Goal: Communication & Community: Answer question/provide support

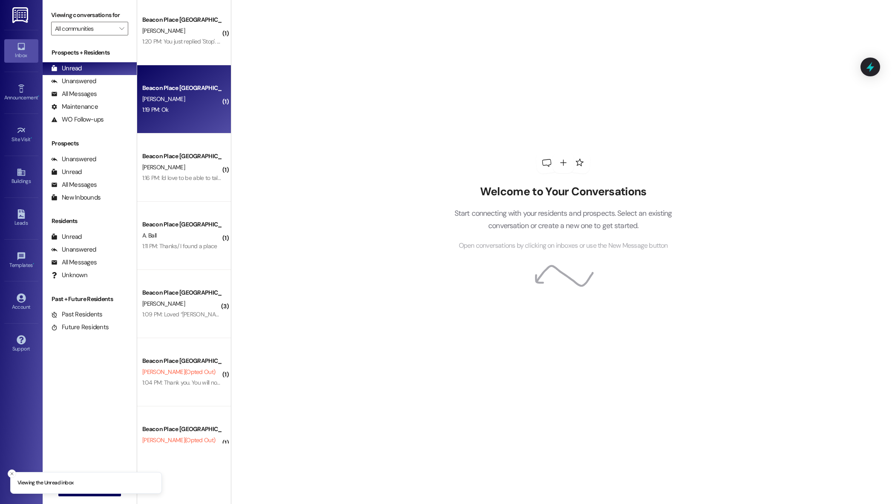
scroll to position [239, 0]
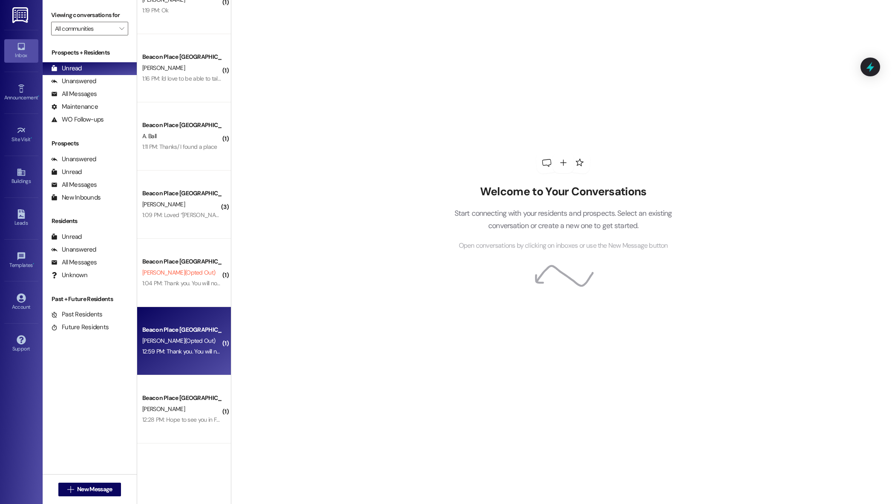
click at [181, 349] on div "12:59 PM: Thank you. You will no longer receive texts from this thread. Please …" at bounding box center [344, 351] width 405 height 8
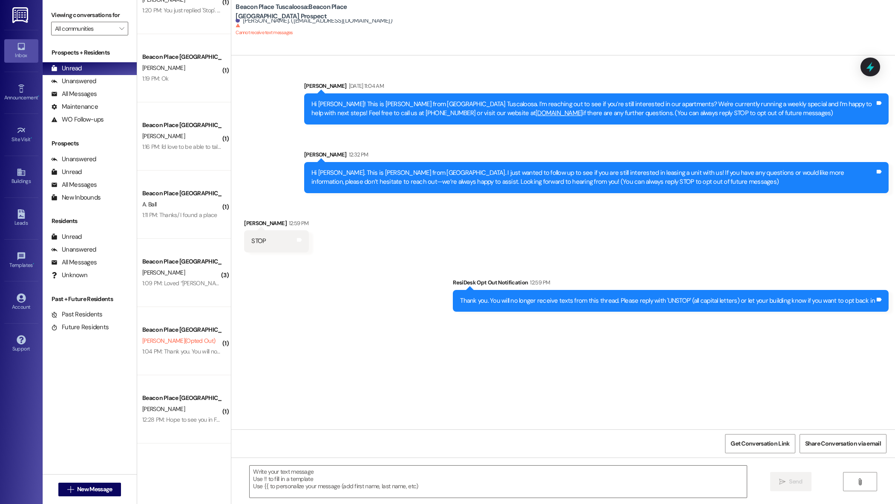
scroll to position [170, 0]
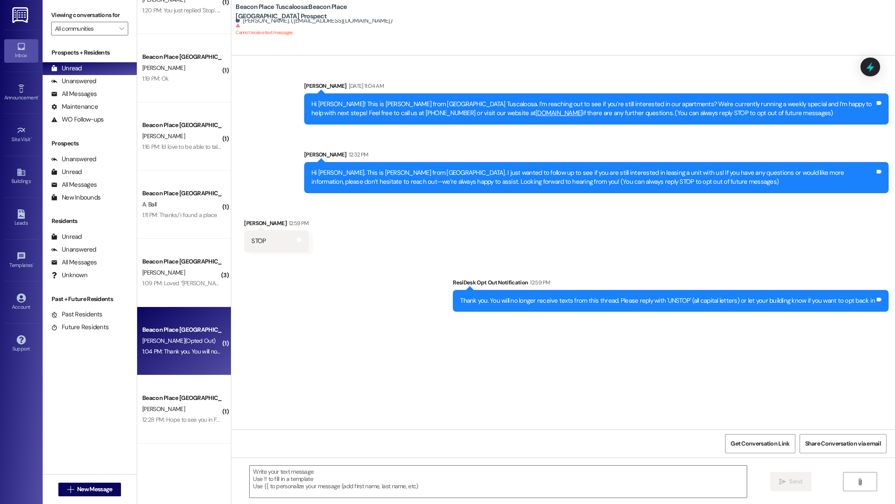
click at [194, 323] on div "Beacon Place Tuscaloosa Prospect D. Evett (Opted Out) 1:04 PM: Thank you. You w…" at bounding box center [184, 341] width 94 height 68
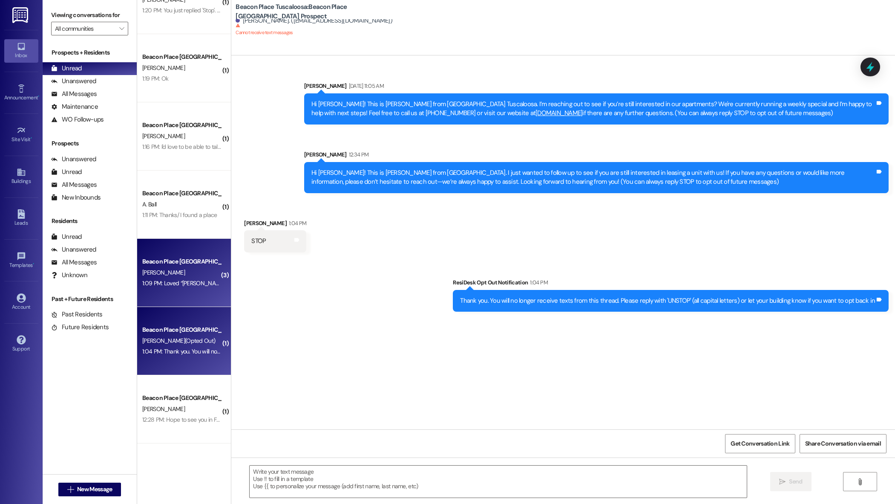
click at [177, 274] on div "D. Radcliff" at bounding box center [181, 272] width 81 height 11
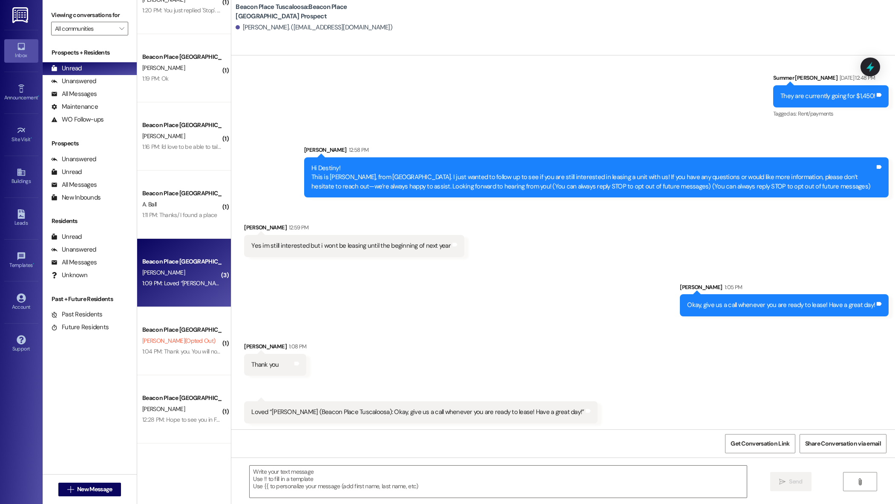
scroll to position [1722, 0]
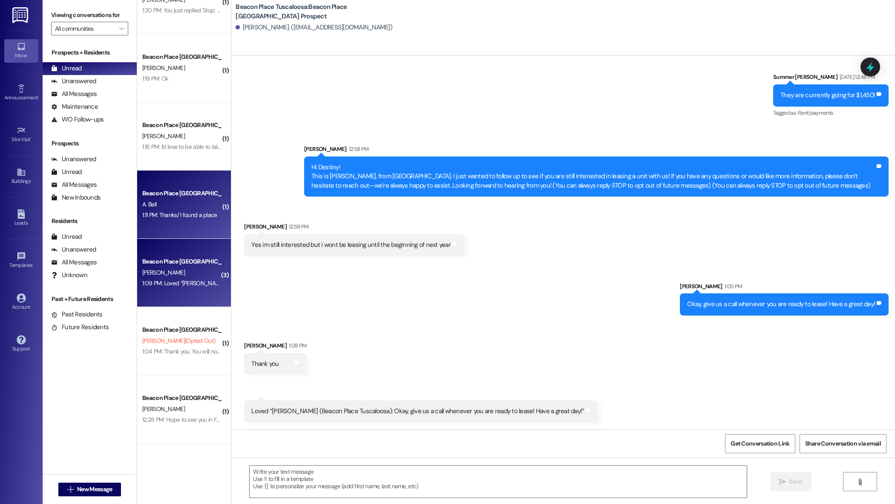
click at [185, 205] on div "A. Ball" at bounding box center [181, 204] width 81 height 11
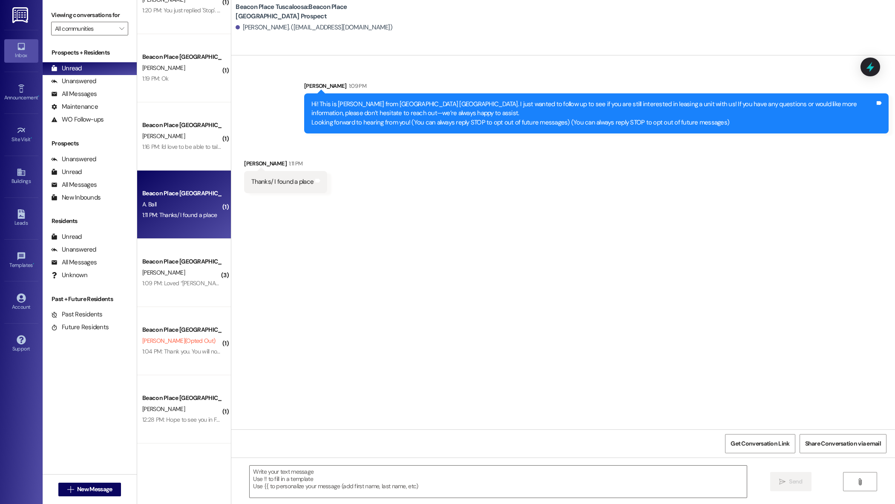
scroll to position [0, 0]
click at [293, 476] on textarea at bounding box center [498, 481] width 497 height 32
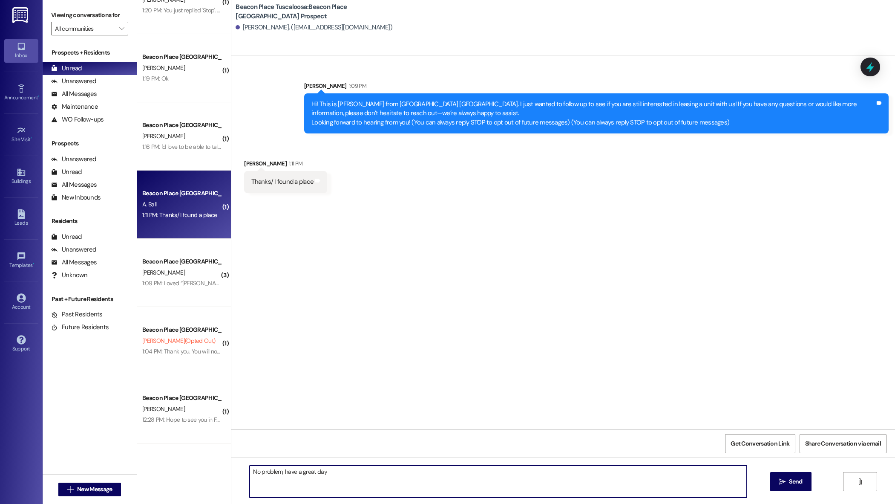
type textarea "No problem, have a great day!"
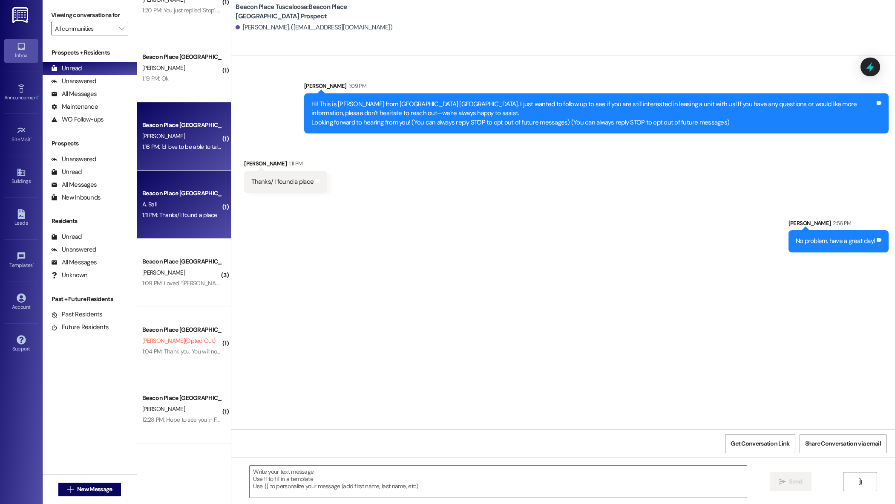
click at [188, 142] on div "1:16 PM: I'd love to be able to talk to you more about your interest in Beacon …" at bounding box center [181, 146] width 81 height 11
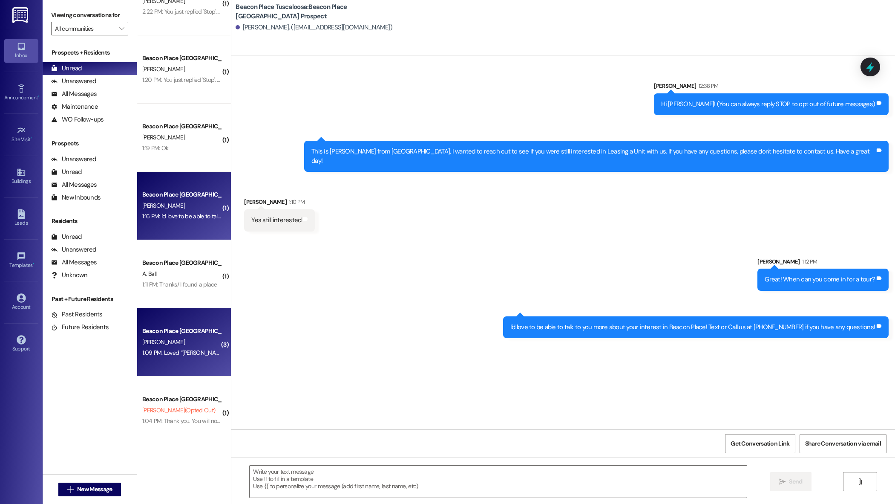
scroll to position [100, 0]
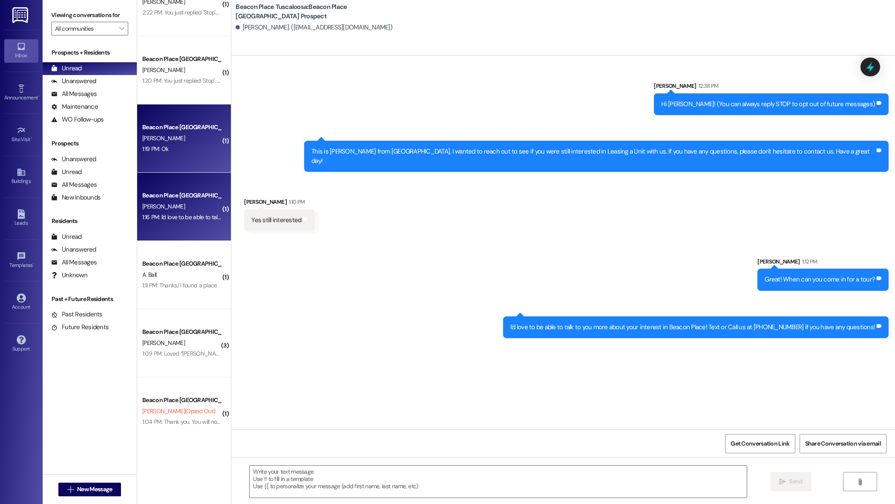
click at [189, 140] on div "D. Jones" at bounding box center [181, 138] width 81 height 11
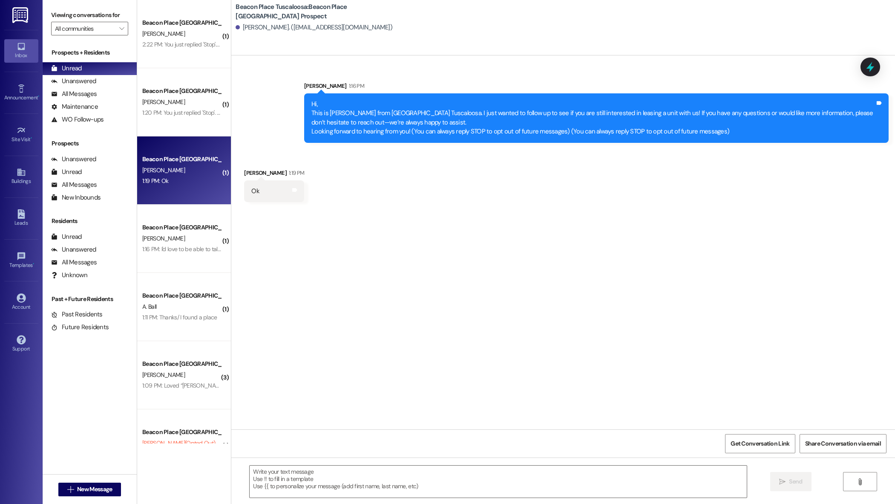
scroll to position [67, 0]
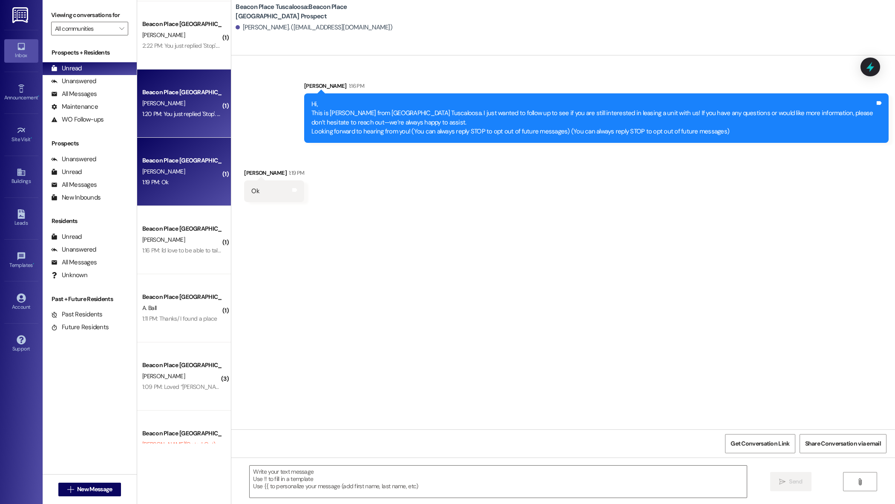
click at [185, 105] on div "R. Davis" at bounding box center [181, 103] width 81 height 11
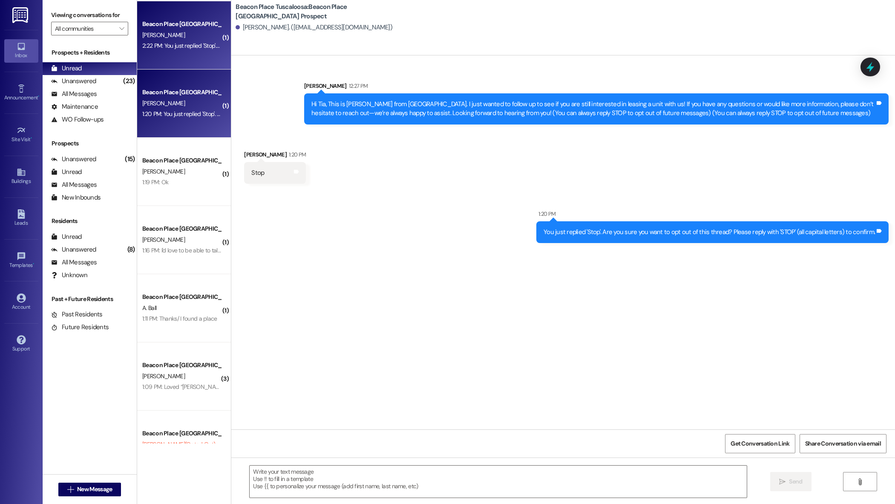
scroll to position [0, 0]
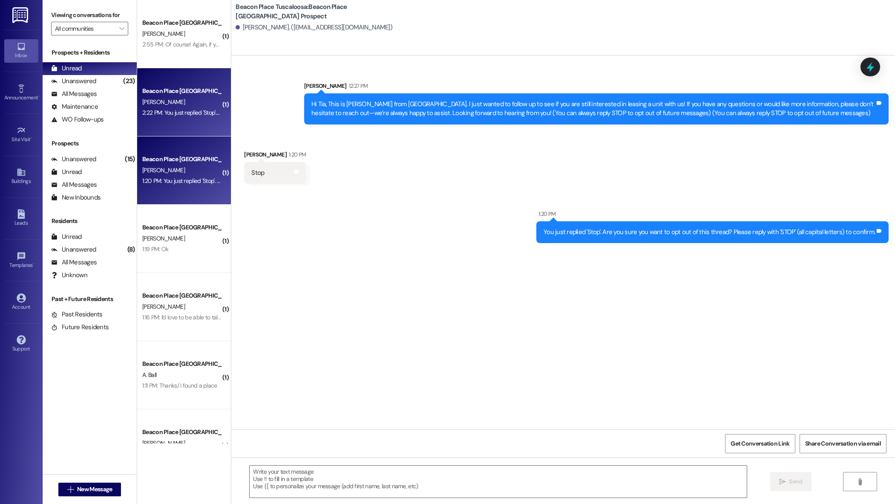
click at [196, 106] on div "M. Meyers" at bounding box center [181, 102] width 81 height 11
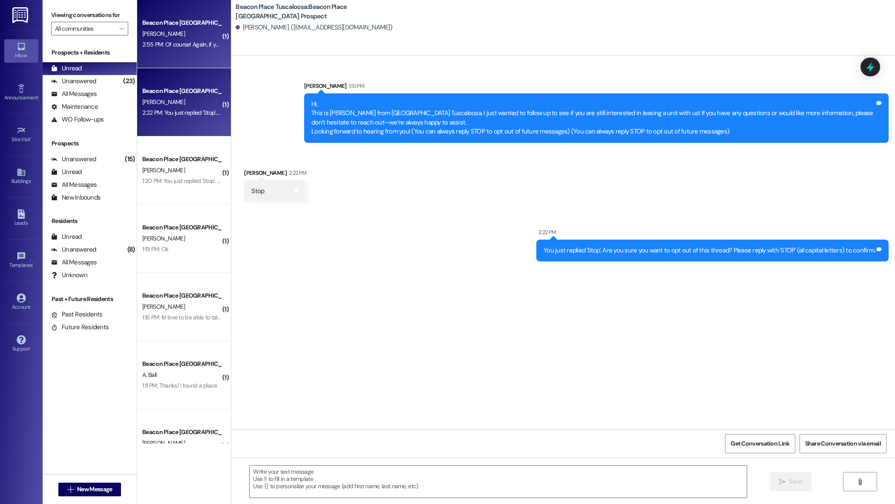
click at [186, 53] on div "Beacon Place Tuscaloosa Prospect V. Haley 2:55 PM: Of course! Again, if you nee…" at bounding box center [184, 34] width 94 height 68
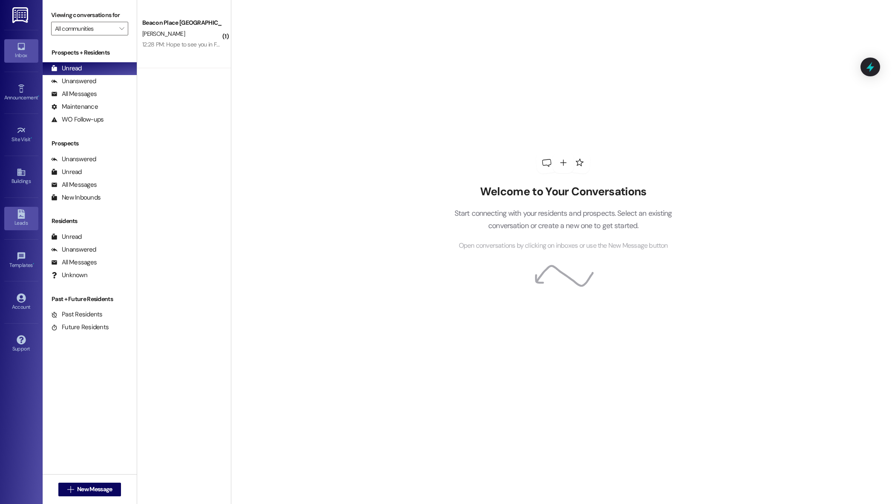
click at [18, 216] on icon at bounding box center [20, 213] width 7 height 9
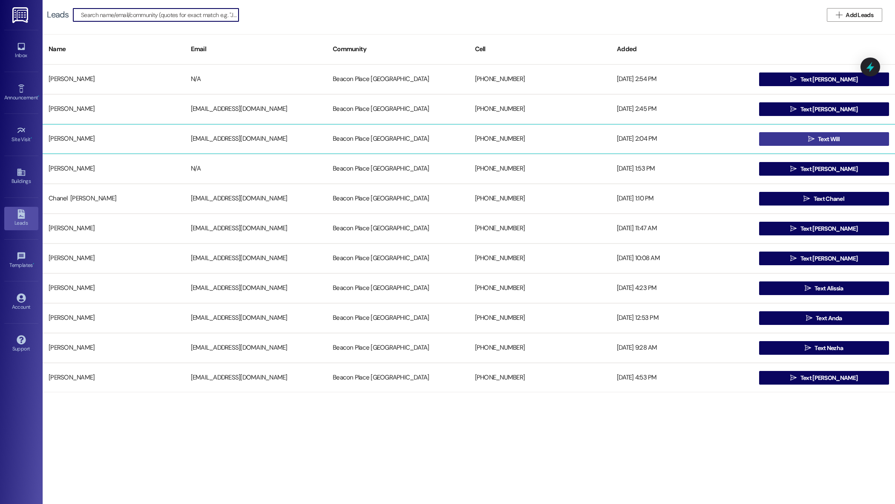
click at [830, 141] on span "Text Will" at bounding box center [829, 139] width 22 height 9
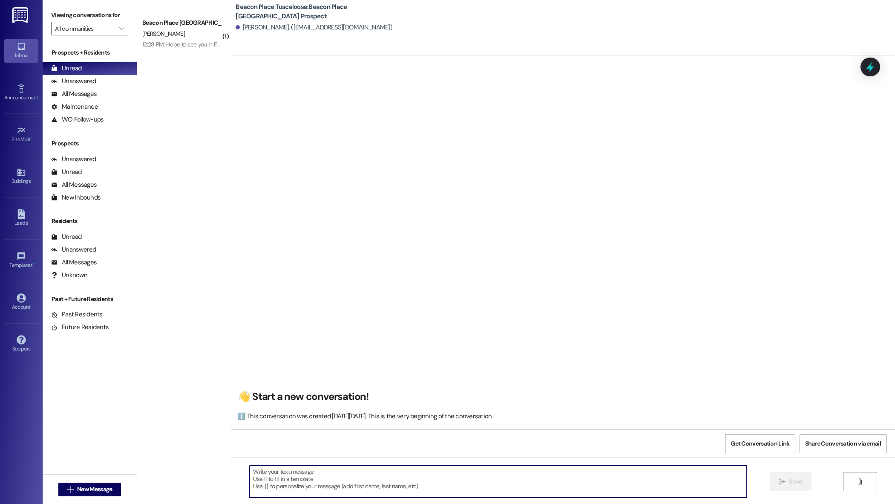
click at [300, 472] on textarea at bounding box center [498, 481] width 497 height 32
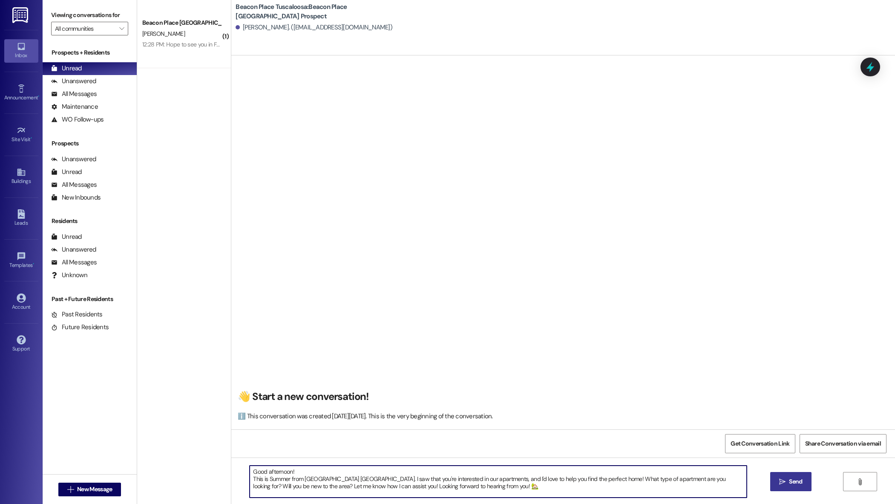
type textarea "Good afternoon! This is Summer from Beacon Place Tuscaloosa. I saw that you're …"
click at [793, 481] on span "Send" at bounding box center [795, 481] width 13 height 9
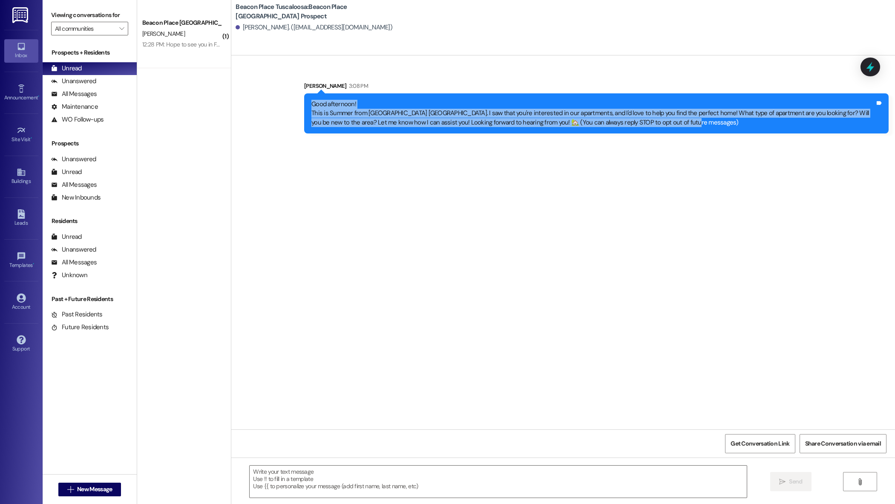
drag, startPoint x: 307, startPoint y: 104, endPoint x: 691, endPoint y: 124, distance: 384.5
click at [691, 125] on div "Good afternoon! This is Summer from Beacon Place Tuscaloosa. I saw that you're …" at bounding box center [594, 113] width 564 height 27
copy div "Good afternoon! This is Summer from Beacon Place Tuscaloosa. I saw that you're …"
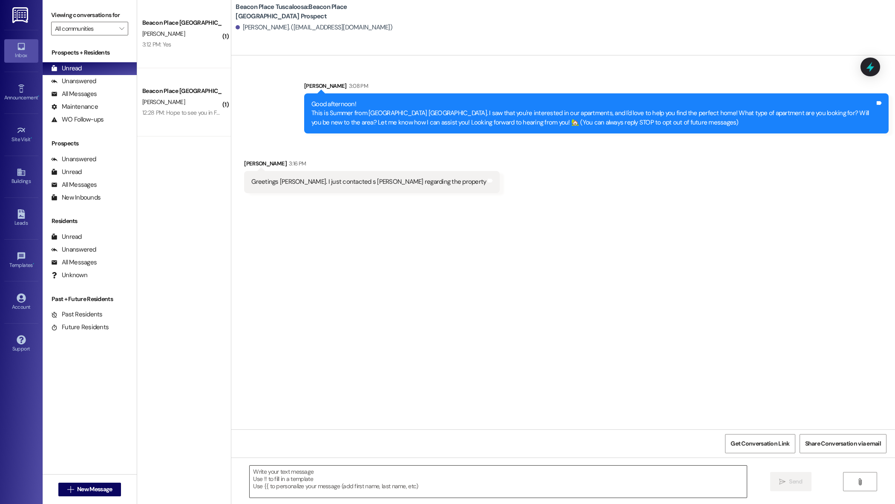
click at [300, 486] on textarea at bounding box center [498, 481] width 497 height 32
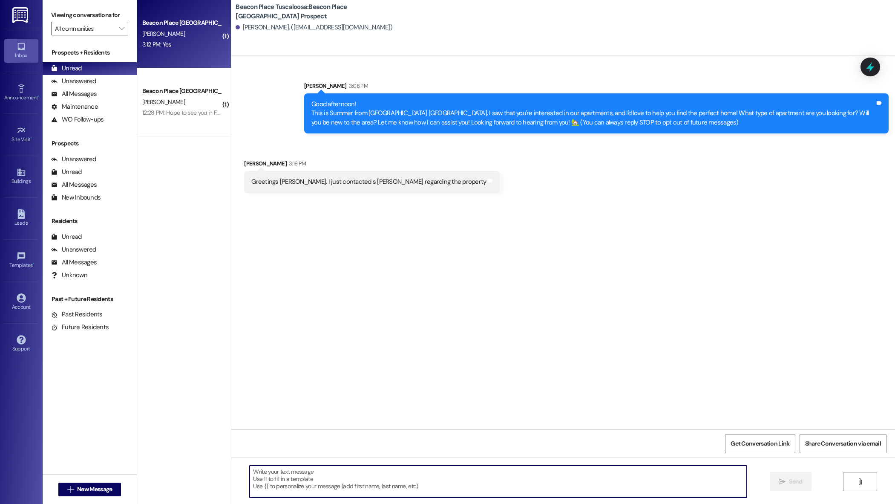
click at [190, 46] on div "3:12 PM: Yes 3:12 PM: Yes" at bounding box center [181, 44] width 81 height 11
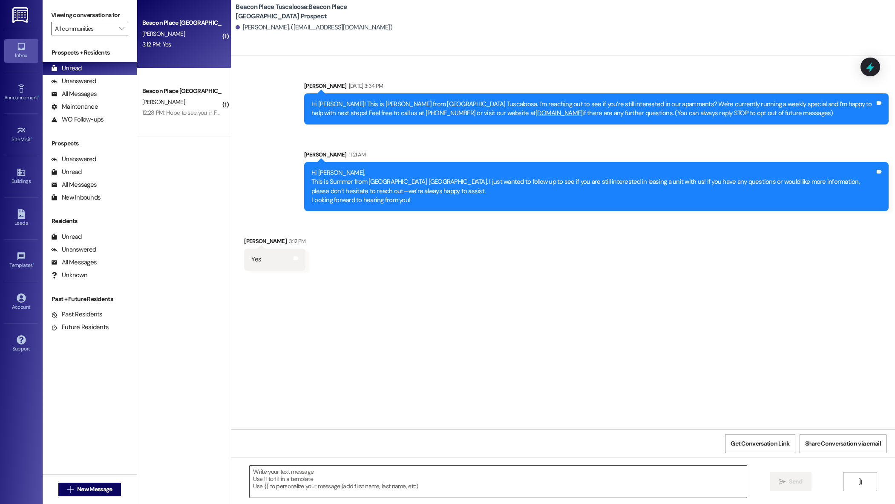
click at [269, 476] on textarea at bounding box center [498, 481] width 497 height 32
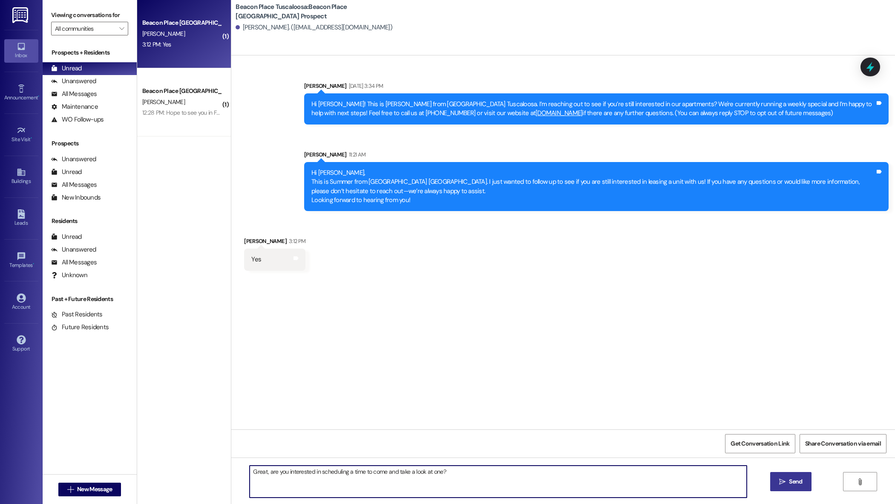
type textarea "Great, are you interested in scheduling a time to come and take a look at one?"
click at [803, 479] on span "Send" at bounding box center [796, 481] width 17 height 9
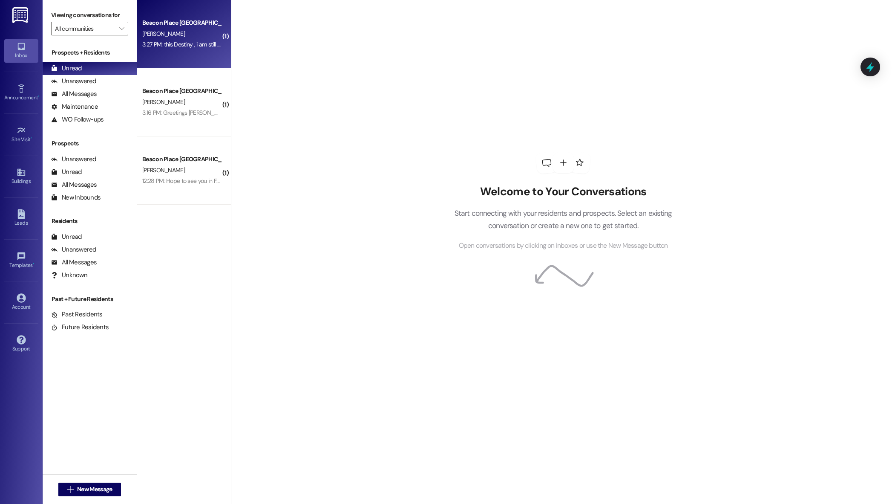
click at [179, 50] on div "Beacon Place Tuscaloosa Prospect D. Jackson 3:27 PM: this Destiny , i am still …" at bounding box center [184, 34] width 94 height 68
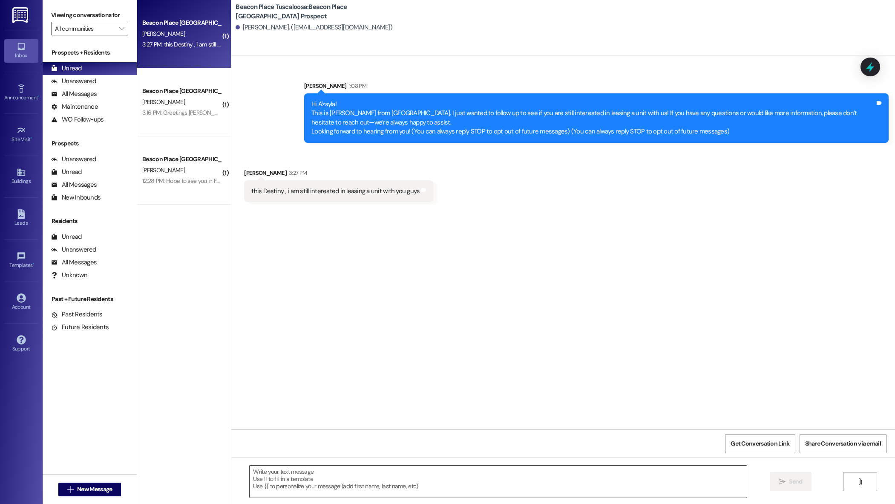
click at [313, 472] on textarea at bounding box center [498, 481] width 497 height 32
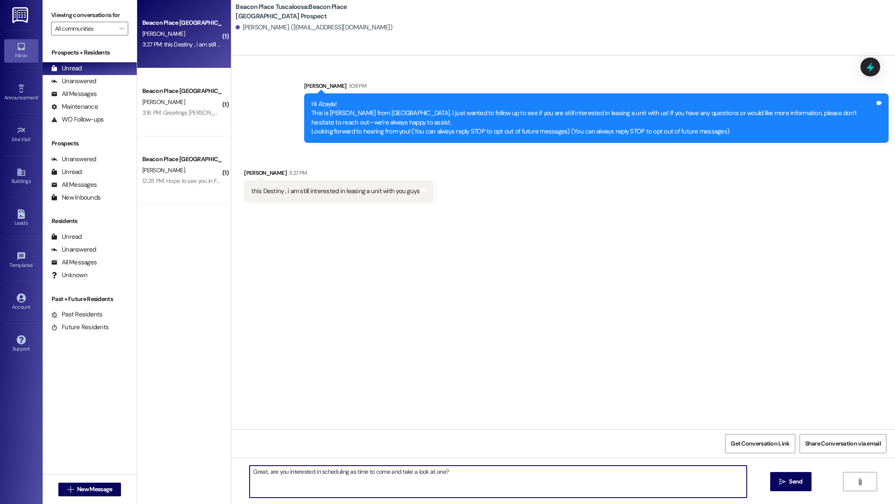
type textarea "Great, are you interested in scheduling as time to come and take a look at one?"
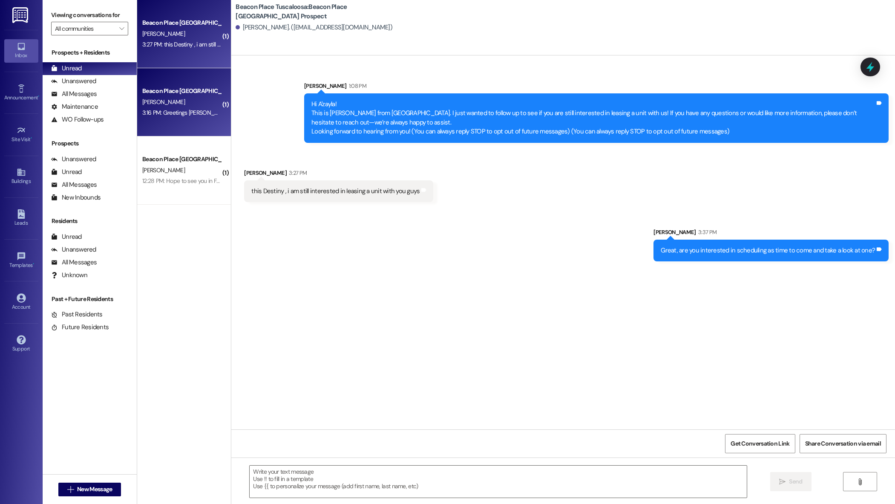
click at [194, 119] on div "Beacon Place Tuscaloosa Prospect W. Rice 3:16 PM: Greetings Emma. I just contac…" at bounding box center [184, 102] width 94 height 68
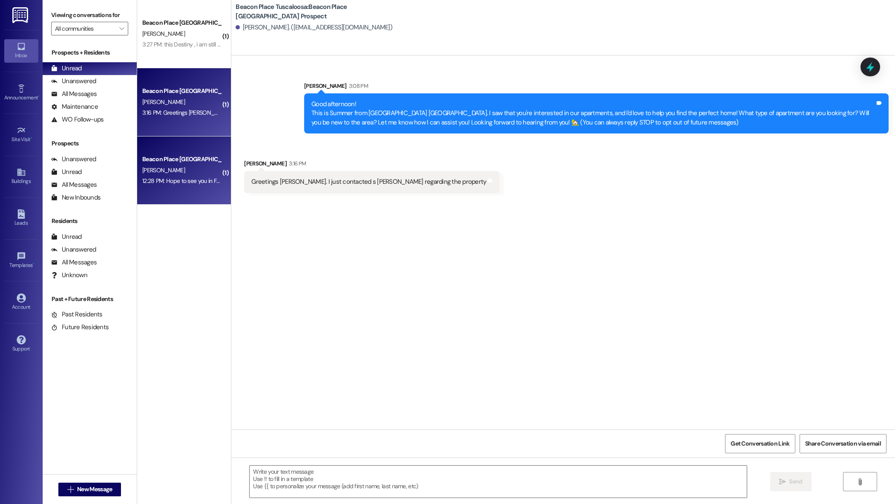
click at [195, 172] on div "S. Seals" at bounding box center [181, 170] width 81 height 11
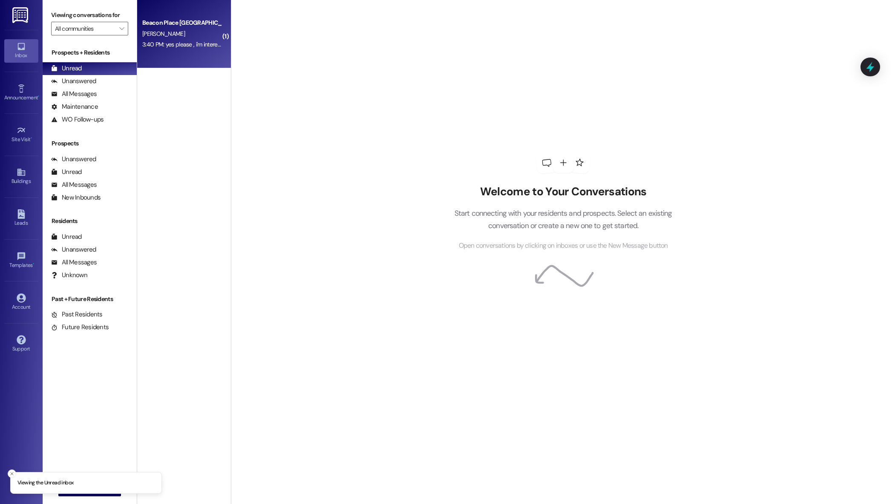
click at [187, 34] on div "[PERSON_NAME]" at bounding box center [181, 34] width 81 height 11
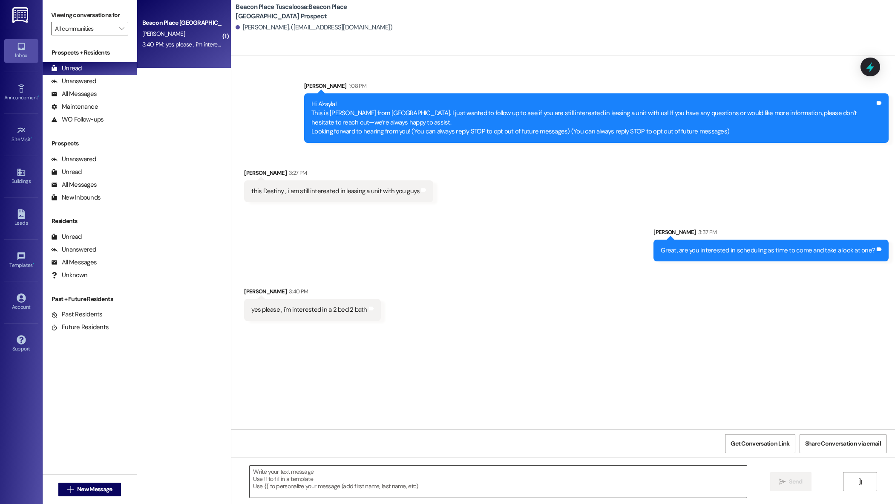
click at [311, 479] on textarea at bounding box center [498, 481] width 497 height 32
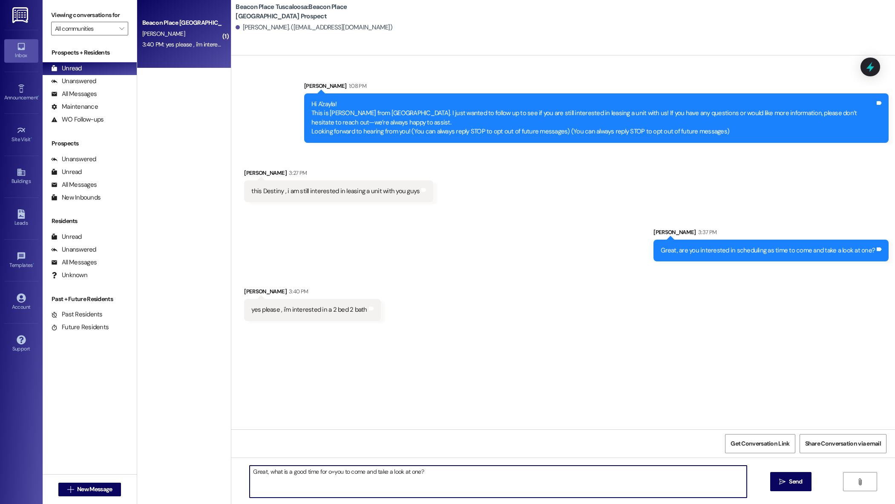
click at [326, 471] on textarea "Great, what is a good time for o=you to come and take a look at one?" at bounding box center [498, 481] width 497 height 32
type textarea "Great, what is a good time for you to come and take a look at one?"
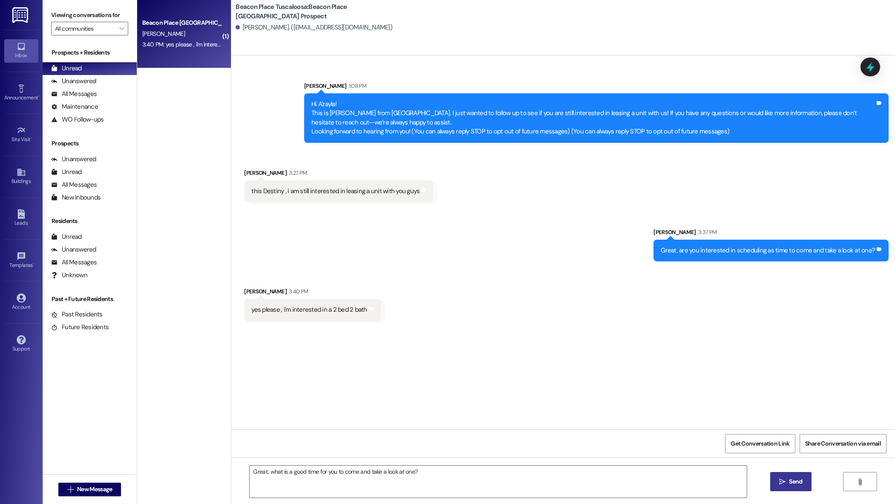
click at [790, 482] on span "Send" at bounding box center [795, 481] width 13 height 9
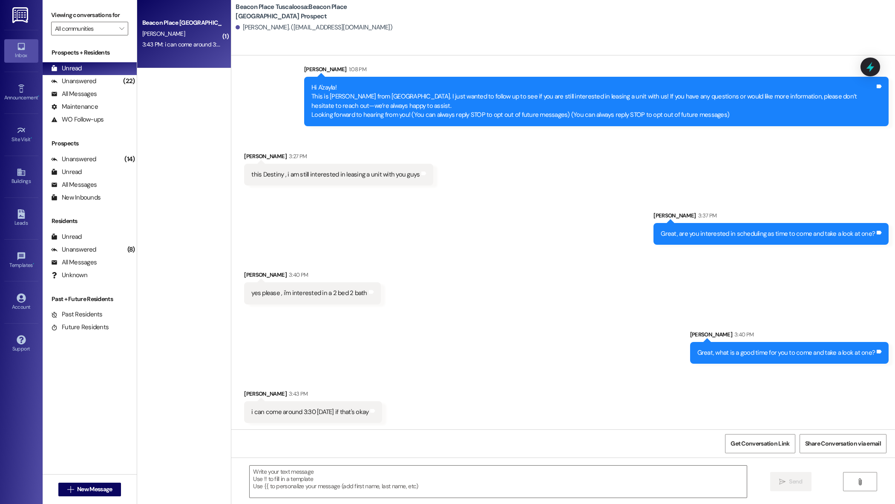
scroll to position [17, 0]
click at [328, 481] on textarea at bounding box center [498, 481] width 497 height 32
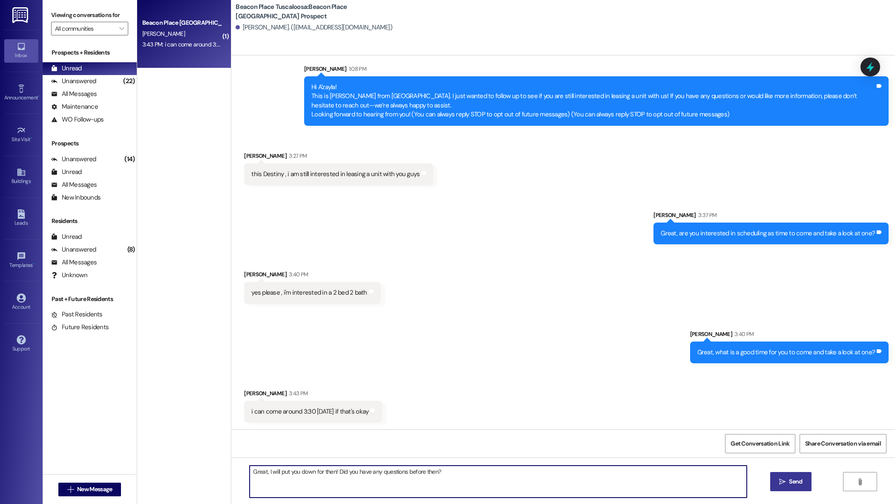
type textarea "Great, I will put you down for then! Did you have any questions before then?"
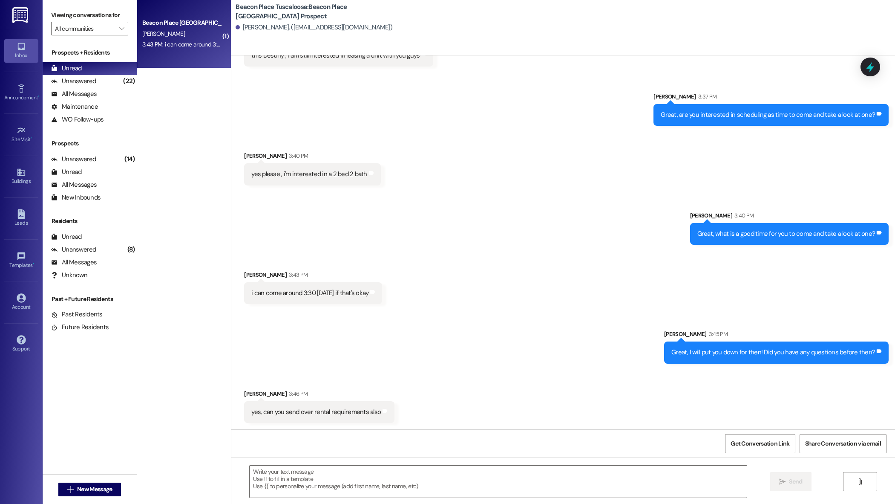
scroll to position [277, 0]
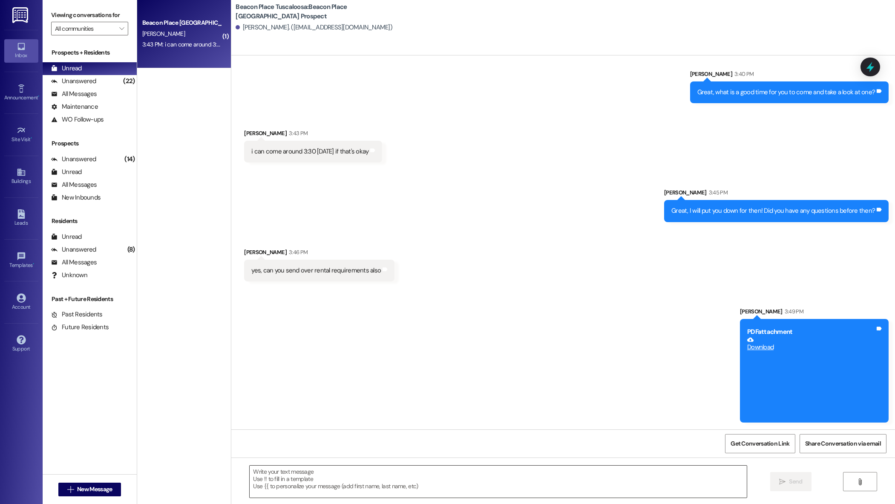
click at [433, 489] on textarea at bounding box center [498, 481] width 497 height 32
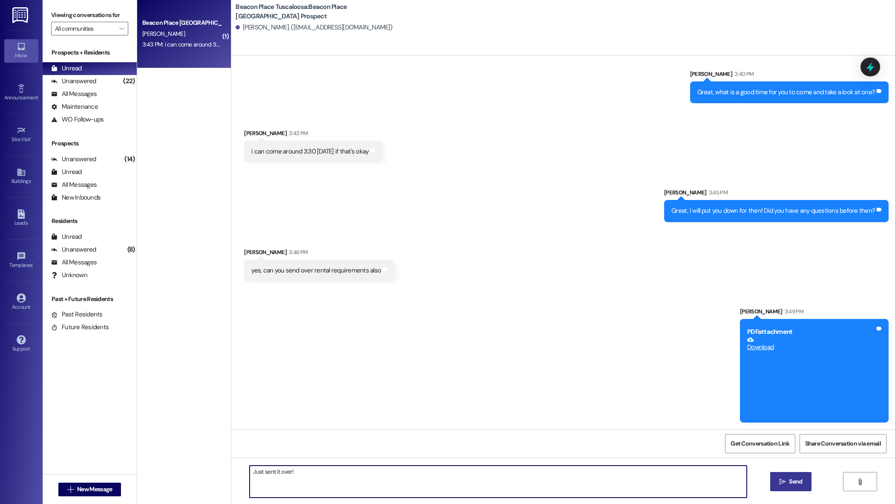
type textarea "Just sent it over!"
click at [778, 481] on span " Send" at bounding box center [791, 481] width 27 height 9
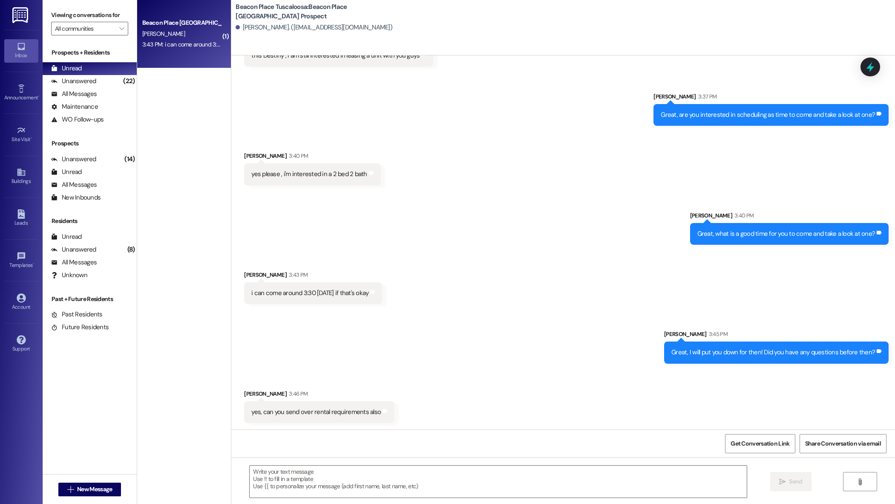
scroll to position [336, 0]
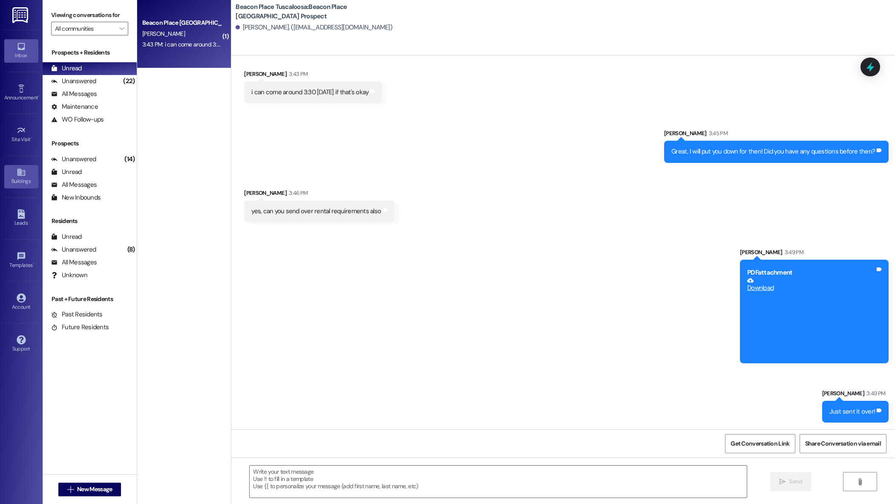
click at [22, 172] on icon at bounding box center [21, 171] width 9 height 9
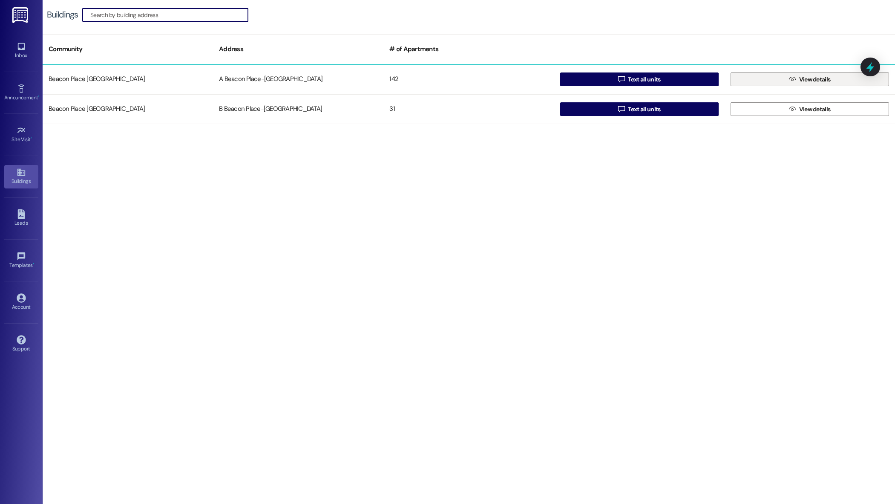
click at [759, 75] on button " View details" at bounding box center [810, 79] width 159 height 14
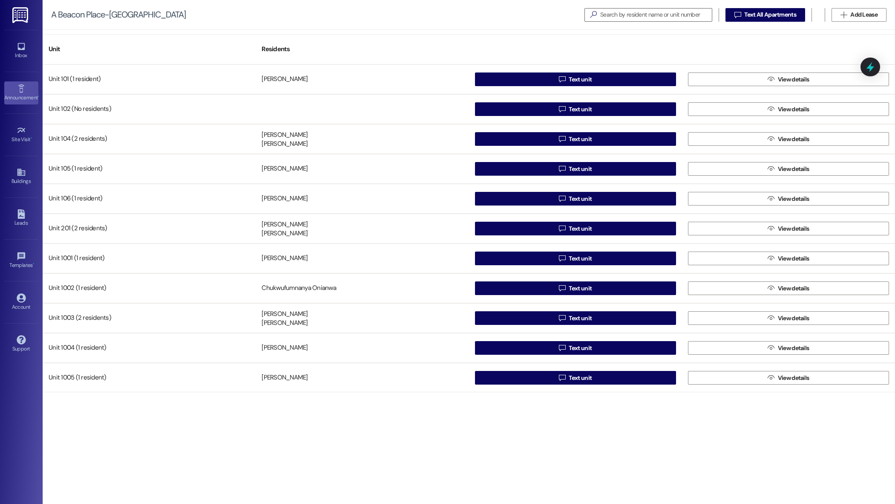
click at [24, 99] on div "Announcement •" at bounding box center [21, 97] width 43 height 9
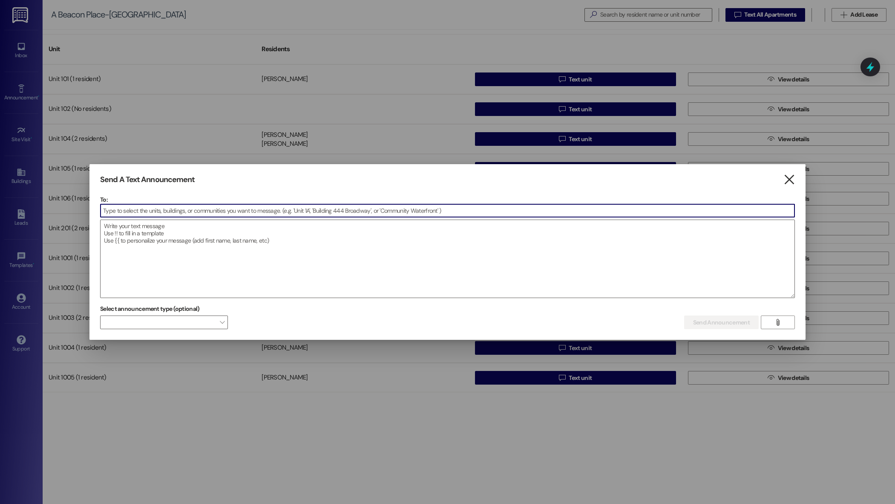
click at [792, 184] on icon "" at bounding box center [790, 179] width 12 height 9
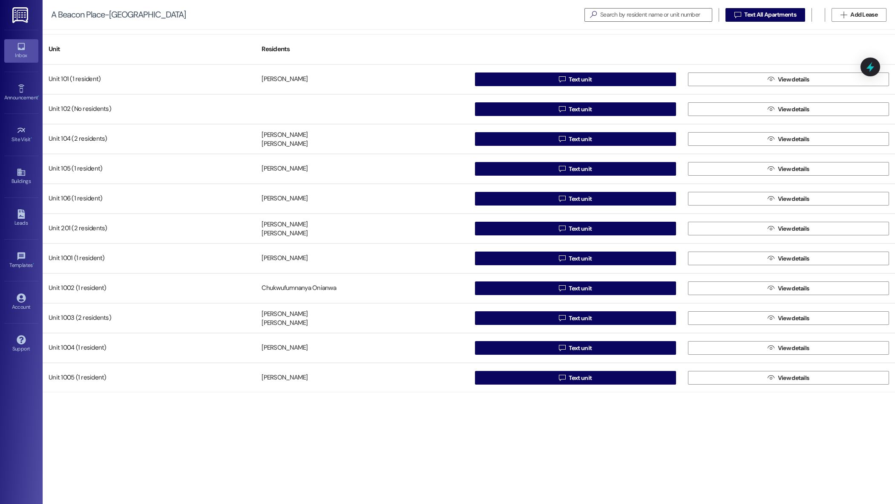
click at [29, 42] on link "Inbox" at bounding box center [21, 50] width 34 height 23
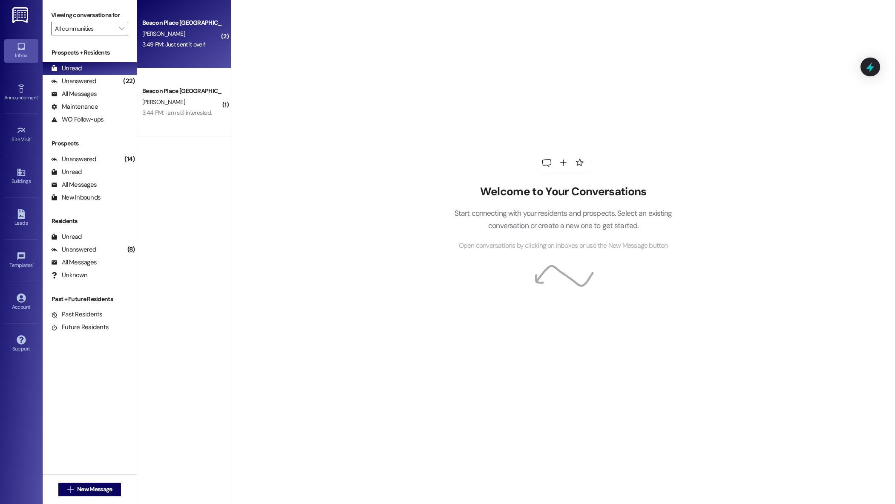
click at [192, 55] on div "Beacon Place Tuscaloosa Prospect [PERSON_NAME] 3:49 PM: Just sent it over! 3:49…" at bounding box center [184, 34] width 94 height 68
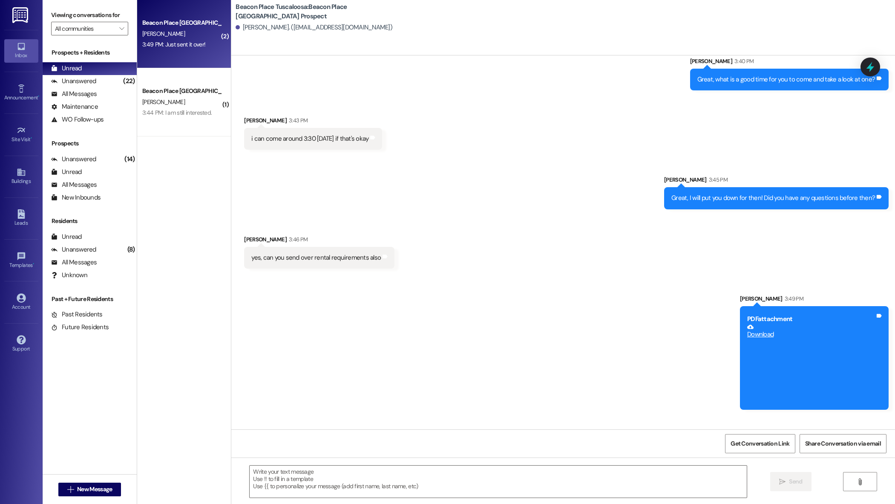
scroll to position [324, 0]
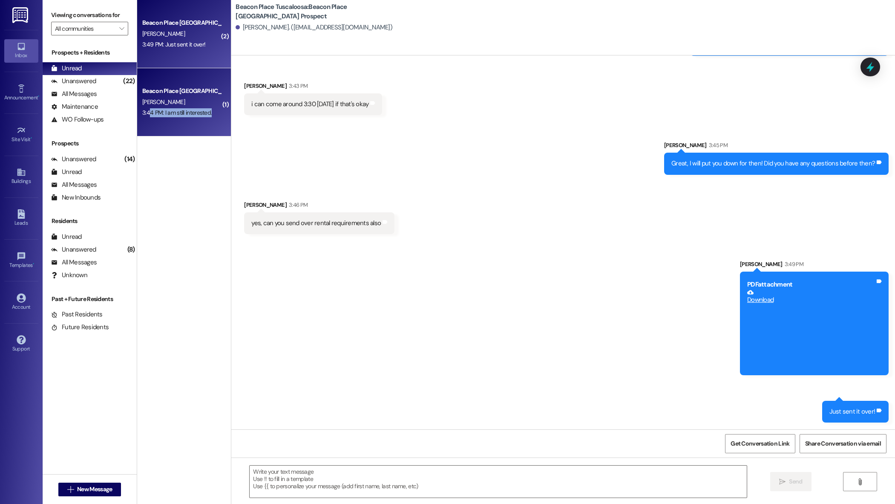
click at [144, 117] on div "3:44 PM: I am still interested. 3:44 PM: I am still interested." at bounding box center [181, 112] width 81 height 11
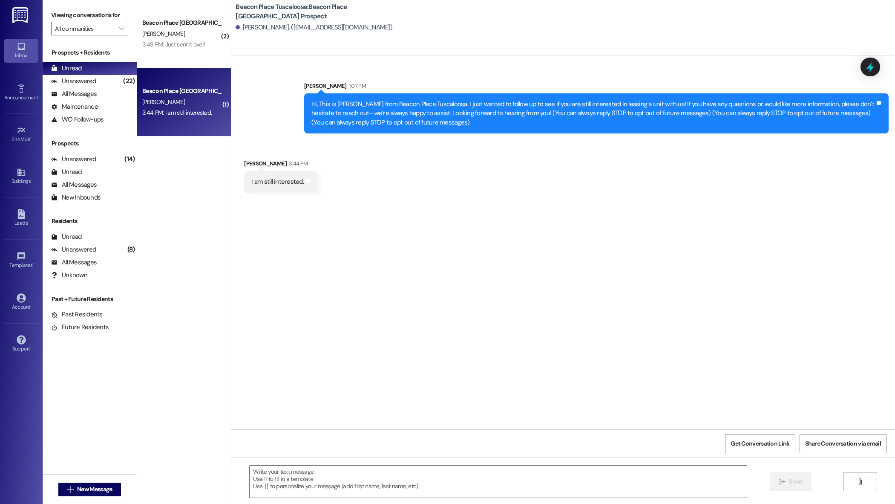
scroll to position [0, 0]
click at [298, 482] on textarea at bounding box center [498, 481] width 497 height 32
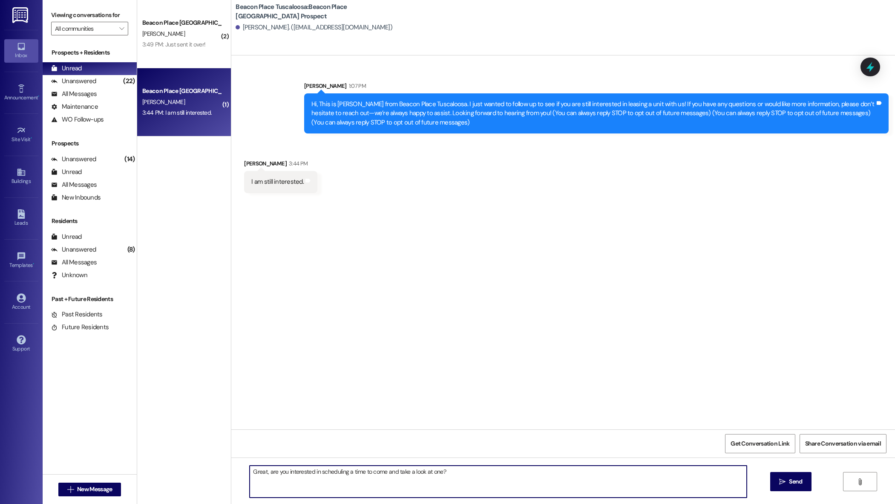
type textarea "Great, are you interested in scheduling a time to come and take a look at one?"
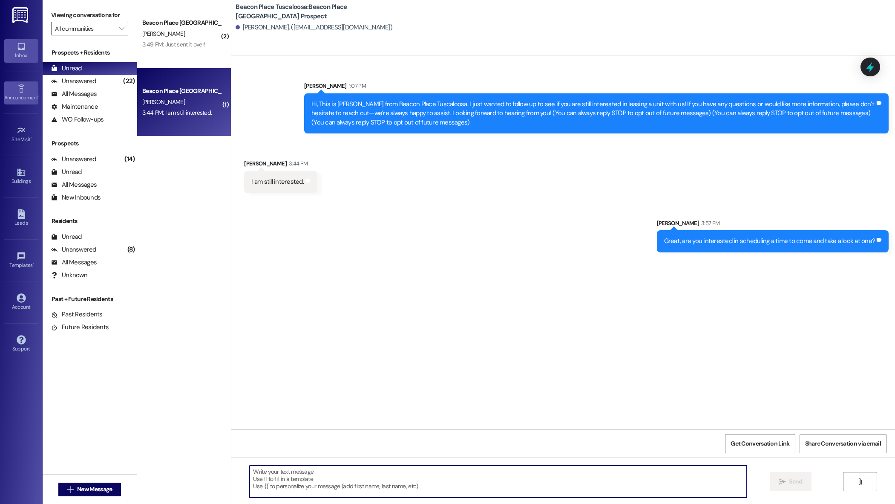
click at [26, 89] on link "Announcement •" at bounding box center [21, 92] width 34 height 23
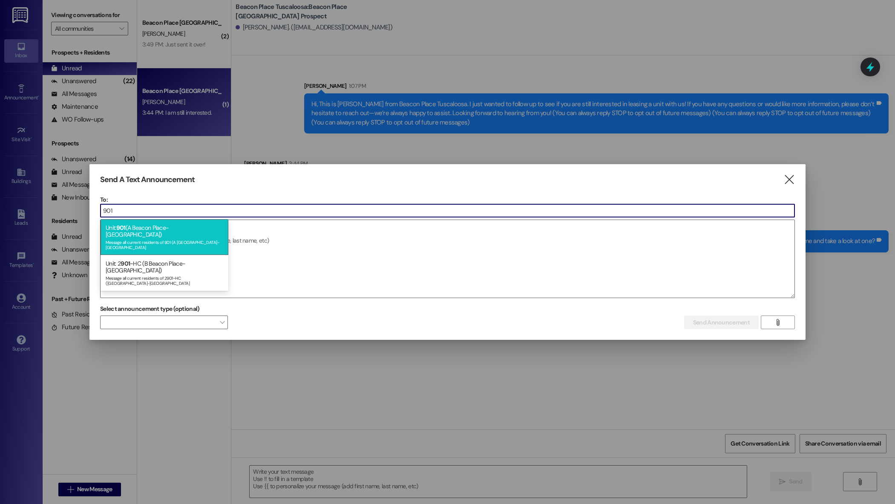
type input "901"
click at [168, 222] on div "Unit: 901 (A Beacon Place-[GEOGRAPHIC_DATA]) Message all current residents of 9…" at bounding box center [165, 237] width 128 height 36
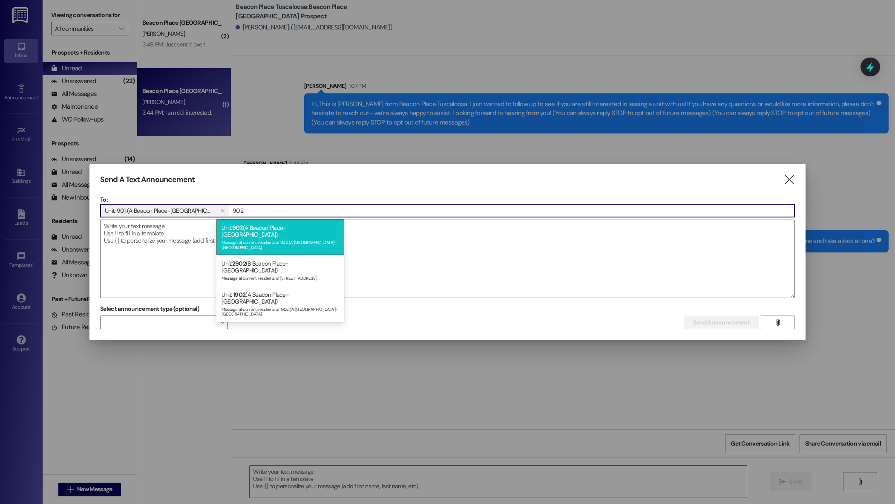
type input "902"
click at [259, 238] on div "Message all current residents of 902 (A [GEOGRAPHIC_DATA]-[GEOGRAPHIC_DATA]" at bounding box center [281, 244] width 118 height 12
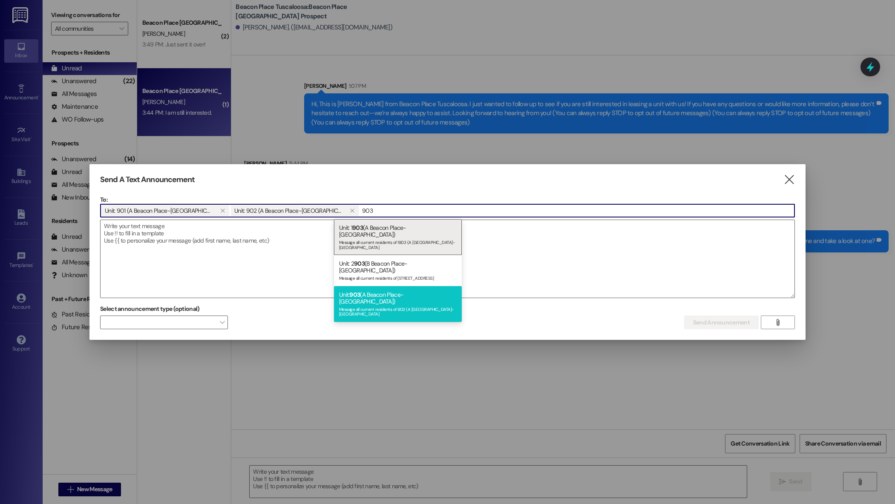
type input "903"
click at [360, 291] on span "903" at bounding box center [354, 295] width 11 height 8
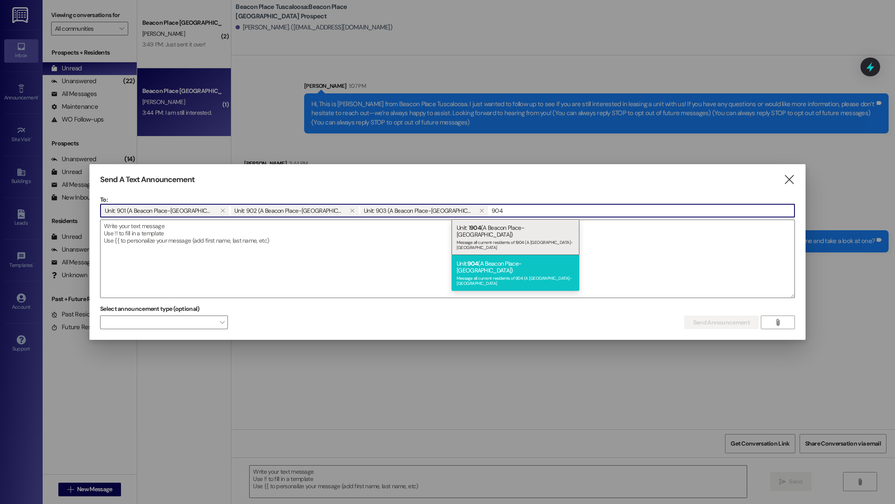
type input "904"
click at [477, 274] on div "Message all current residents of 904 (A [GEOGRAPHIC_DATA]-[GEOGRAPHIC_DATA]" at bounding box center [516, 280] width 118 height 12
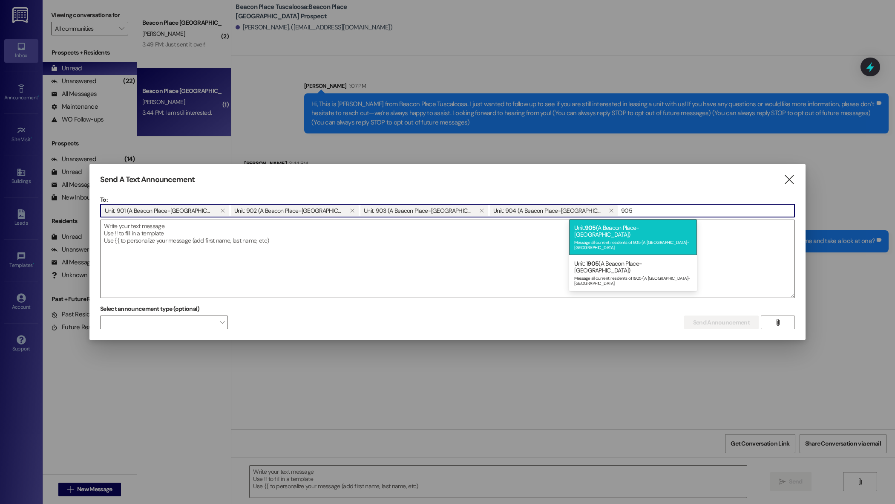
type input "905"
click at [596, 238] on div "Message all current residents of 905 (A [GEOGRAPHIC_DATA]-[GEOGRAPHIC_DATA]" at bounding box center [634, 244] width 118 height 12
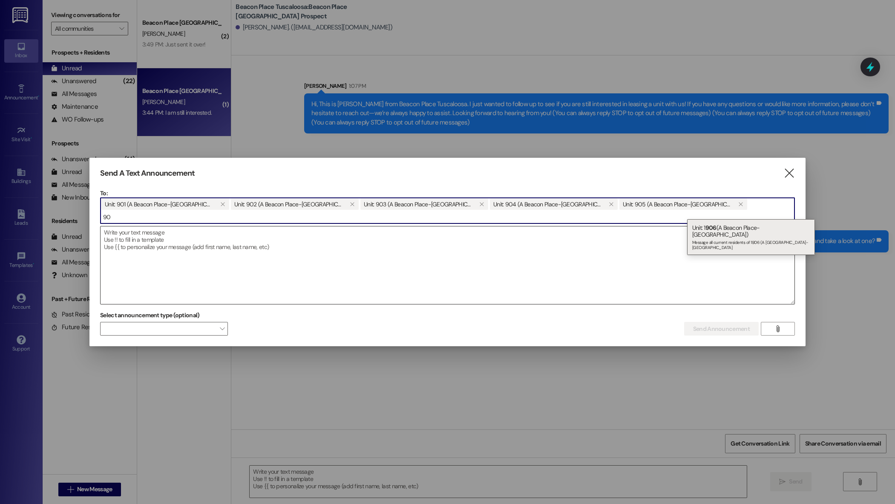
type input "9"
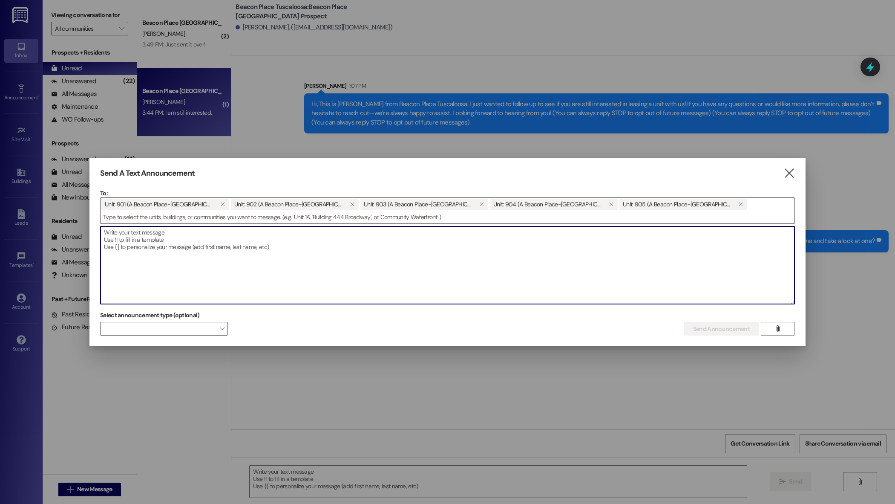
click at [173, 269] on textarea at bounding box center [448, 265] width 694 height 78
paste textarea "Hello Residents, We have received complaints regarding cars parked illegally ar…"
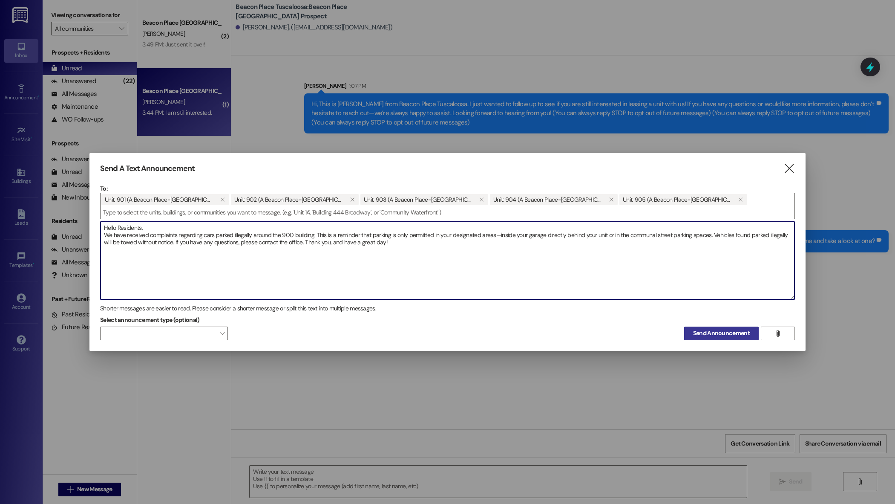
type textarea "Hello Residents, We have received complaints regarding cars parked illegally ar…"
click at [717, 329] on span "Send Announcement" at bounding box center [721, 333] width 57 height 9
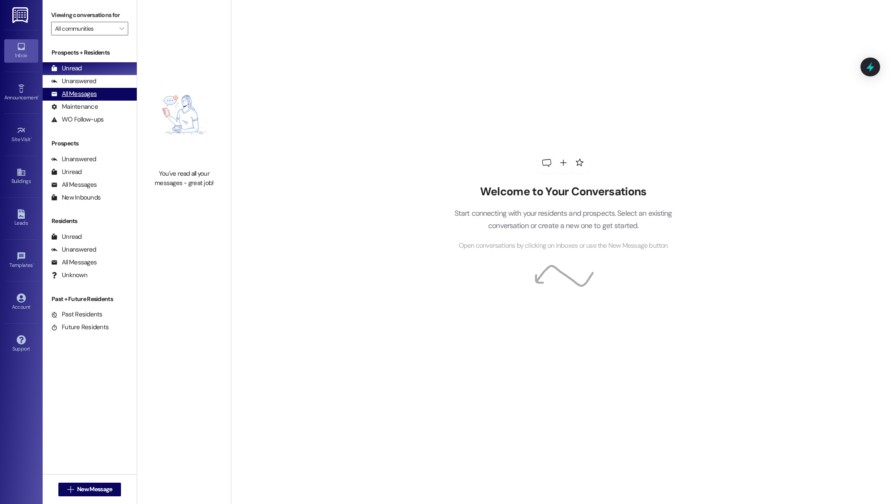
click at [99, 93] on div "All Messages (undefined)" at bounding box center [90, 94] width 94 height 13
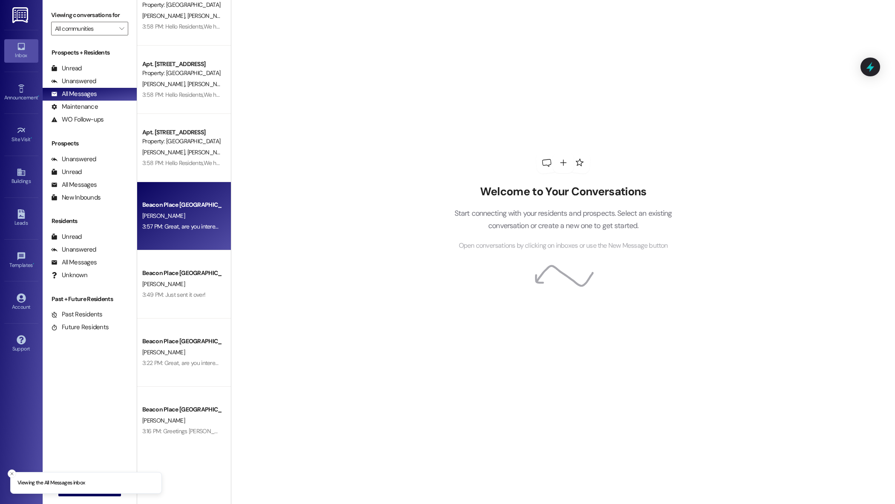
scroll to position [23, 0]
click at [173, 214] on div "[PERSON_NAME]" at bounding box center [181, 215] width 81 height 11
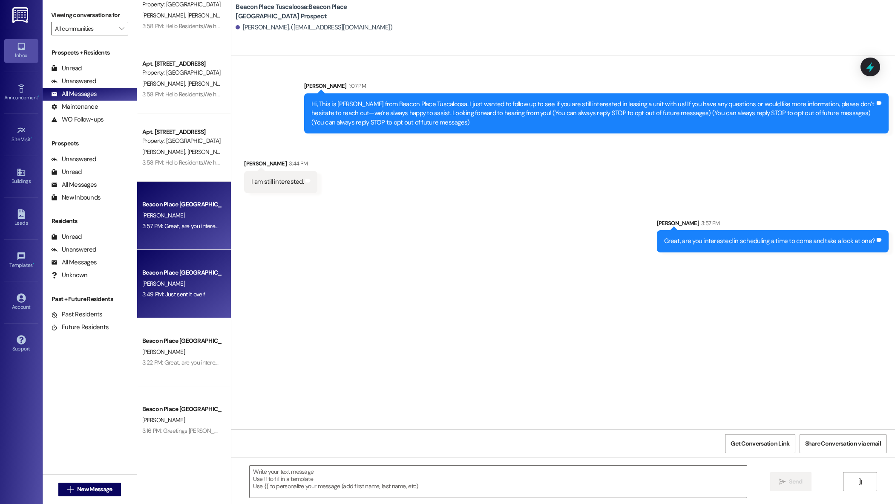
click at [188, 272] on div "Beacon Place [GEOGRAPHIC_DATA] Prospect" at bounding box center [181, 272] width 79 height 9
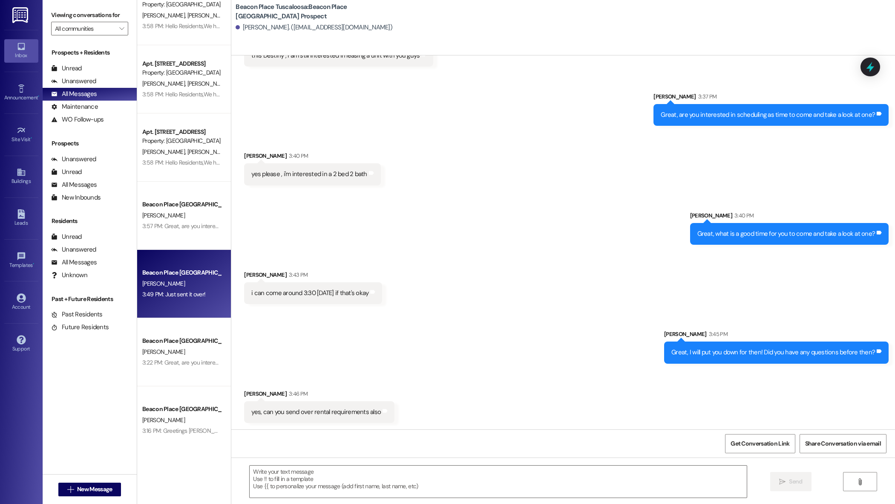
scroll to position [324, 0]
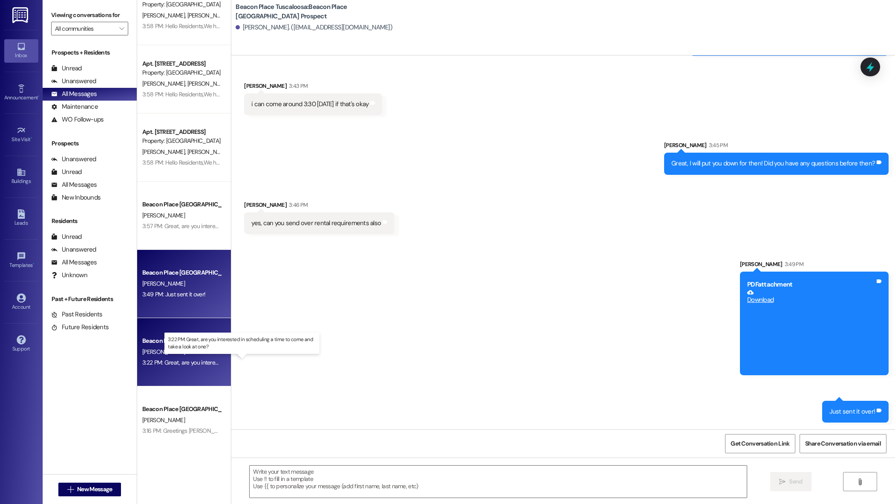
click at [168, 363] on div "3:22 PM: Great, are you interested in scheduling a time to come and take a look…" at bounding box center [249, 362] width 215 height 8
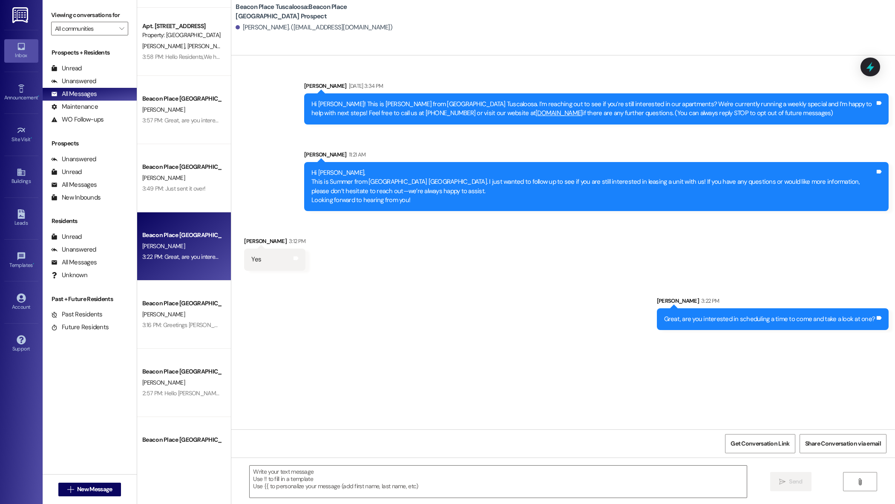
scroll to position [174, 0]
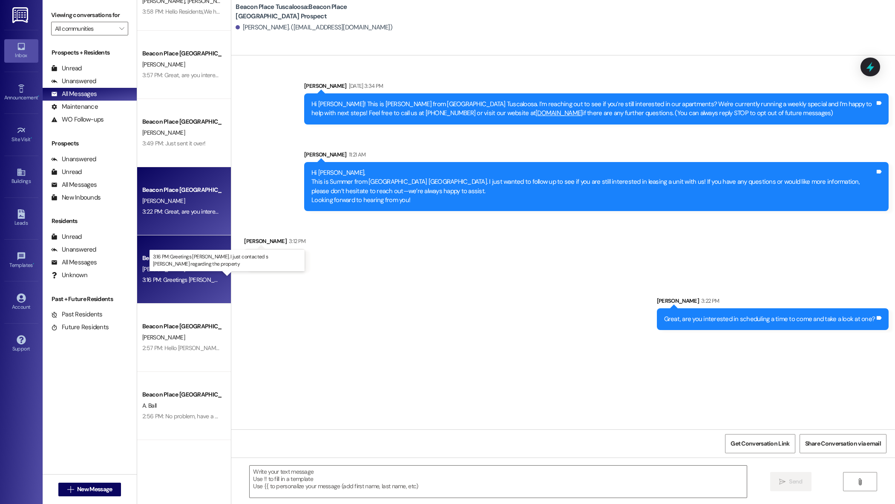
click at [181, 279] on div "3:16 PM: Greetings Emma. I just contacted s Maggie regarding the property 3:16 …" at bounding box center [260, 280] width 236 height 8
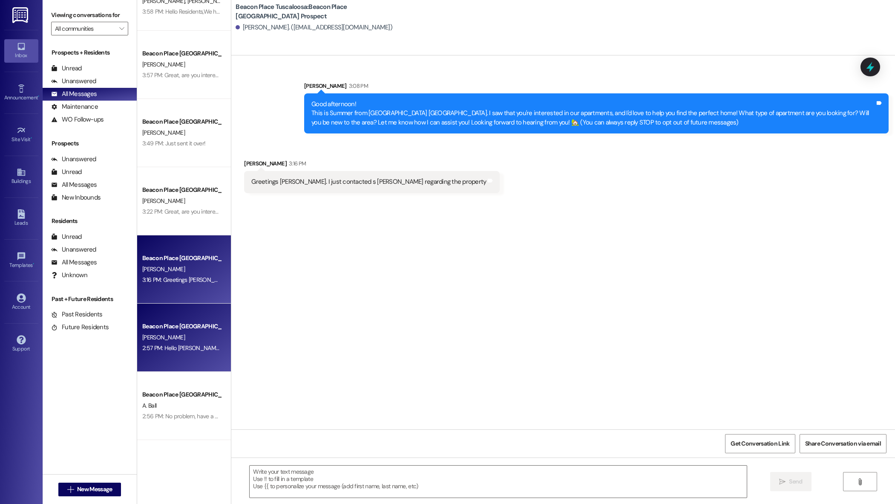
click at [183, 356] on div "Beacon Place Tuscaloosa Prospect P. Gregory 2:57 PM: Hello Patrick, This is Mag…" at bounding box center [184, 337] width 94 height 68
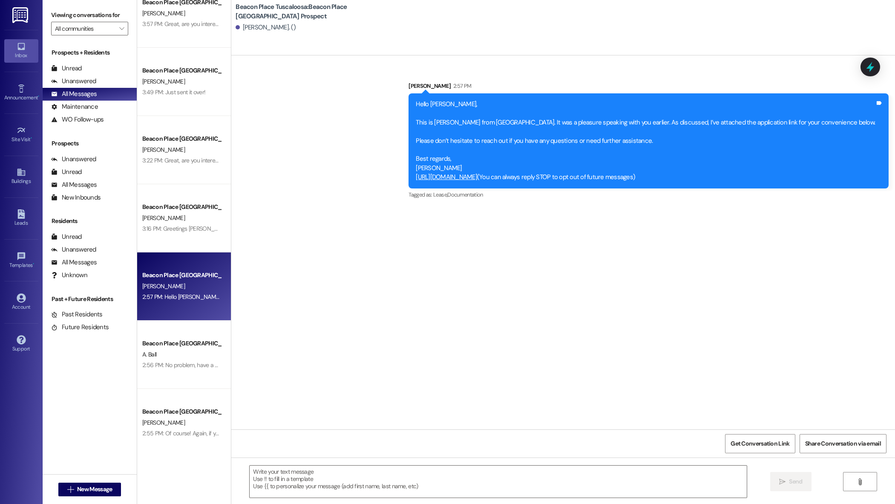
scroll to position [230, 0]
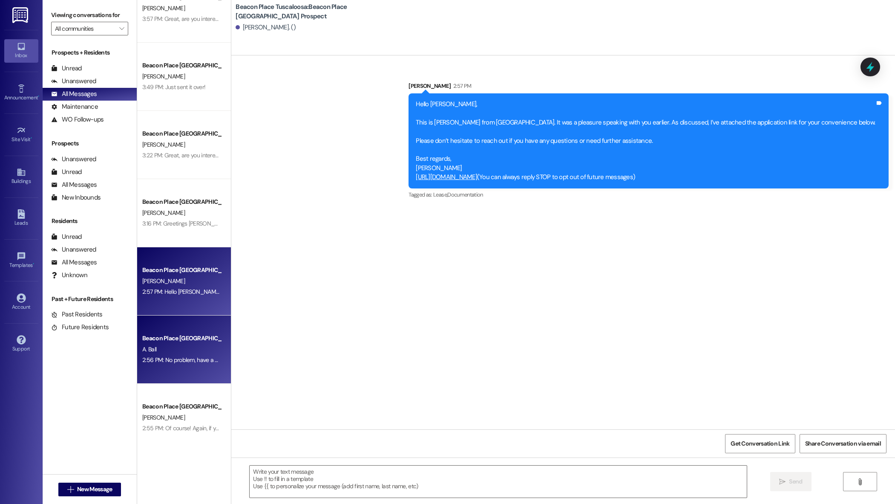
click at [196, 344] on div "A. Ball" at bounding box center [181, 349] width 81 height 11
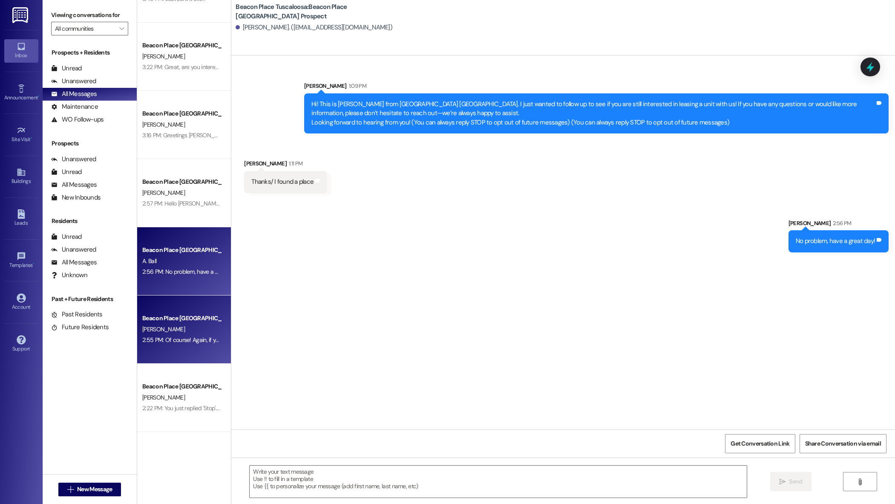
scroll to position [364, 0]
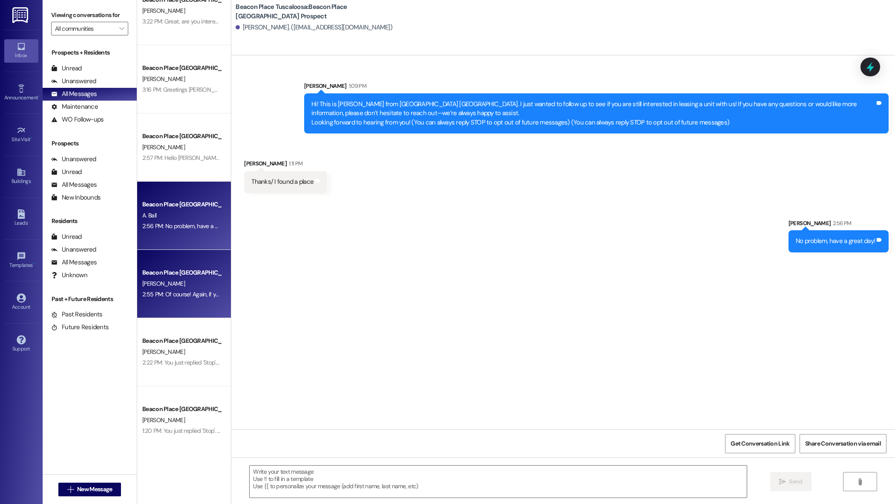
click at [185, 314] on div "Beacon Place Tuscaloosa Prospect V. Haley 2:55 PM: Of course! Again, if you nee…" at bounding box center [184, 284] width 94 height 68
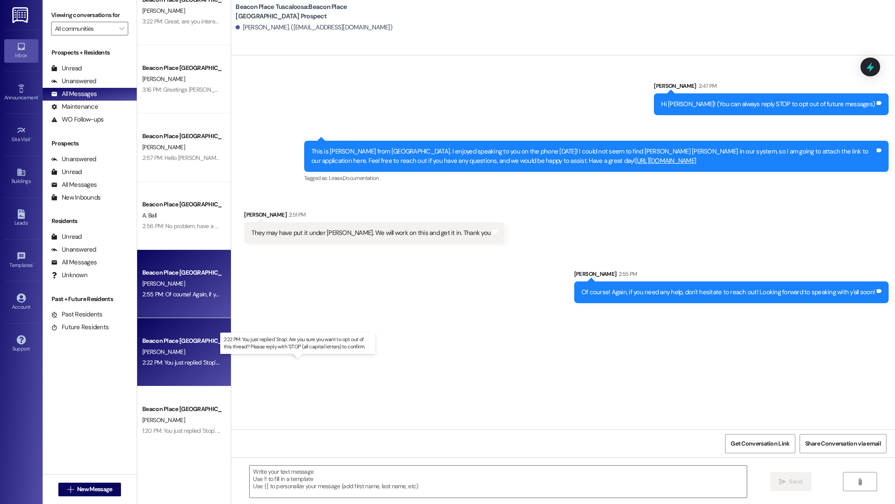
click at [193, 364] on div "2:22 PM: You just replied 'Stop'. Are you sure you want to opt out of this thre…" at bounding box center [304, 362] width 324 height 8
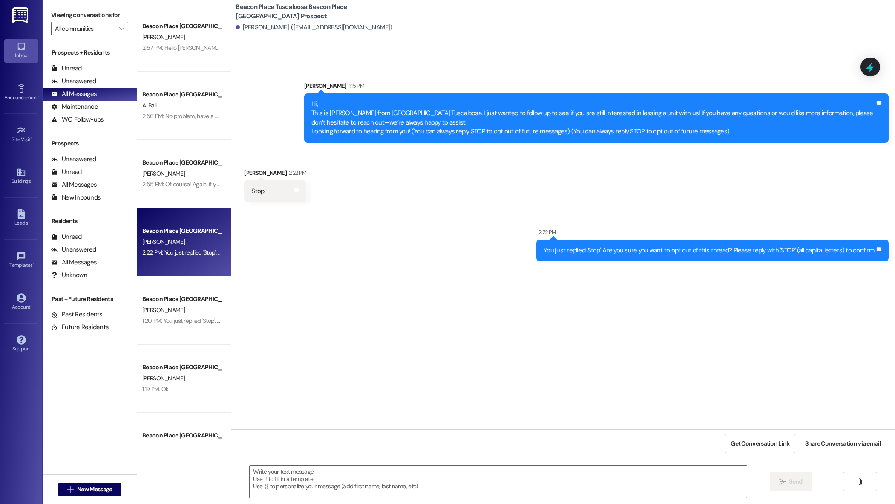
scroll to position [485, 0]
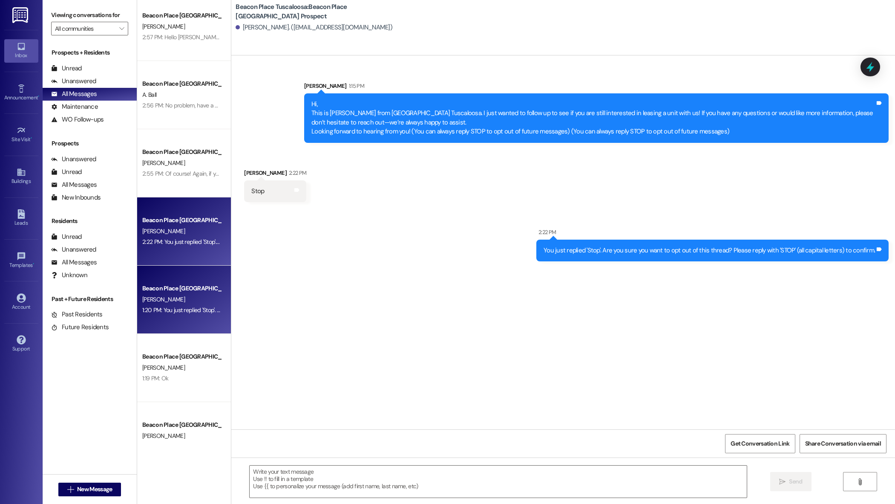
click at [195, 314] on div "1:20 PM: You just replied 'Stop'. Are you sure you want to opt out of this thre…" at bounding box center [303, 310] width 323 height 8
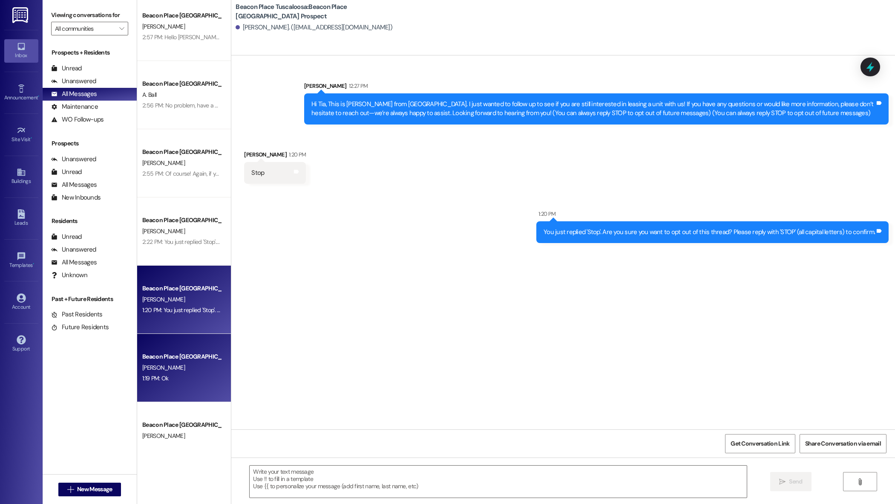
click at [205, 379] on div "1:19 PM: Ok 1:19 PM: Ok" at bounding box center [181, 378] width 81 height 11
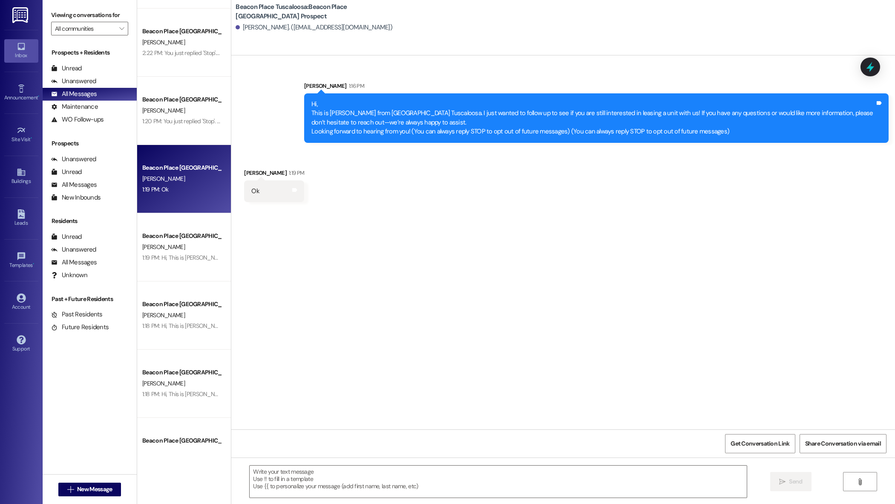
scroll to position [687, 0]
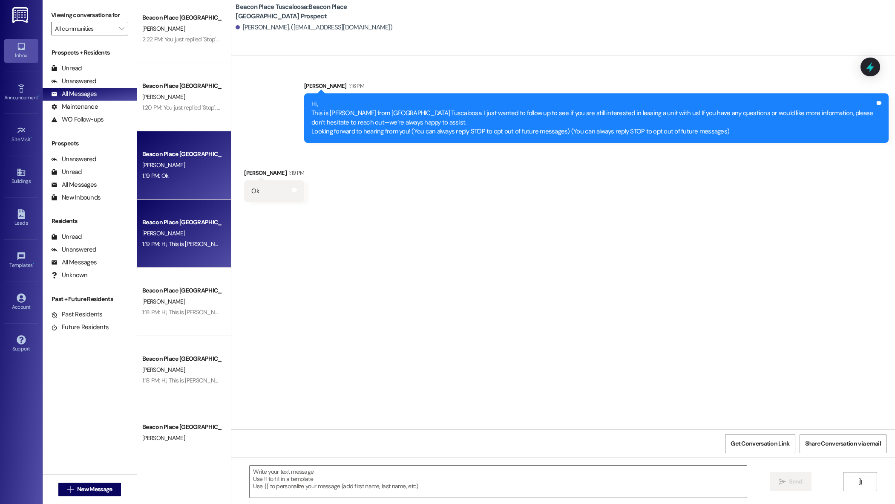
click at [185, 254] on div "Beacon Place Tuscaloosa Prospect S. Mitchell 1:19 PM: Hi, This is Maggie from B…" at bounding box center [184, 233] width 94 height 68
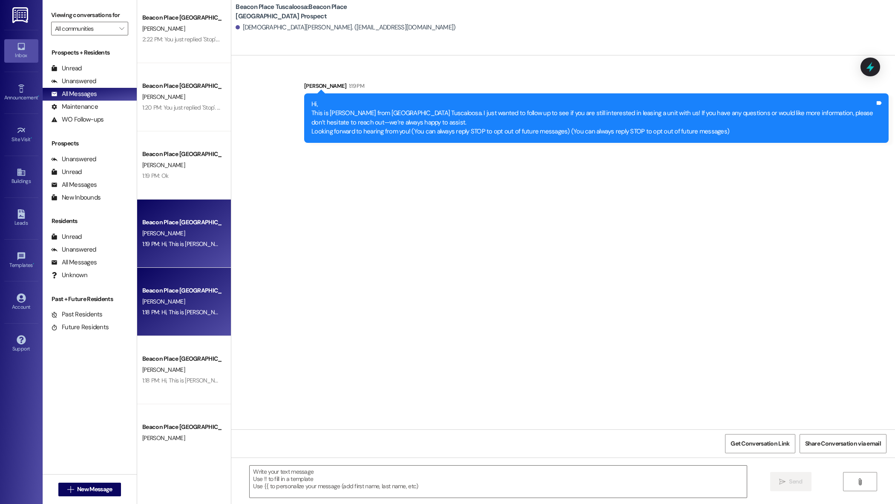
click at [193, 308] on div "1:18 PM: Hi, This is Maggie from Beacon Place Tuscaloosa. I just wanted to foll…" at bounding box center [181, 312] width 81 height 11
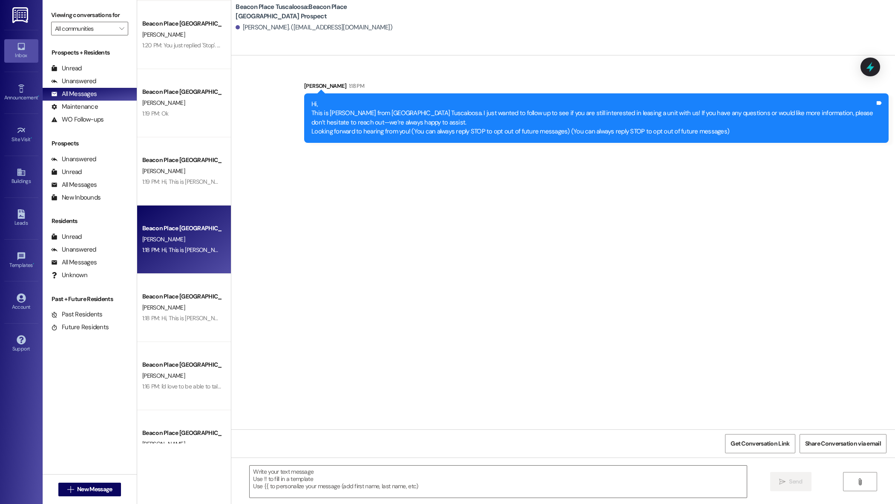
scroll to position [764, 0]
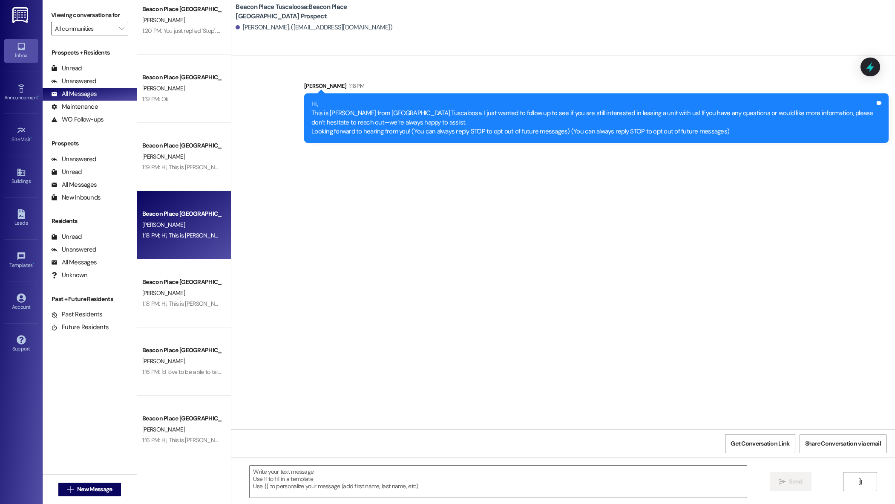
click at [193, 308] on div "1:18 PM: Hi, This is Maggie from Beacon Place Tuscaloosa. I just wanted to foll…" at bounding box center [181, 303] width 81 height 11
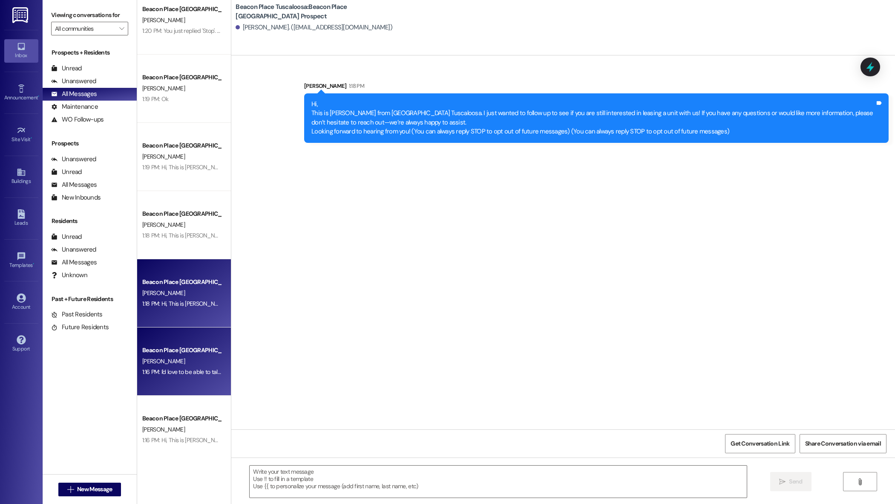
click at [194, 352] on div "Beacon Place [GEOGRAPHIC_DATA] Prospect" at bounding box center [181, 350] width 79 height 9
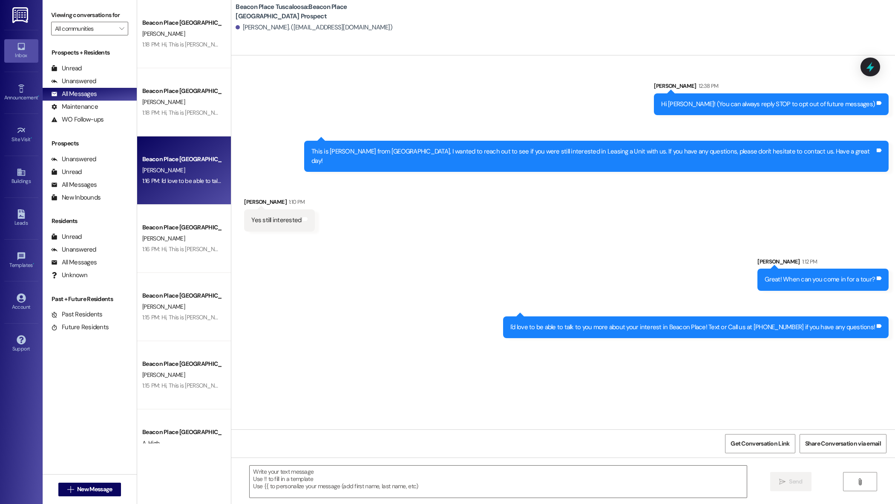
scroll to position [958, 0]
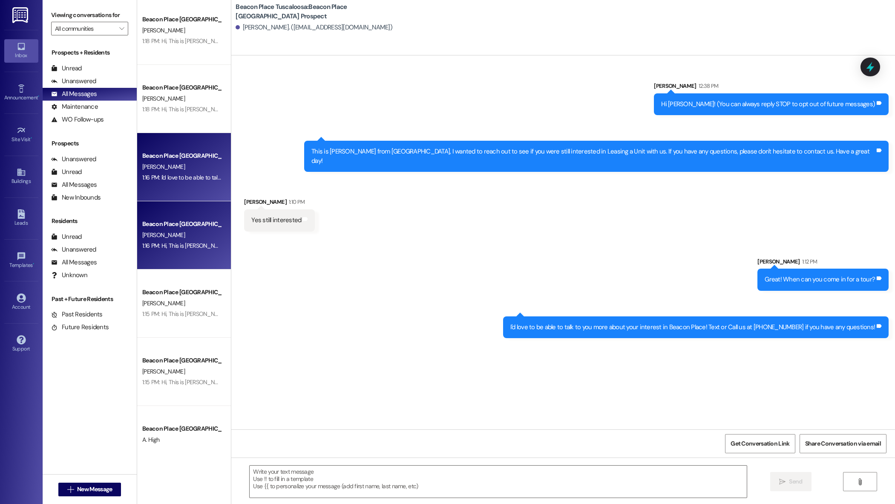
click at [179, 244] on div "1:16 PM: Hi, This is Maggie from Beacon Place Tuscaloosa. I just wanted to foll…" at bounding box center [677, 246] width 1071 height 8
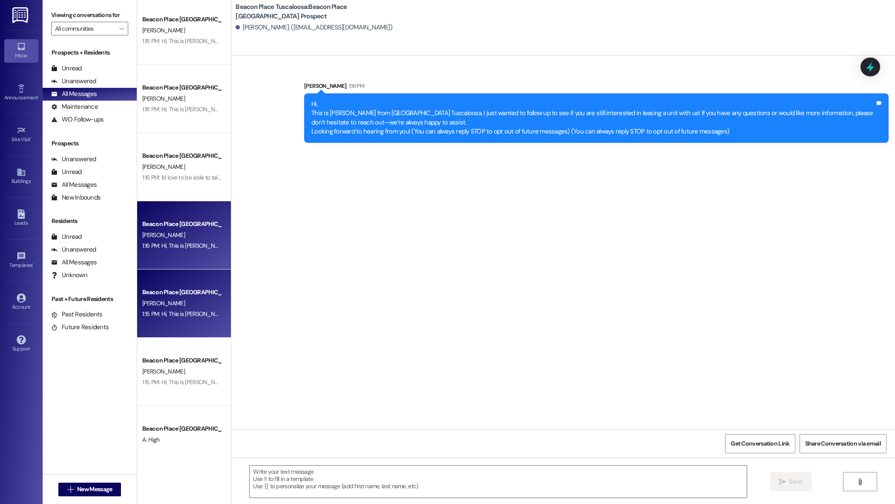
click at [187, 301] on div "S. Pettey" at bounding box center [181, 303] width 81 height 11
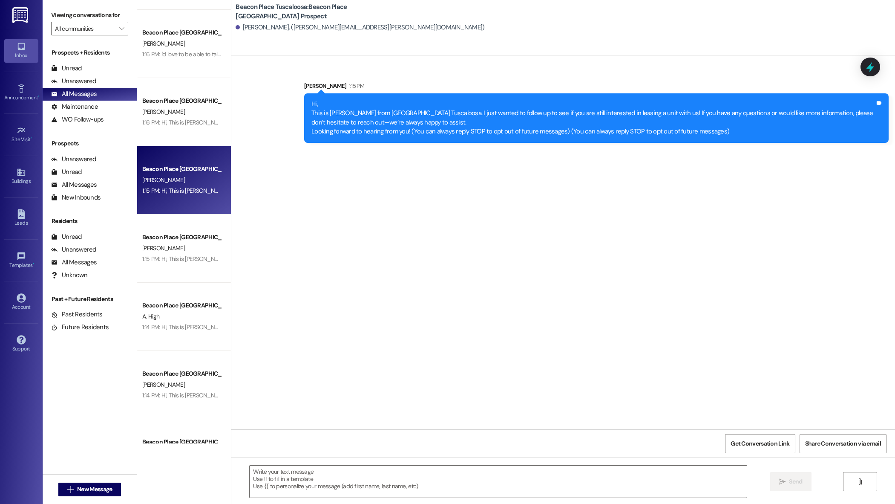
scroll to position [1133, 0]
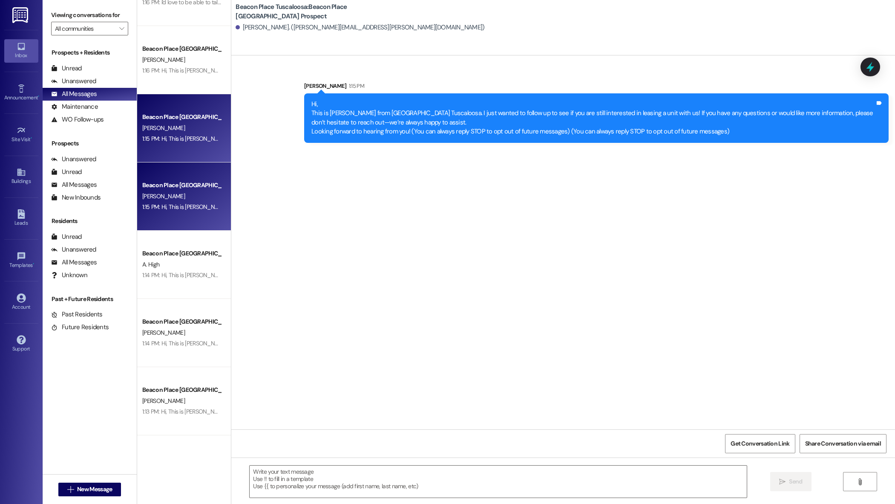
click at [199, 222] on div "Beacon Place Tuscaloosa Prospect M. McGuire 1:15 PM: Hi, This is Maggie from Be…" at bounding box center [184, 196] width 94 height 68
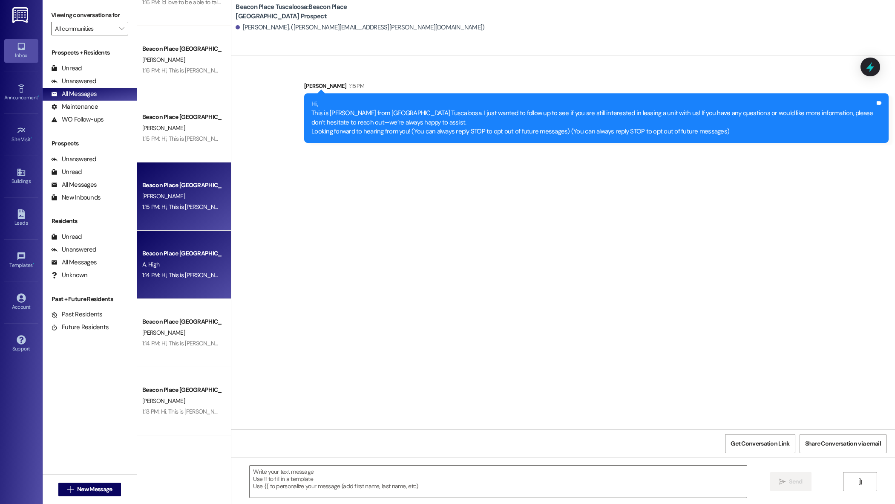
click at [201, 264] on div "A. High" at bounding box center [181, 264] width 81 height 11
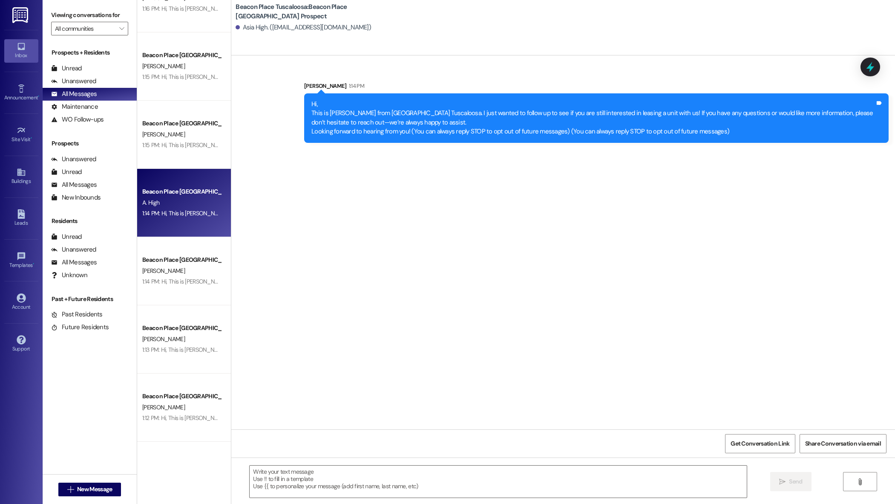
scroll to position [1220, 0]
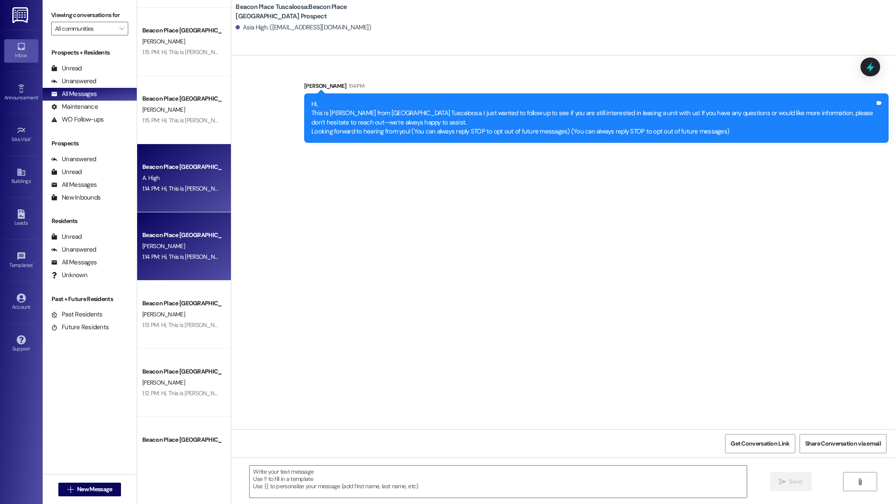
click at [199, 262] on div "1:14 PM: Hi, This is Maggie from Beacon Place Tuscaloosa. I just wanted to foll…" at bounding box center [181, 256] width 81 height 11
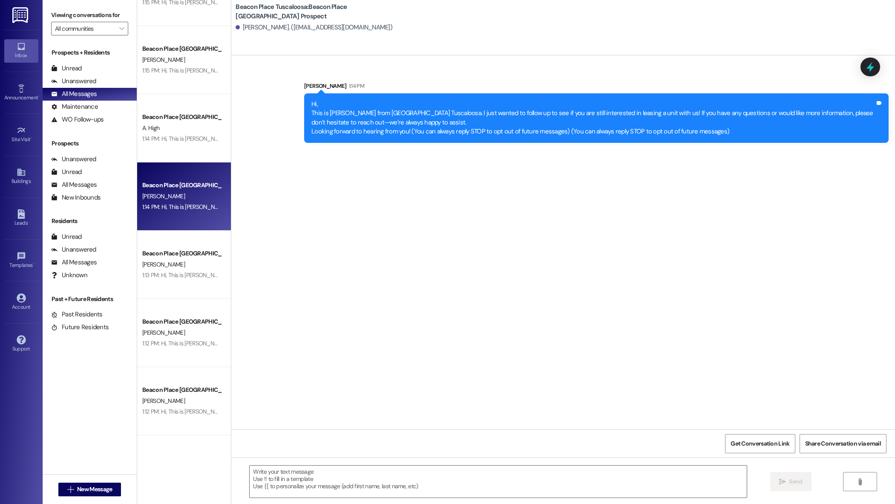
scroll to position [1296, 0]
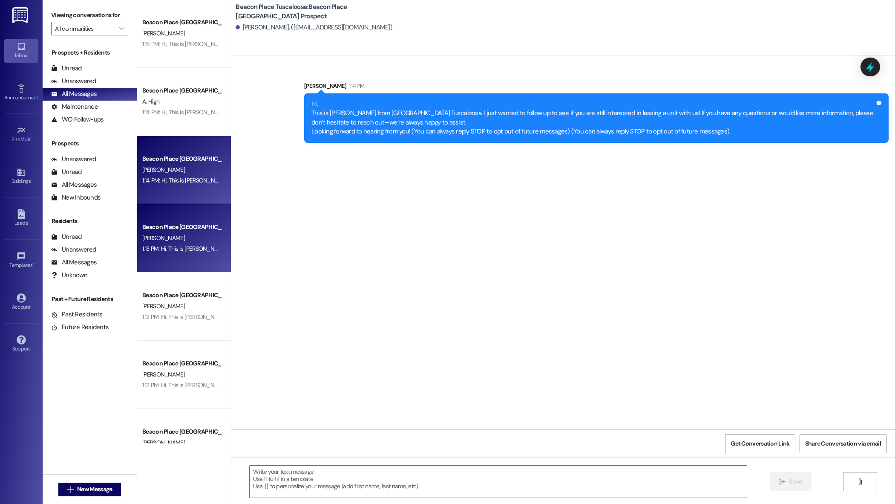
click at [198, 238] on div "E. mccann" at bounding box center [181, 238] width 81 height 11
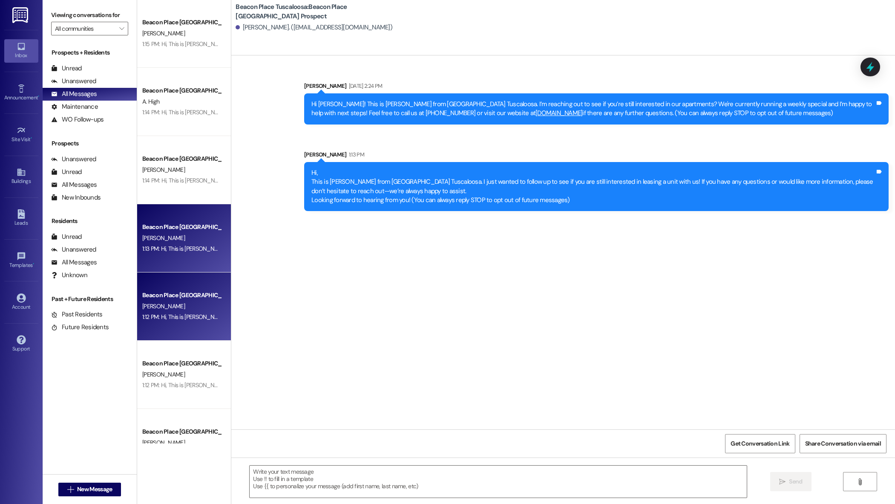
click at [192, 307] on div "C. Caraway" at bounding box center [181, 306] width 81 height 11
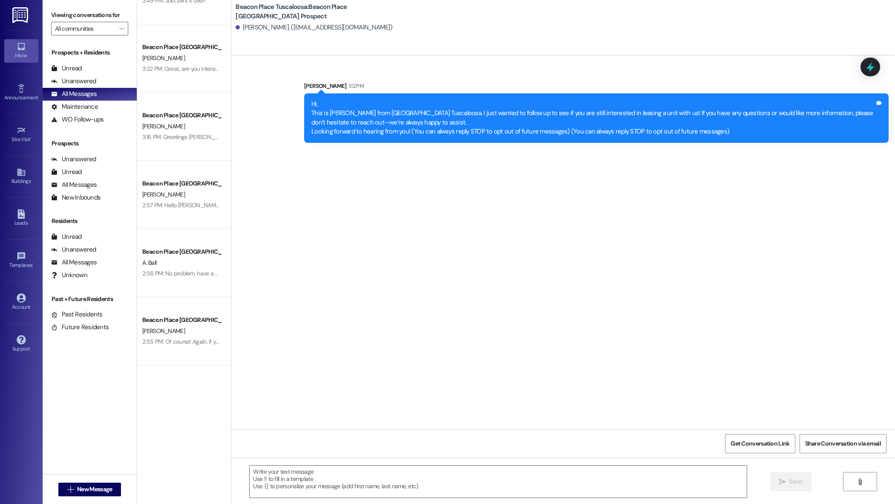
scroll to position [0, 0]
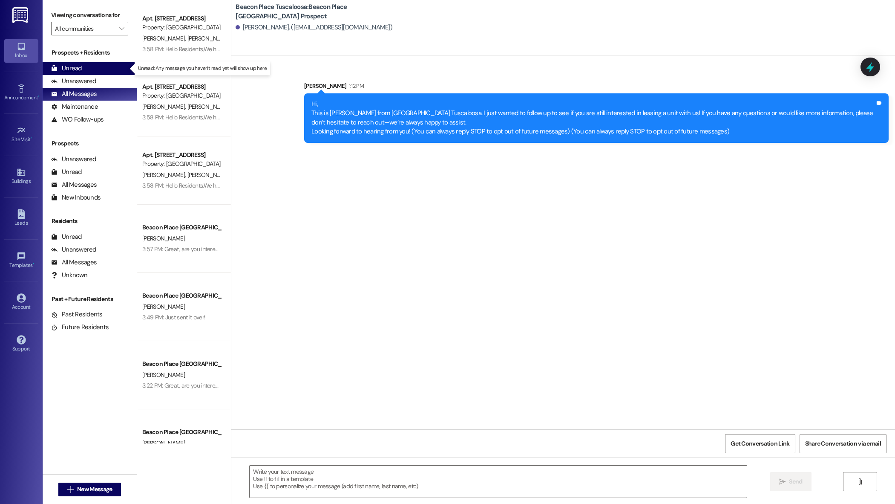
click at [75, 66] on div "Unread" at bounding box center [66, 68] width 31 height 9
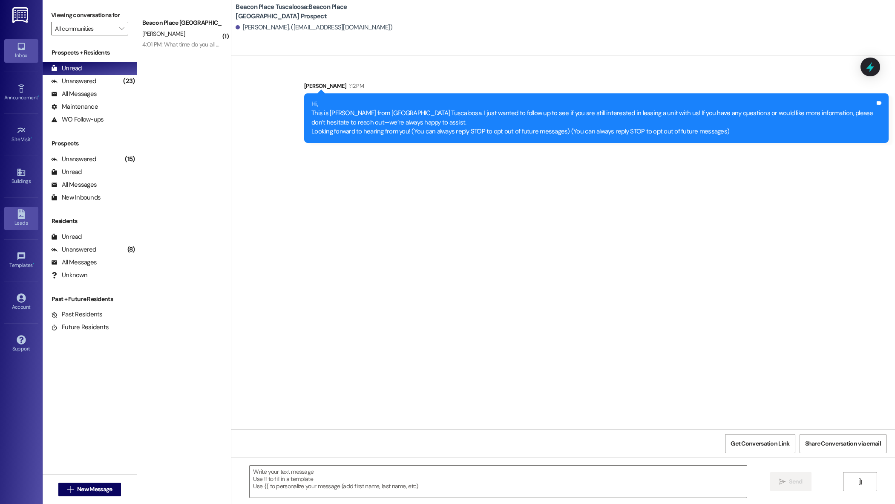
click at [18, 219] on div "Leads" at bounding box center [21, 223] width 43 height 9
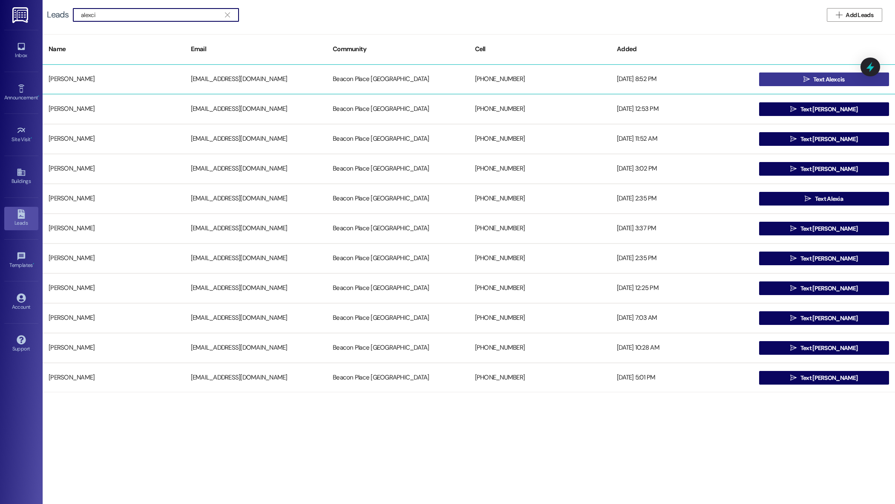
type input "alexci"
click at [780, 78] on button " Text Alexcis" at bounding box center [824, 79] width 130 height 14
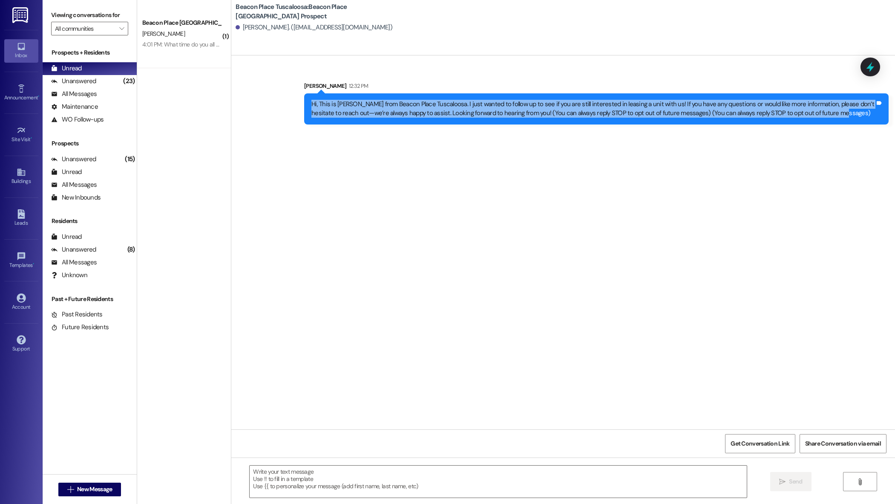
drag, startPoint x: 306, startPoint y: 105, endPoint x: 834, endPoint y: 123, distance: 528.4
click at [834, 122] on div "Hi, This is Maggie from Beacon Place Tuscaloosa. I just wanted to follow up to …" at bounding box center [596, 108] width 585 height 31
copy div "Hi, This is Maggie from Beacon Place Tuscaloosa. I just wanted to follow up to …"
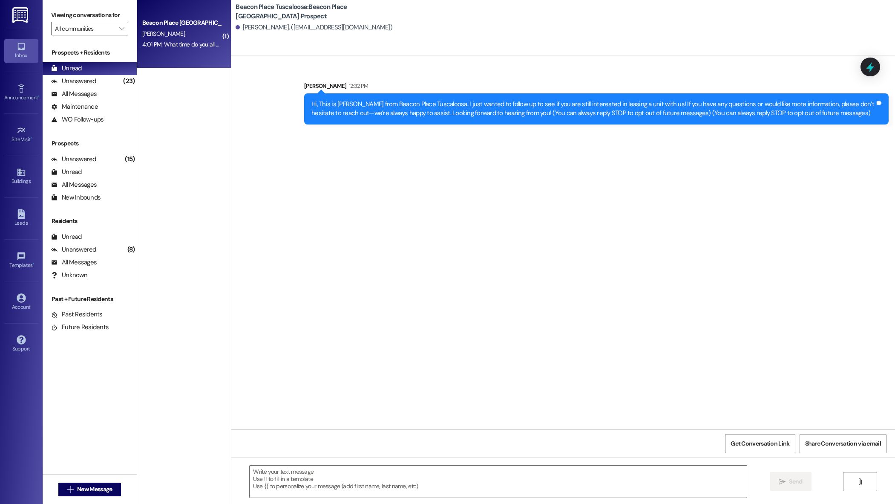
click at [167, 39] on div "4:01 PM: What time do you all close? I can come by today. 4:01 PM: What time do…" at bounding box center [181, 44] width 81 height 11
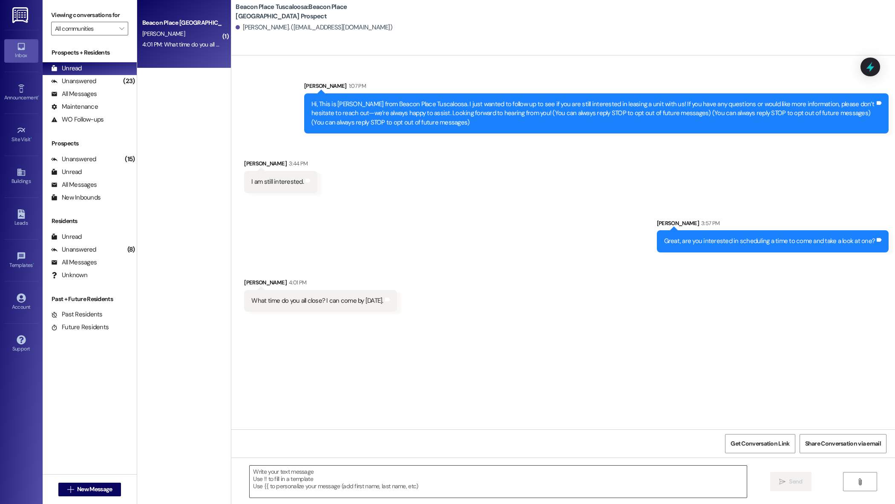
click at [376, 493] on textarea at bounding box center [498, 481] width 497 height 32
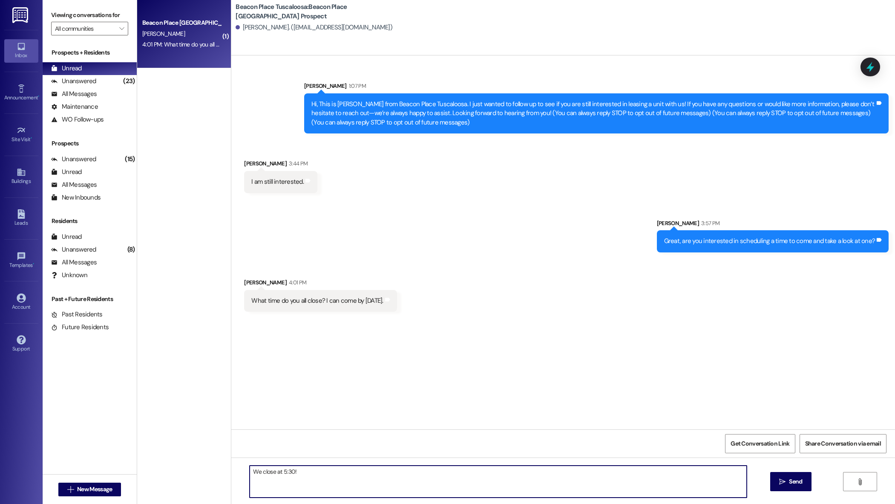
type textarea "We close at 5:30!"
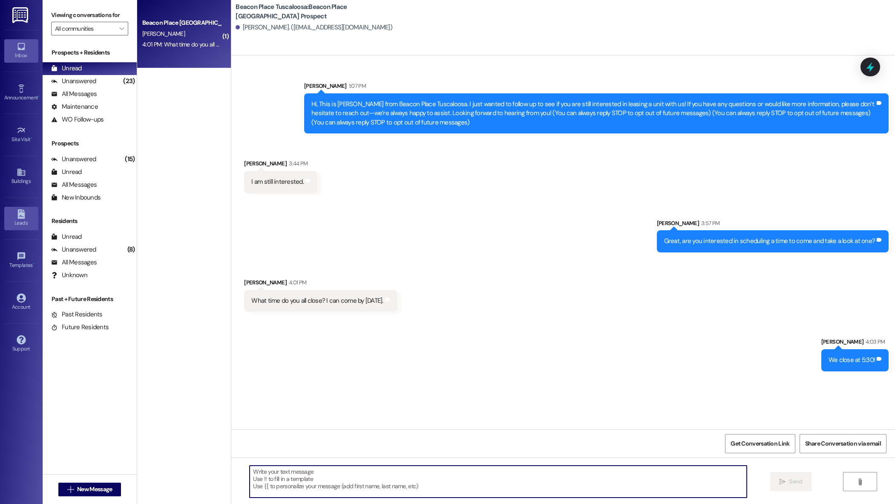
click at [25, 215] on icon at bounding box center [21, 213] width 9 height 9
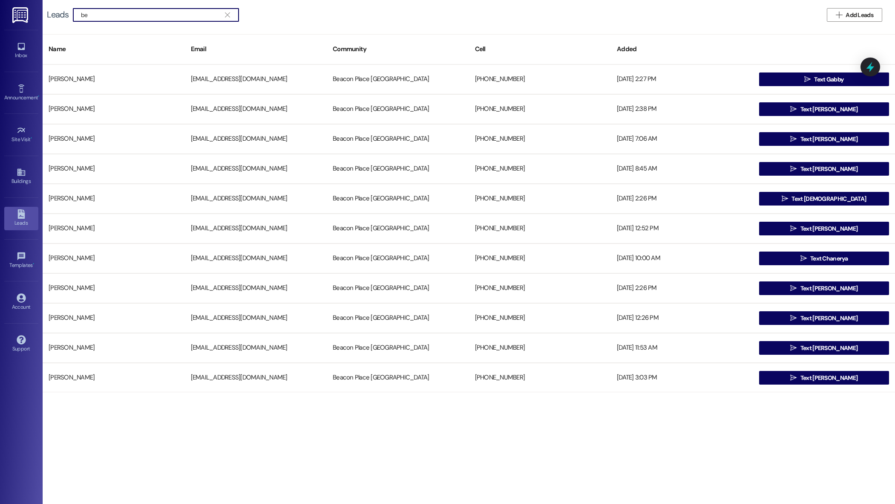
type input "b"
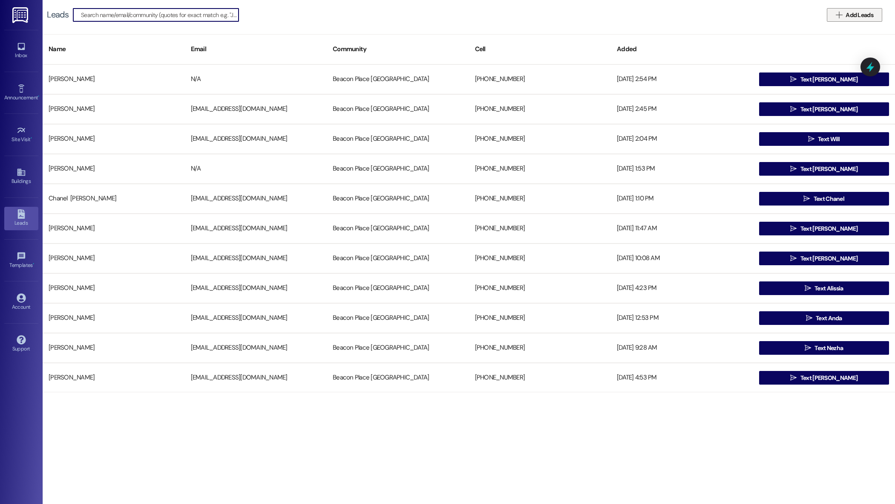
click at [869, 12] on span "Add Leads" at bounding box center [860, 15] width 28 height 9
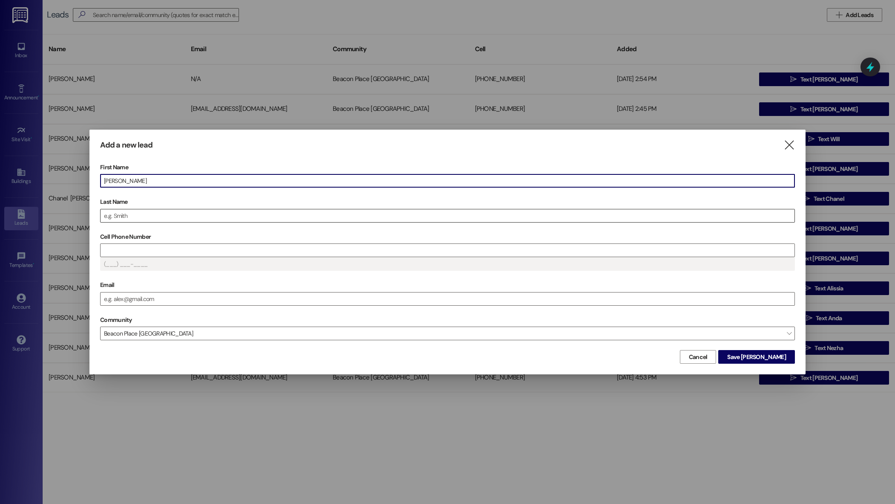
click at [191, 216] on input "Last Name" at bounding box center [448, 215] width 694 height 13
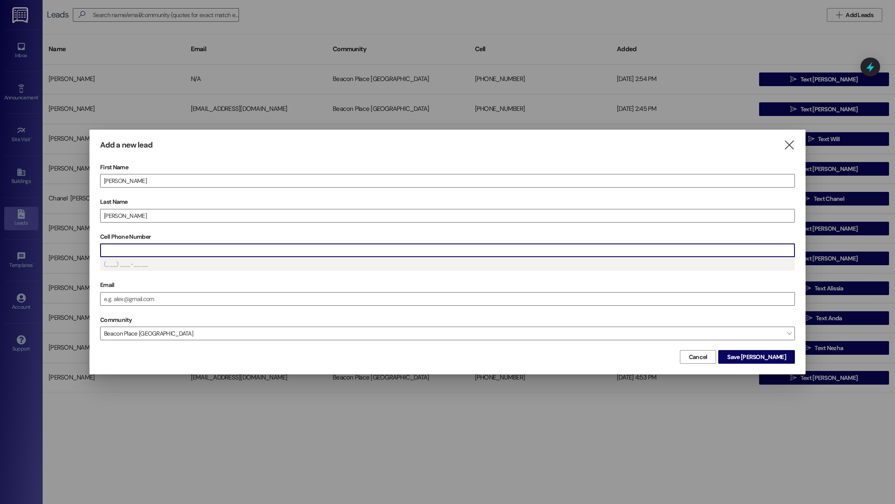
click at [171, 251] on input "Cell Phone Number" at bounding box center [448, 250] width 694 height 13
click at [170, 300] on input "Email" at bounding box center [448, 298] width 694 height 13
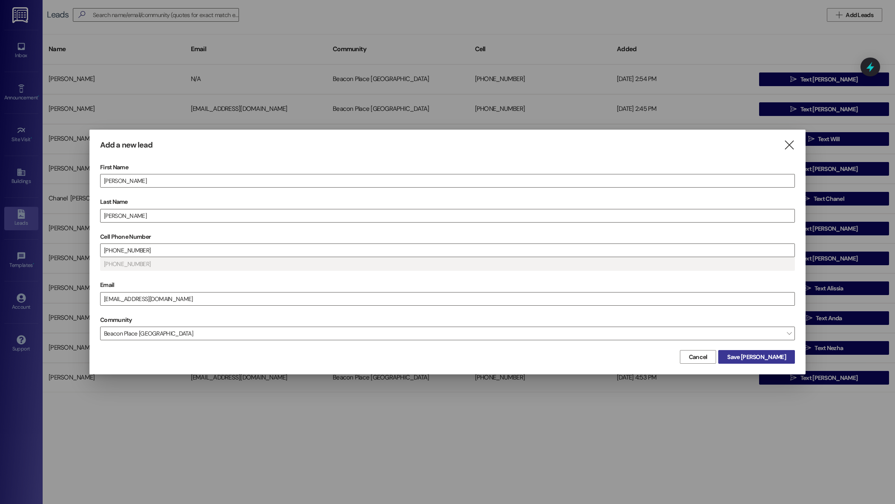
click at [778, 358] on span "Save Betty" at bounding box center [757, 356] width 58 height 9
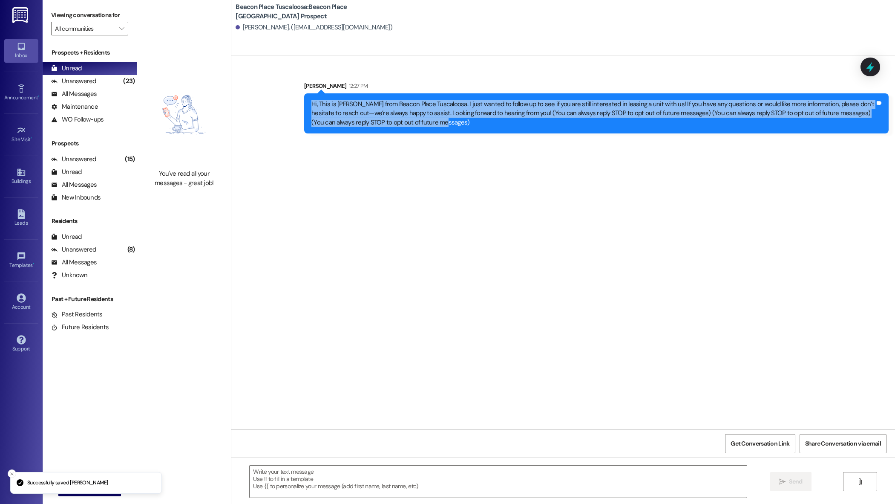
drag, startPoint x: 402, startPoint y: 124, endPoint x: 302, endPoint y: 99, distance: 102.9
click at [304, 99] on div "Hi, This is Maggie from Beacon Place Tuscaloosa. I just wanted to follow up to …" at bounding box center [596, 113] width 585 height 40
copy div "Hi, This is [PERSON_NAME] from Beacon Place Tuscaloosa. I just wanted to follow…"
click at [14, 225] on div "Leads" at bounding box center [21, 223] width 43 height 9
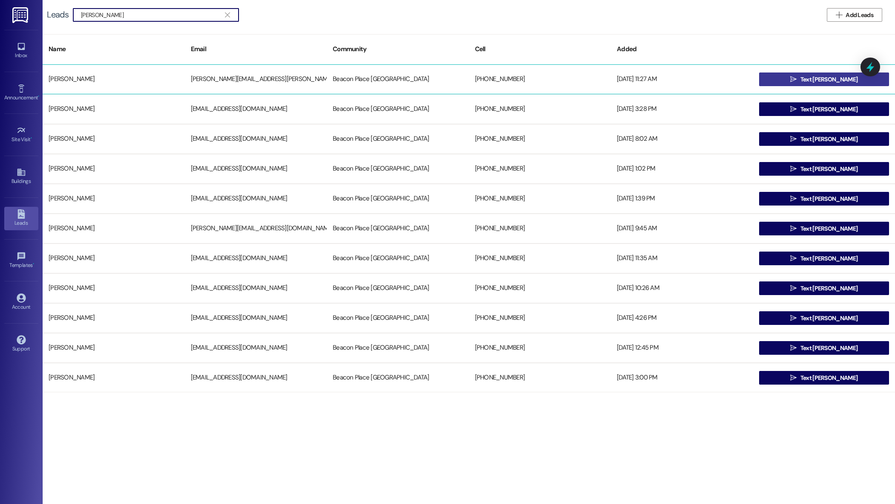
type input "taylor"
click at [812, 77] on span "Text taylor" at bounding box center [829, 79] width 61 height 9
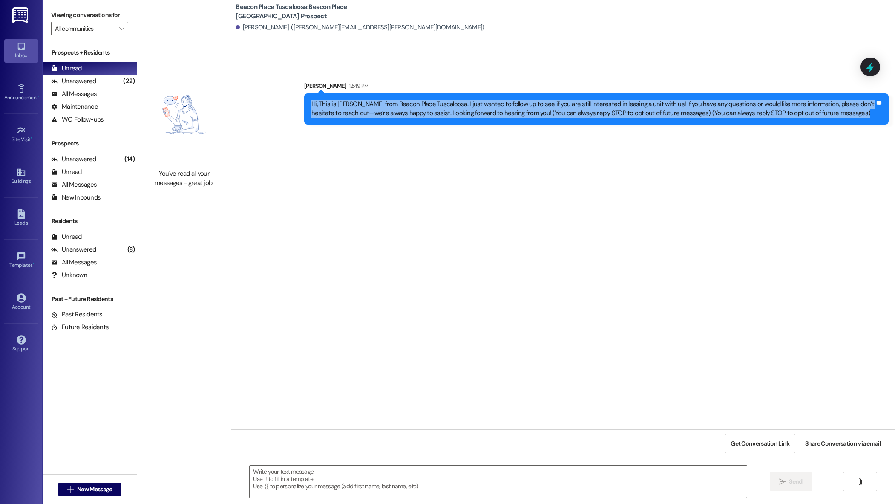
drag, startPoint x: 305, startPoint y: 104, endPoint x: 890, endPoint y: 119, distance: 585.4
click at [890, 120] on div "Sent via SMS Maggie Maley 12:49 PM Hi, This is Maggie from Beacon Place Tuscalo…" at bounding box center [597, 103] width 598 height 56
copy div "Hi, This is Maggie from Beacon Place Tuscaloosa. I just wanted to follow up to …"
click at [22, 215] on icon at bounding box center [20, 213] width 7 height 9
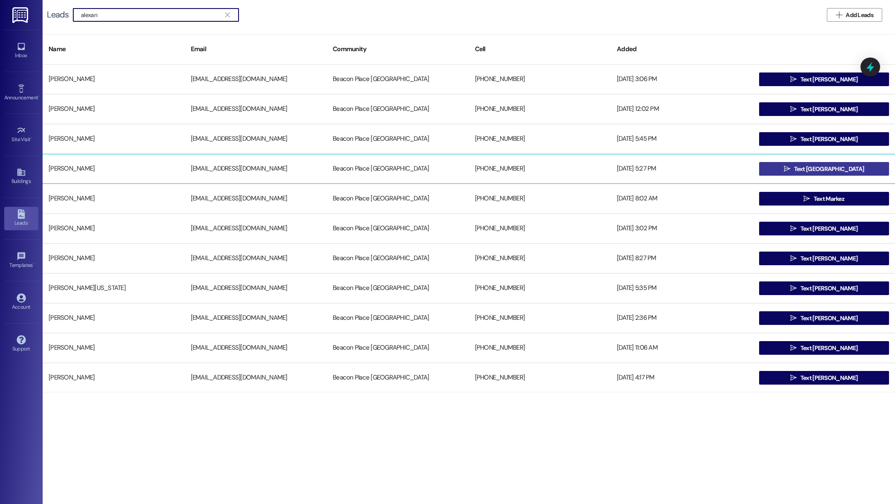
type input "alexan"
click at [787, 169] on button " Text Alexandria" at bounding box center [824, 169] width 130 height 14
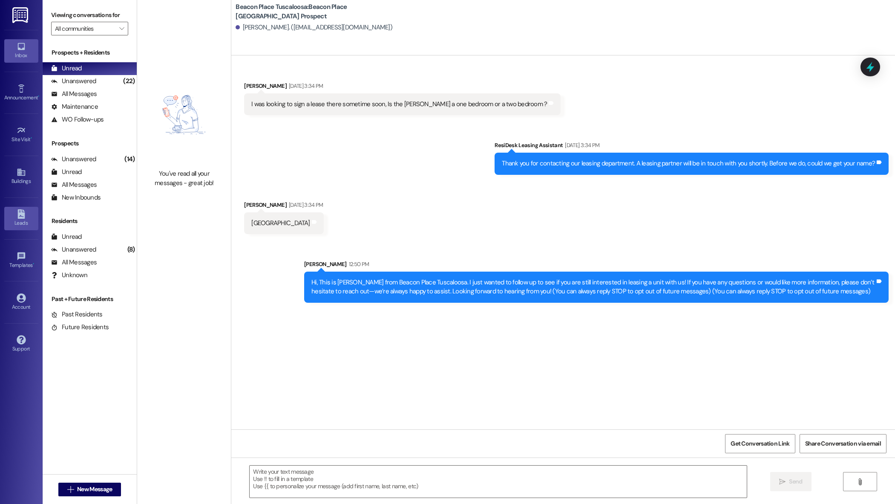
click at [22, 222] on div "Leads" at bounding box center [21, 223] width 43 height 9
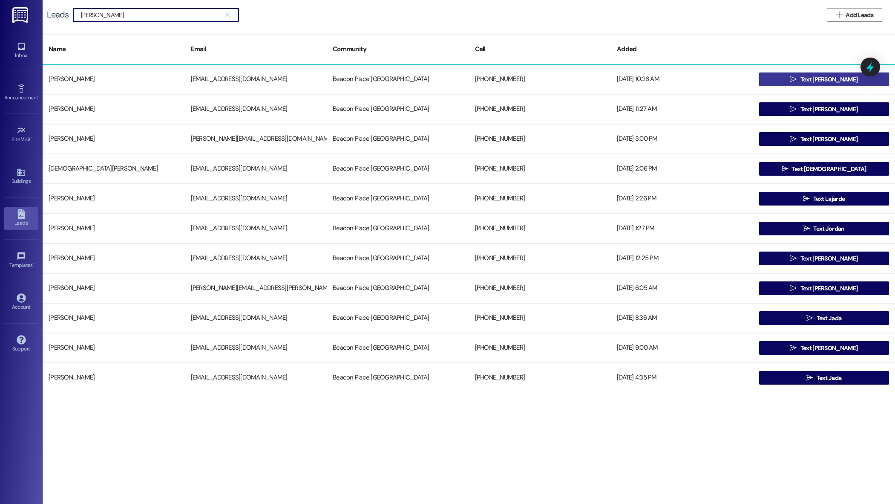
type input "jared"
click at [779, 81] on button " Text Jared" at bounding box center [824, 79] width 130 height 14
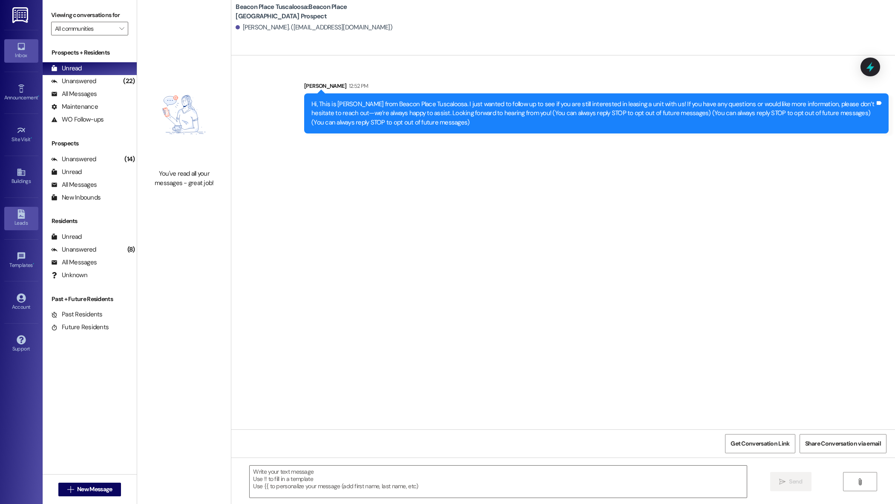
click at [33, 219] on div "Leads" at bounding box center [21, 223] width 43 height 9
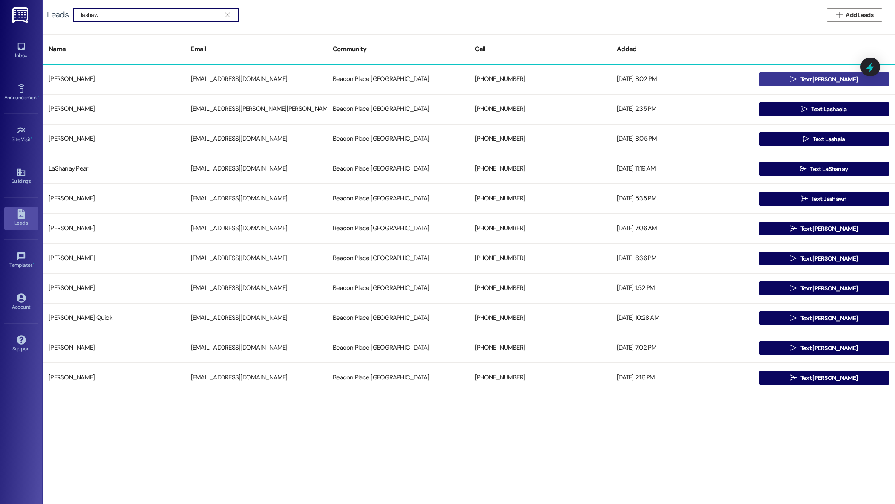
type input "lashaw"
click at [821, 84] on span " Text Lashawnda" at bounding box center [824, 79] width 71 height 13
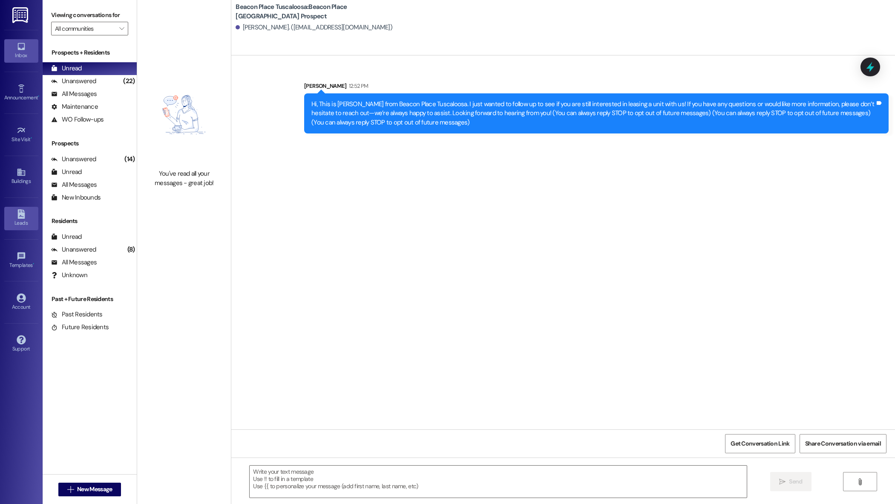
click at [17, 222] on div "Leads" at bounding box center [21, 223] width 43 height 9
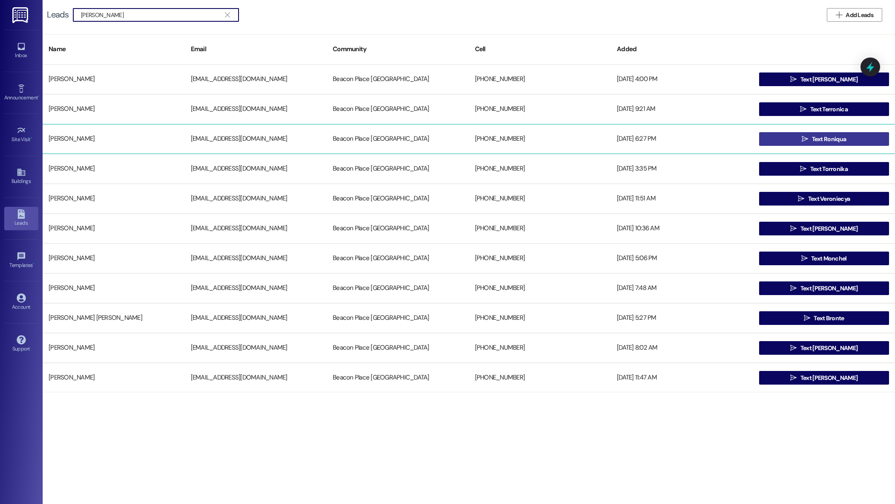
type input "roni"
click at [773, 141] on button " Text Roniqua" at bounding box center [824, 139] width 130 height 14
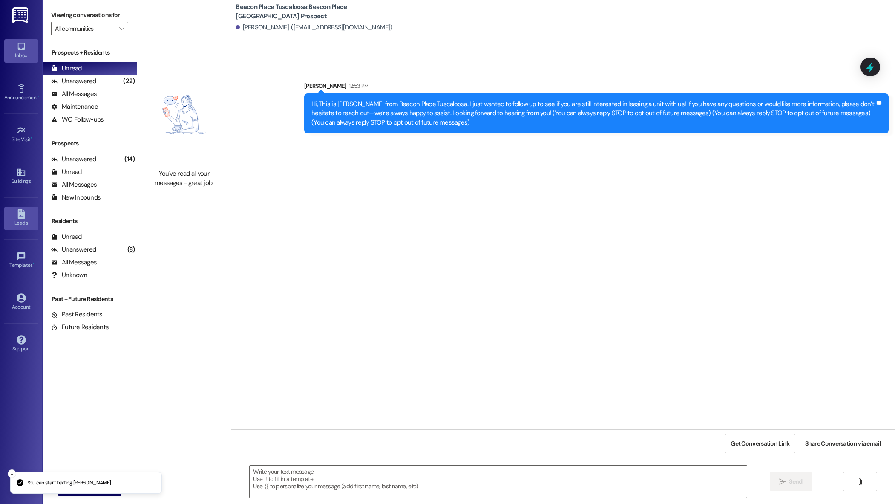
click at [13, 220] on div "Leads" at bounding box center [21, 223] width 43 height 9
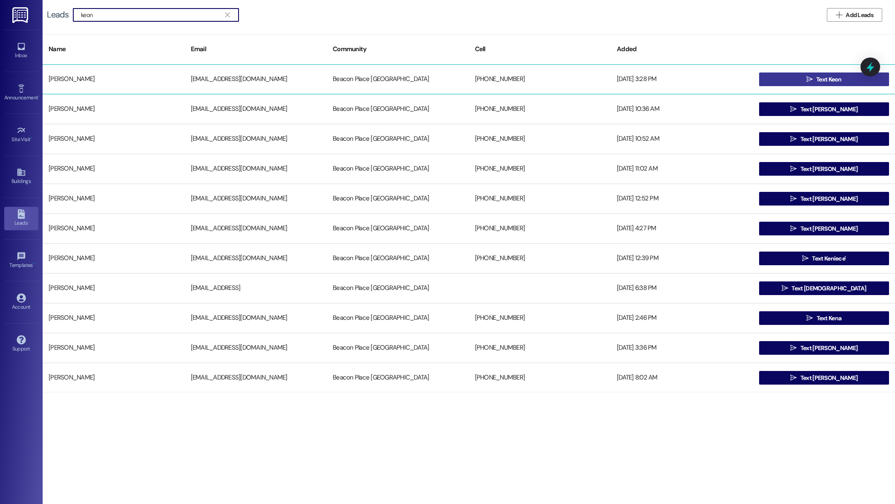
type input "keon"
click at [818, 81] on span "Text Keon" at bounding box center [830, 79] width 26 height 9
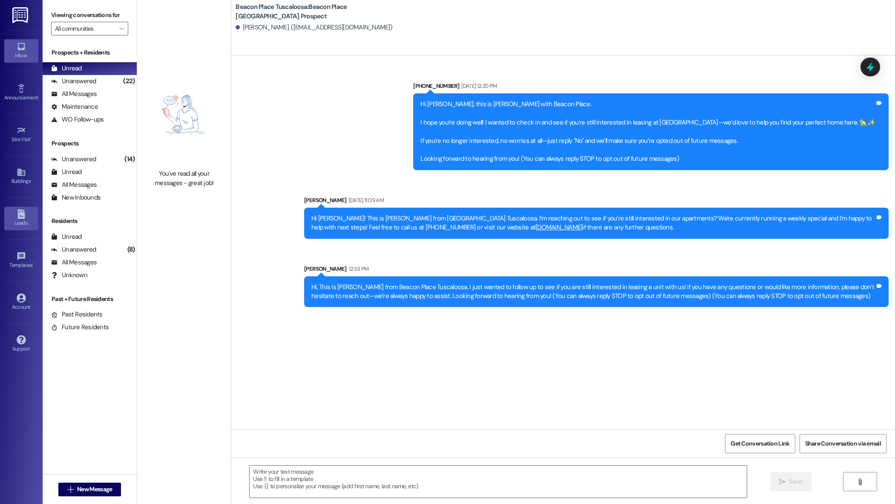
click at [25, 213] on icon at bounding box center [21, 213] width 9 height 9
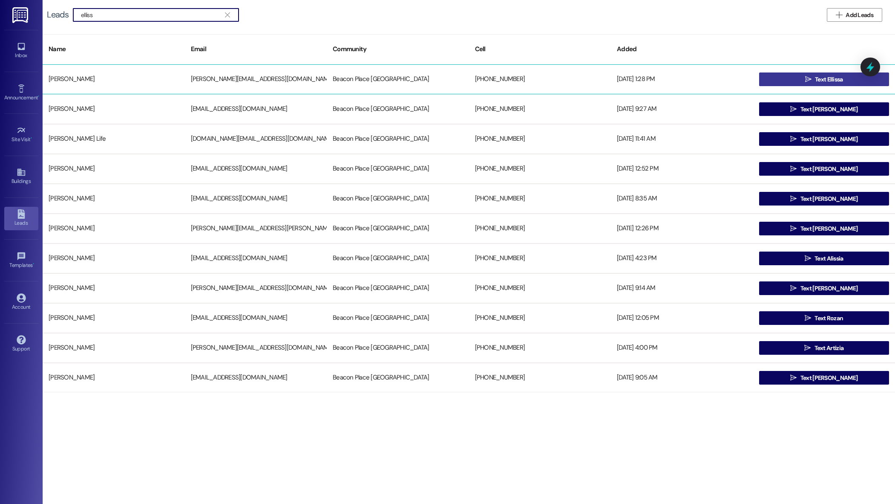
type input "elliss"
click at [824, 77] on span "Text Ellissa" at bounding box center [829, 79] width 28 height 9
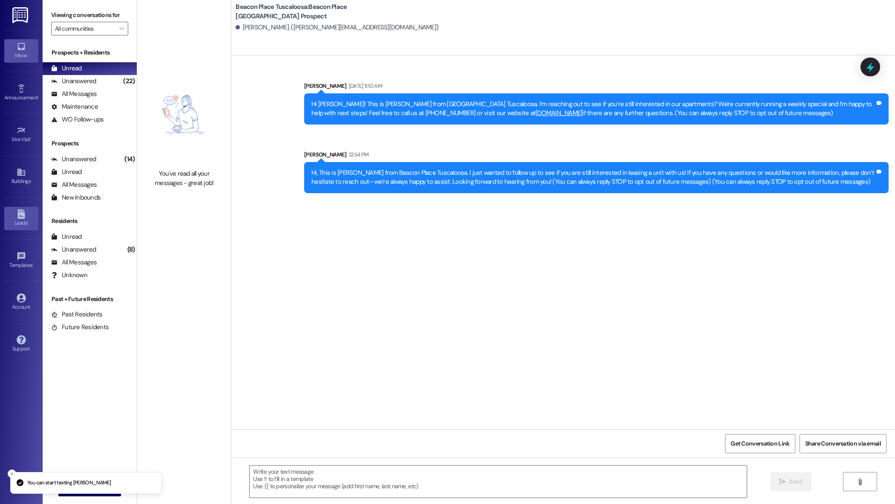
click at [24, 213] on icon at bounding box center [20, 213] width 7 height 9
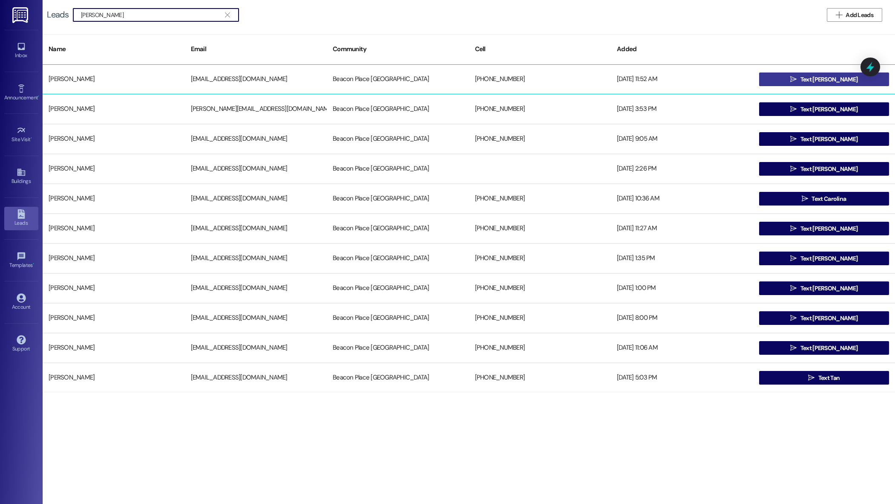
type input "gary"
click at [762, 79] on button " Text gary" at bounding box center [824, 79] width 130 height 14
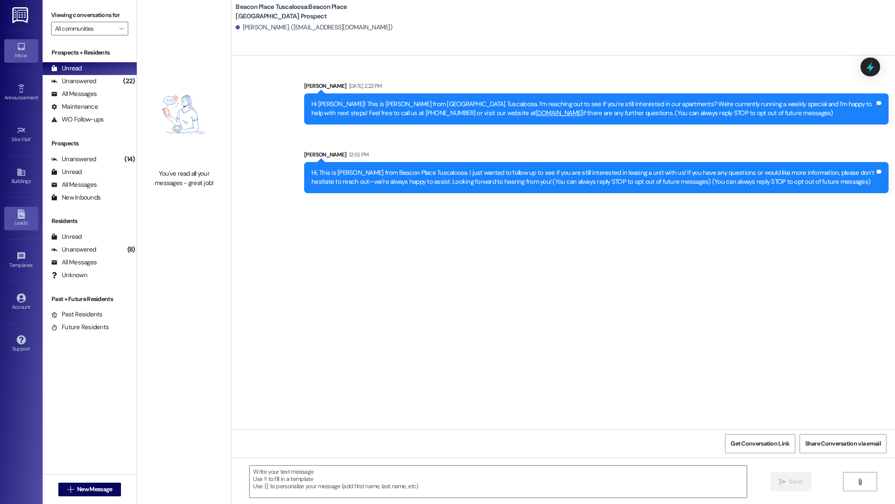
click at [20, 224] on div "Leads" at bounding box center [21, 223] width 43 height 9
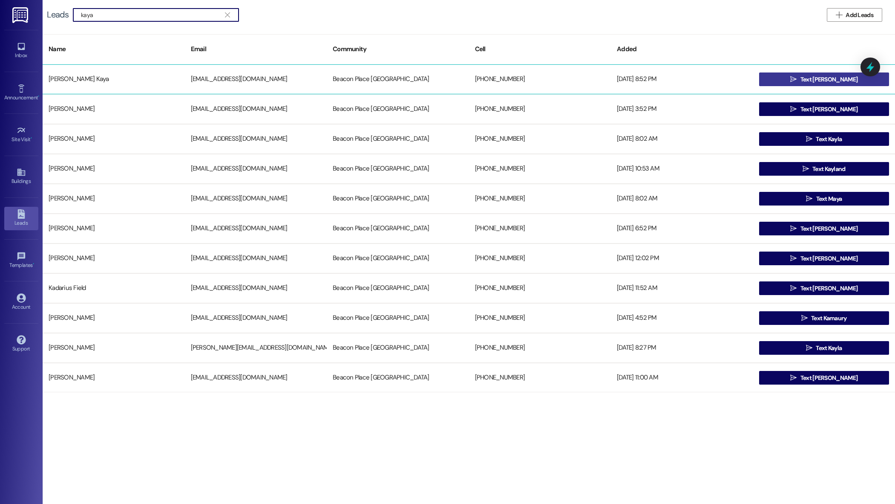
type input "kaya"
click at [791, 81] on button " Text Watkins" at bounding box center [824, 79] width 130 height 14
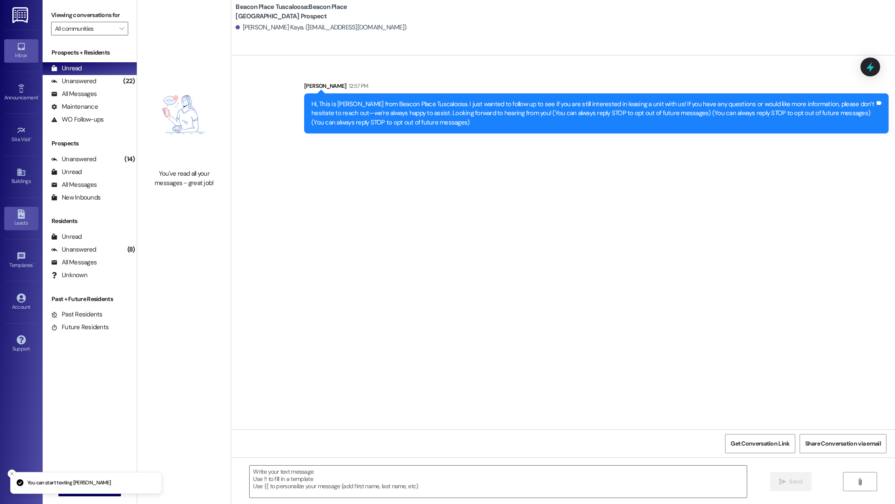
click at [26, 217] on link "Leads" at bounding box center [21, 218] width 34 height 23
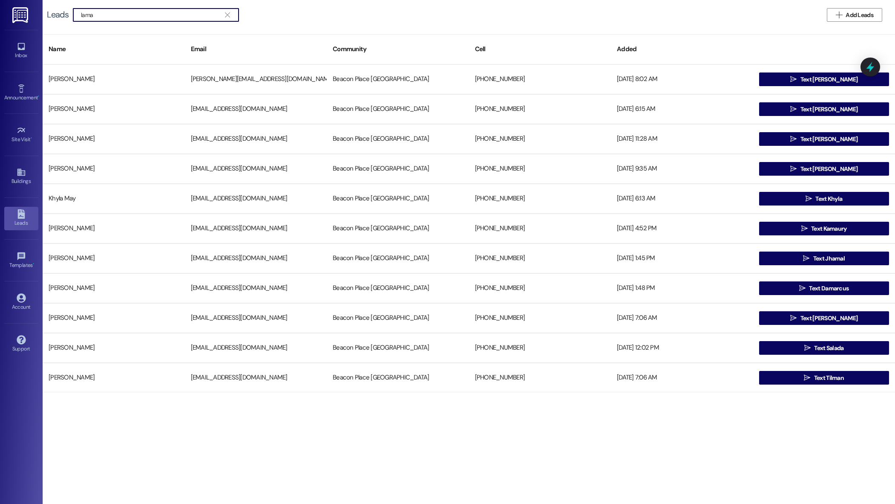
type input "lama"
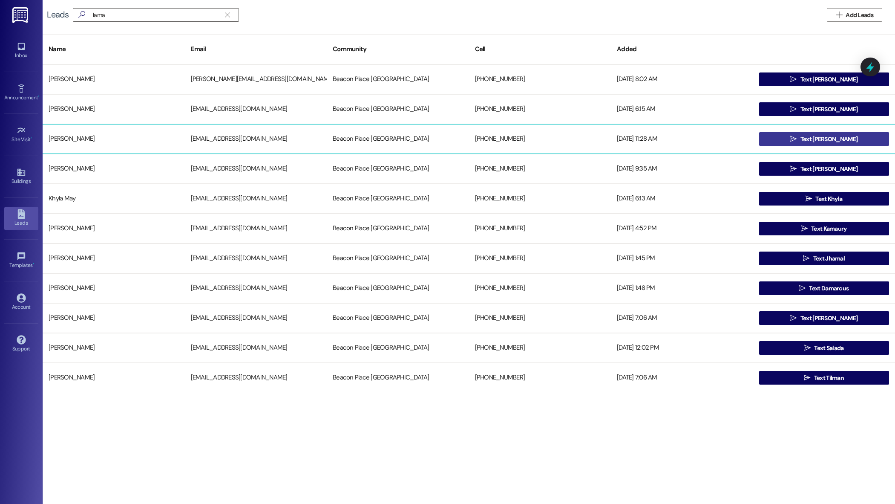
click at [797, 138] on icon "" at bounding box center [794, 139] width 6 height 7
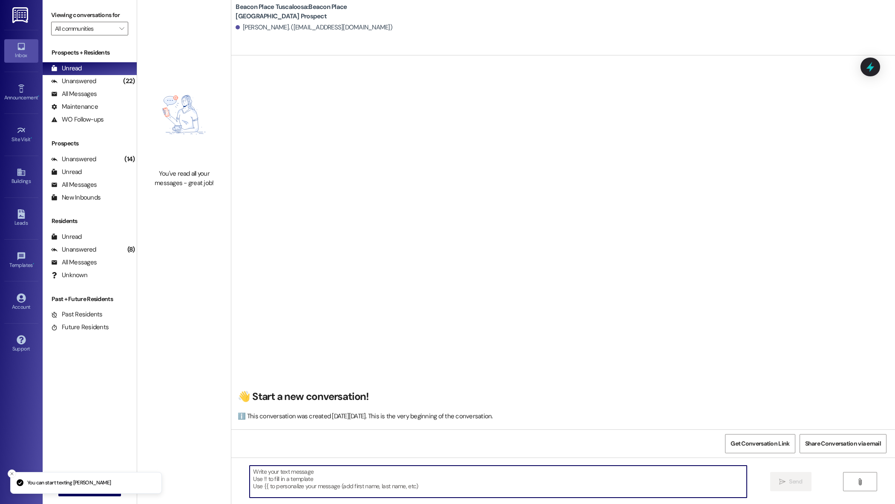
click at [338, 477] on textarea at bounding box center [498, 481] width 497 height 32
paste textarea "Hi, This is Maggie from Beacon Place Tuscaloosa. I just wanted to follow up to …"
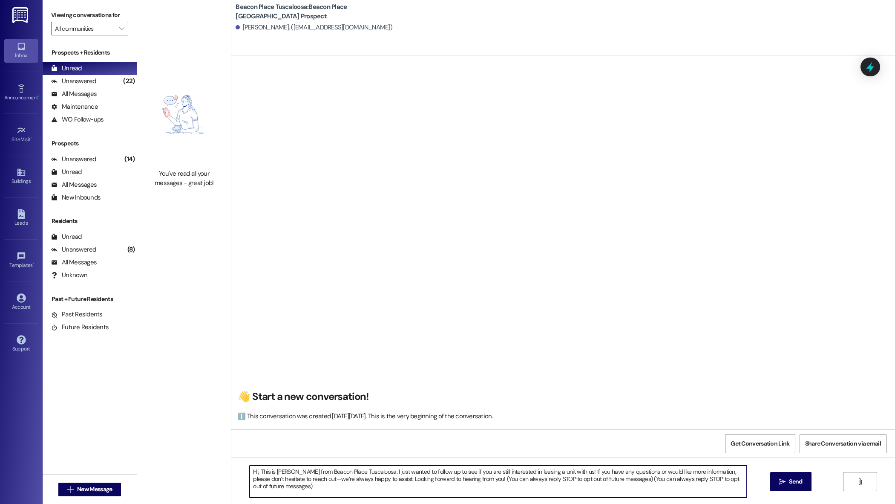
drag, startPoint x: 612, startPoint y: 492, endPoint x: 612, endPoint y: 481, distance: 11.1
click at [612, 481] on textarea "Hi, This is Maggie from Beacon Place Tuscaloosa. I just wanted to follow up to …" at bounding box center [498, 481] width 497 height 32
type textarea "Hi, This is Maggie from Beacon Place Tuscaloosa. I just wanted to follow up to …"
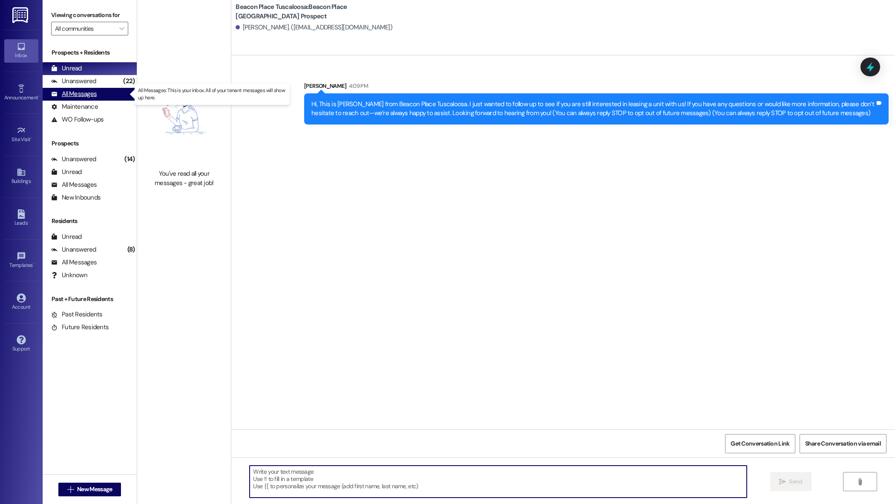
click at [78, 92] on div "All Messages" at bounding box center [74, 94] width 46 height 9
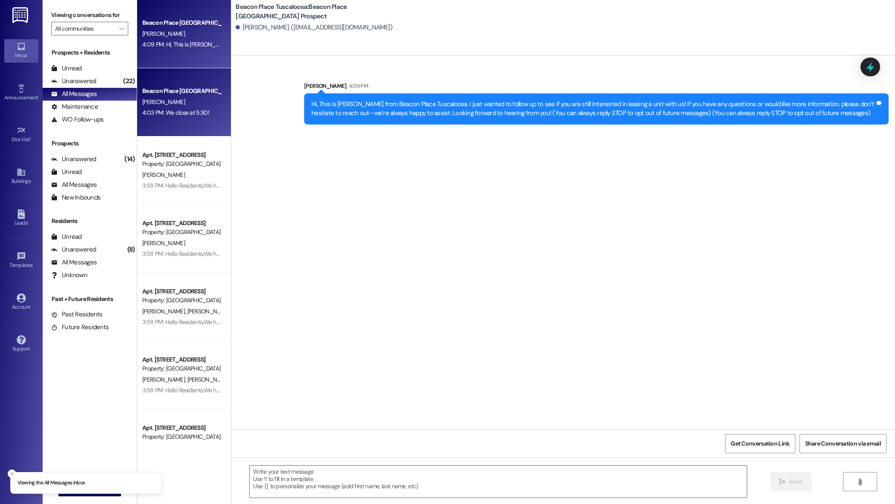
click at [194, 104] on div "[PERSON_NAME]" at bounding box center [181, 102] width 81 height 11
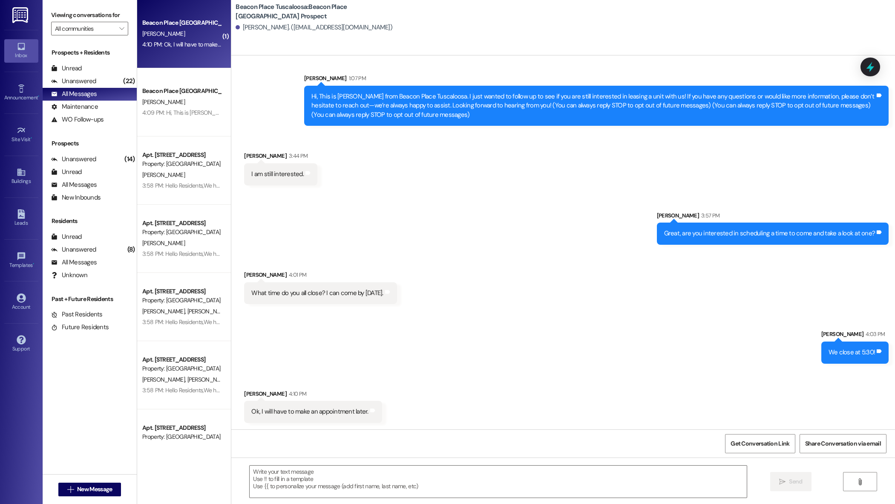
scroll to position [8, 0]
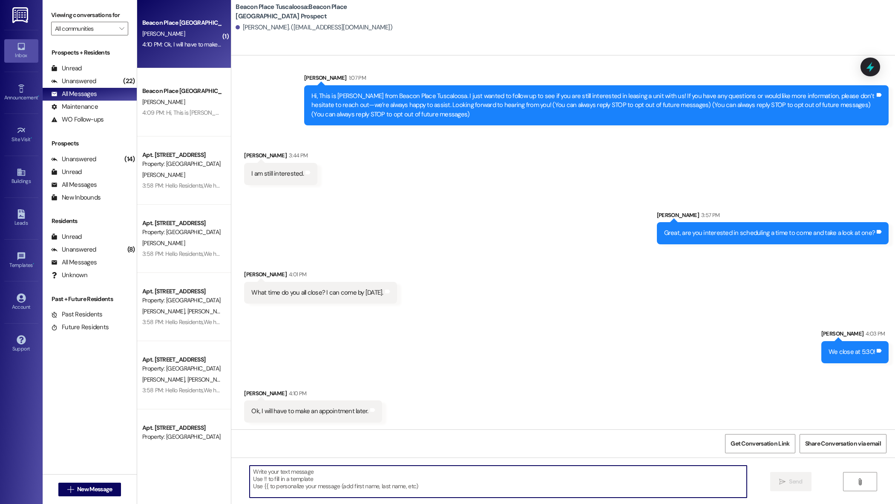
click at [294, 482] on textarea at bounding box center [498, 481] width 497 height 32
type textarea "No problem, please let us know if we can help in any way!"
click at [797, 486] on button " Send" at bounding box center [791, 481] width 41 height 19
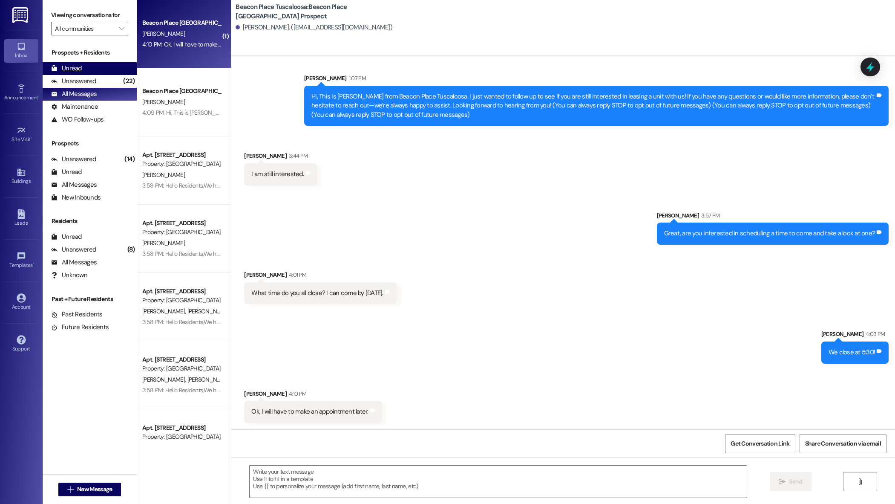
click at [71, 70] on div "Unread" at bounding box center [66, 68] width 31 height 9
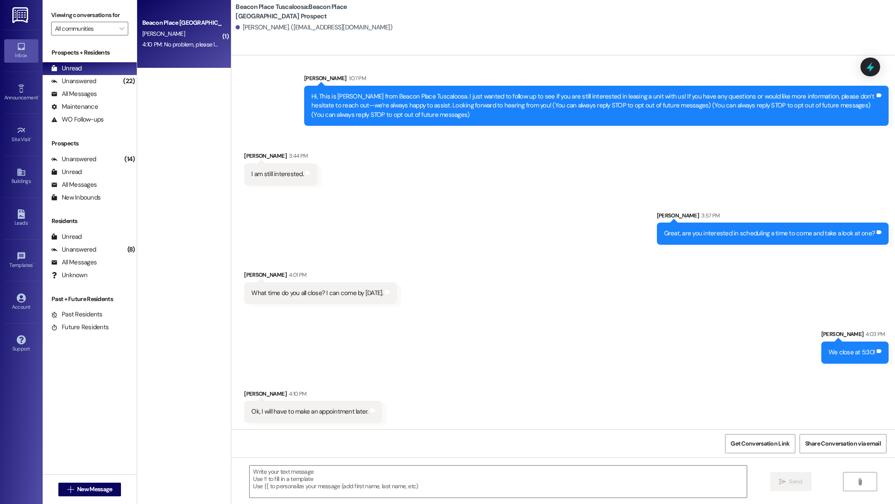
scroll to position [67, 0]
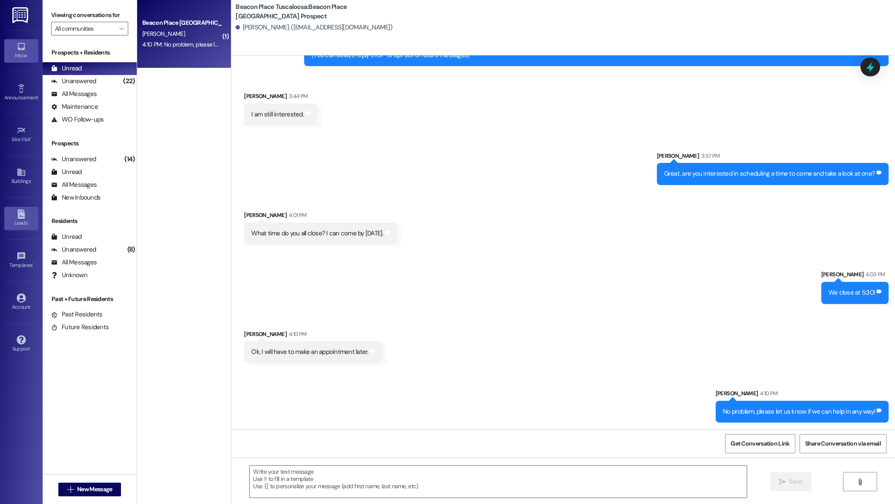
click at [18, 217] on icon at bounding box center [20, 213] width 7 height 9
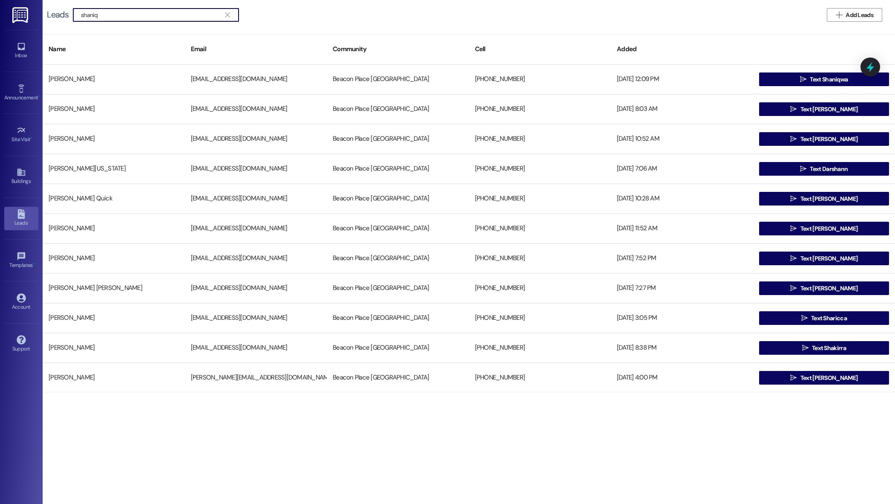
type input "shaniq"
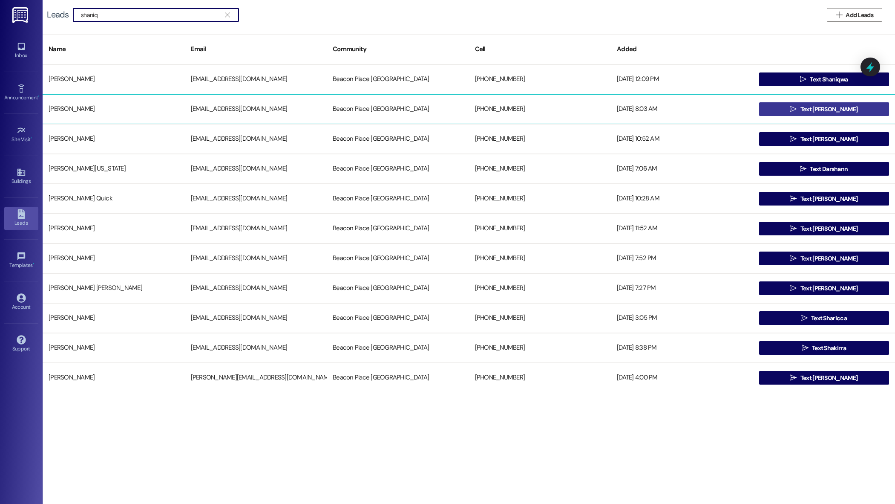
click at [768, 109] on button " Text Shaniqua" at bounding box center [824, 109] width 130 height 14
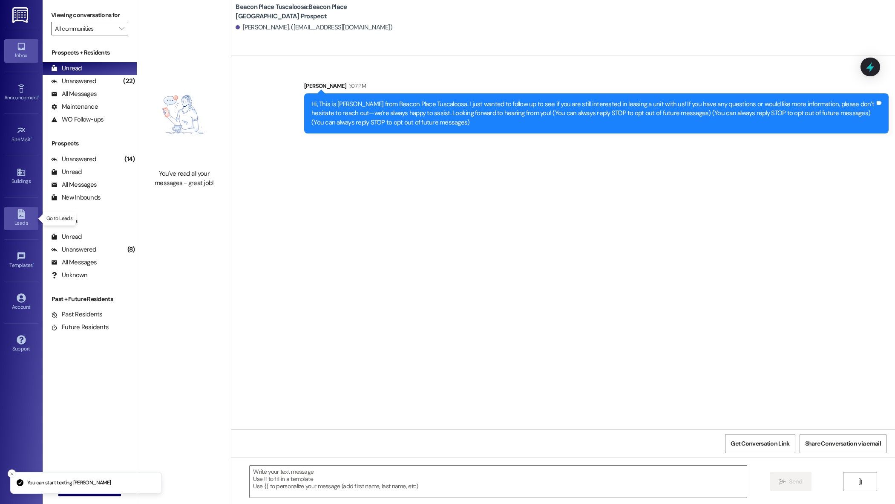
click at [31, 215] on link "Leads" at bounding box center [21, 218] width 34 height 23
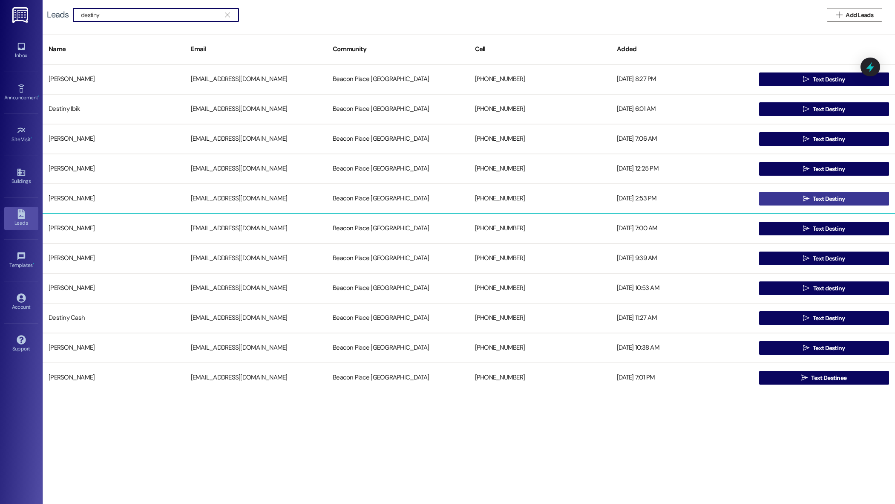
type input "destiny"
click at [811, 201] on span "Text Destiny" at bounding box center [829, 198] width 36 height 9
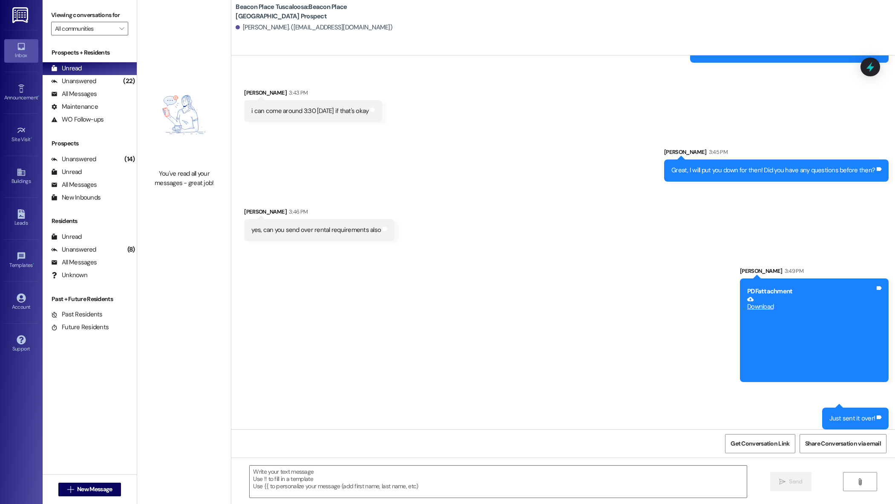
scroll to position [324, 0]
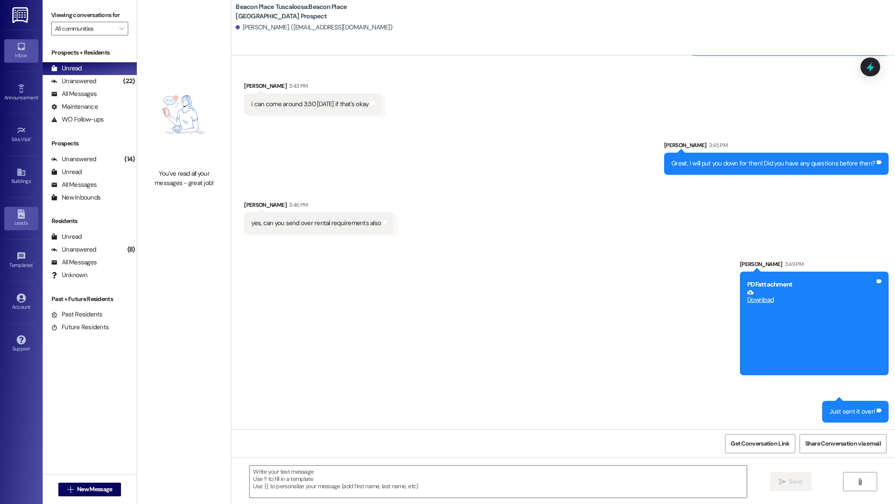
click at [24, 217] on icon at bounding box center [20, 213] width 7 height 9
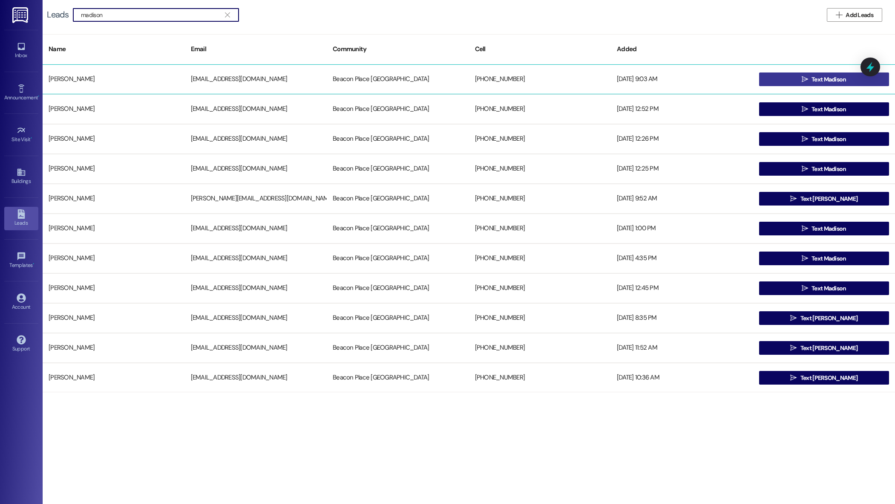
type input "madison"
click at [796, 80] on button " Text Madison" at bounding box center [824, 79] width 130 height 14
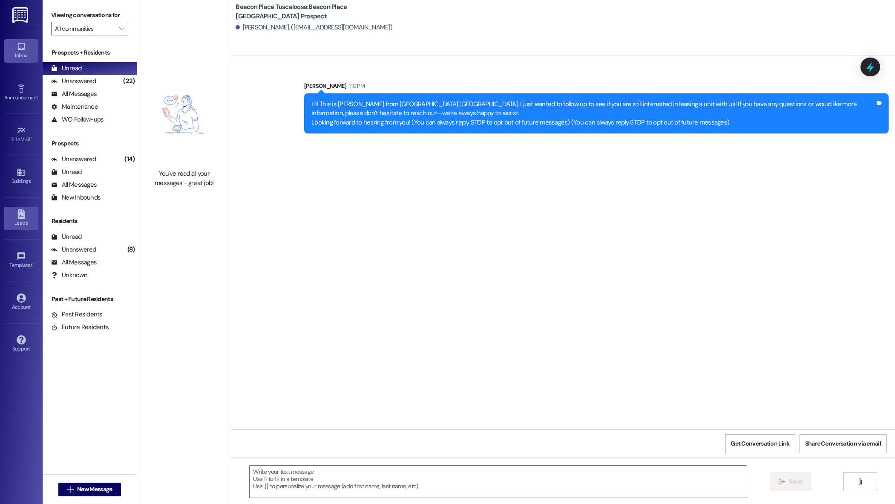
click at [19, 223] on div "Leads" at bounding box center [21, 223] width 43 height 9
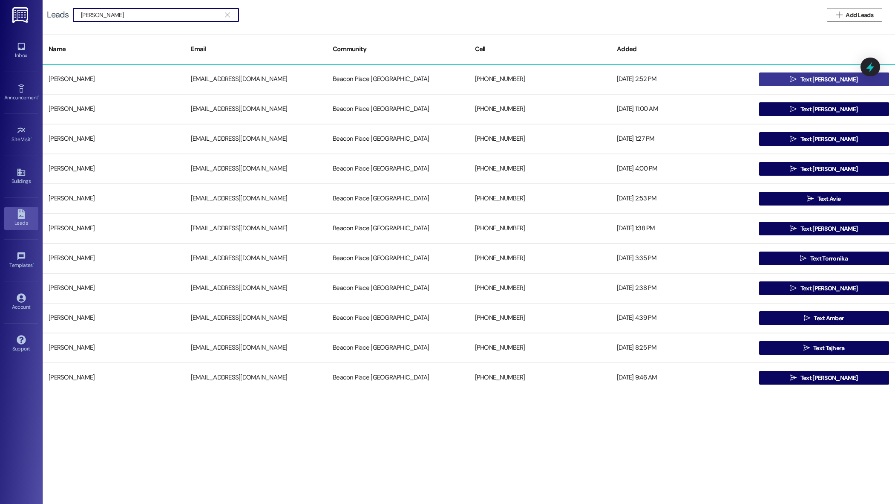
type input "xavier"
click at [797, 79] on icon "" at bounding box center [794, 79] width 6 height 7
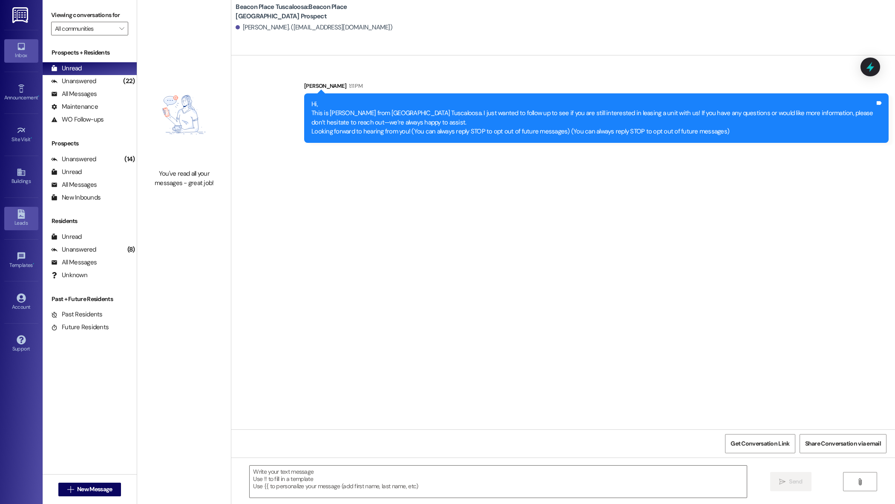
click at [25, 215] on icon at bounding box center [21, 213] width 9 height 9
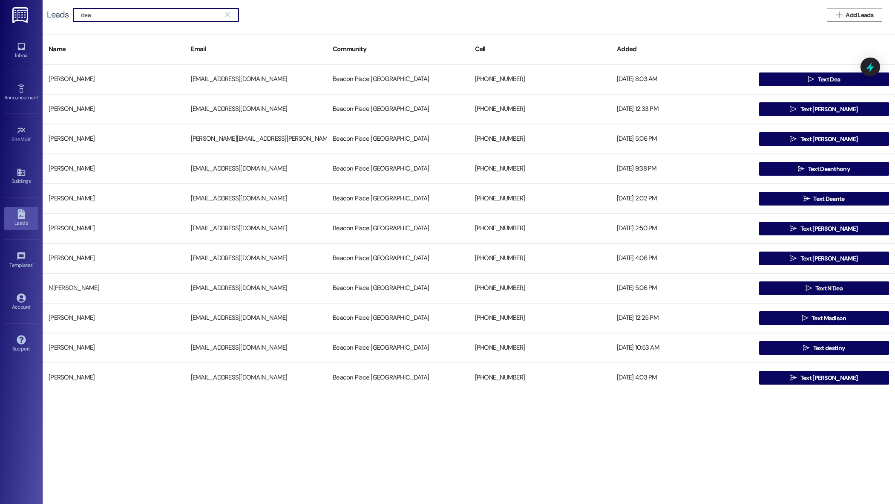
type input "dea"
click at [855, 84] on button " Text Dea" at bounding box center [824, 79] width 130 height 14
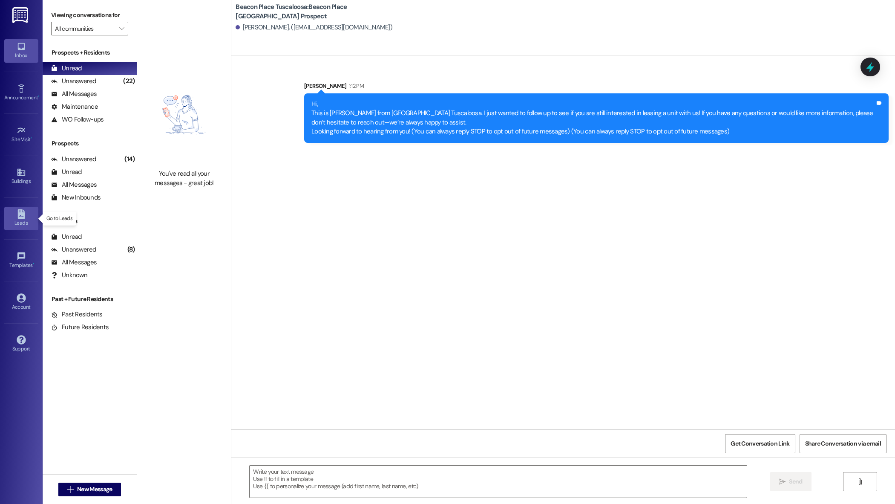
click at [19, 222] on div "Leads" at bounding box center [21, 223] width 43 height 9
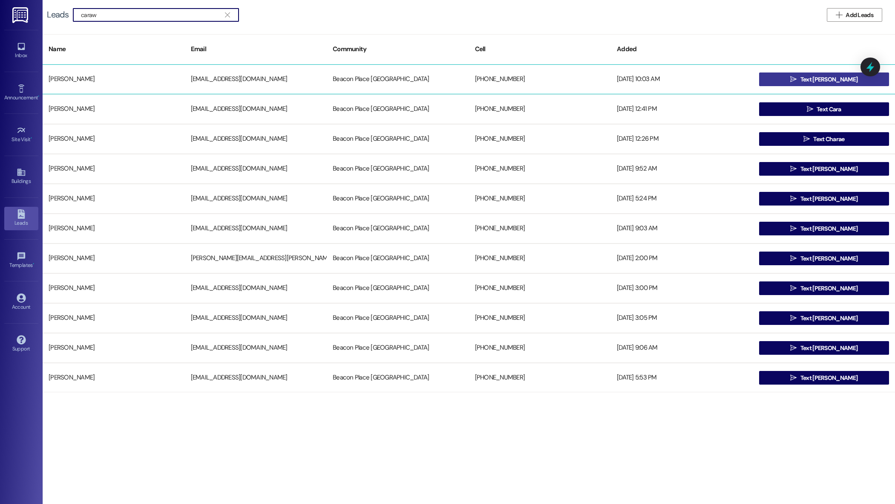
type input "caraw"
click at [784, 83] on button " Text Chris" at bounding box center [824, 79] width 130 height 14
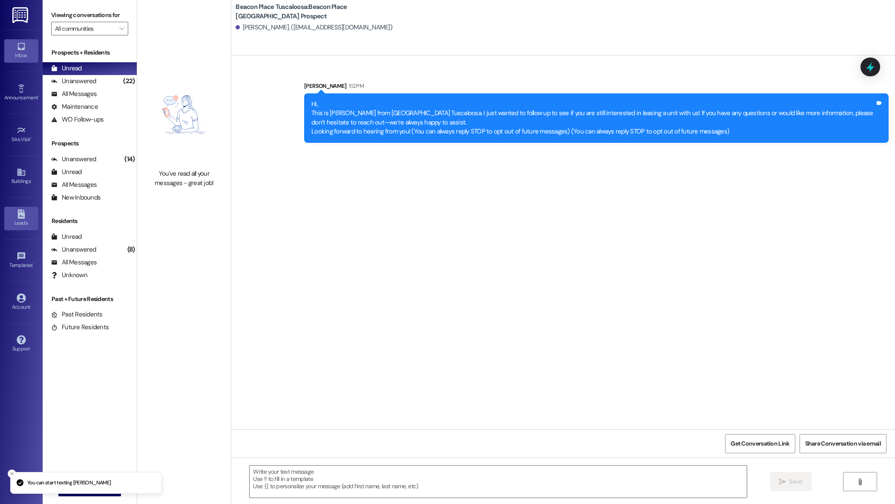
click at [20, 227] on div "Leads" at bounding box center [21, 223] width 43 height 9
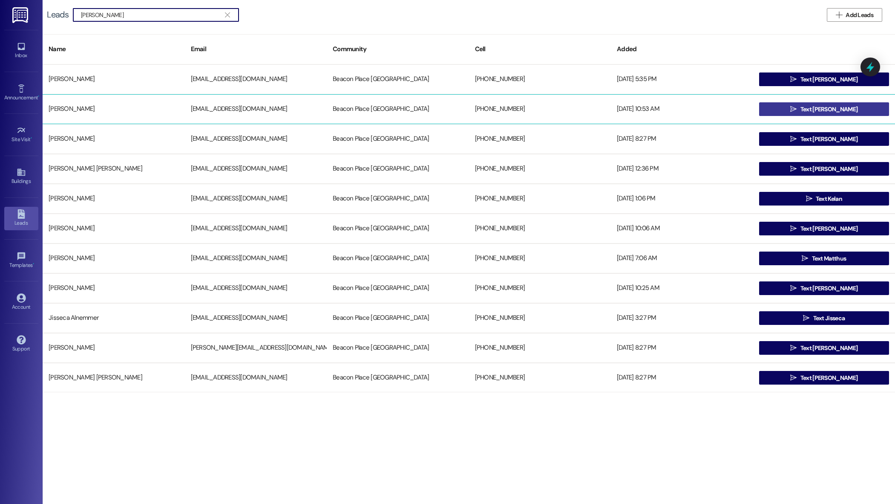
type input "emma"
click at [800, 111] on span " Text emma" at bounding box center [824, 109] width 71 height 13
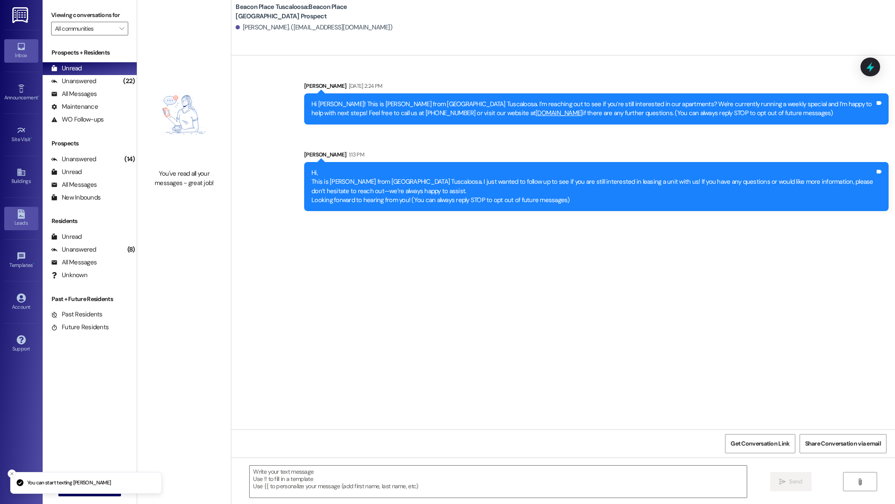
click at [18, 215] on icon at bounding box center [20, 213] width 7 height 9
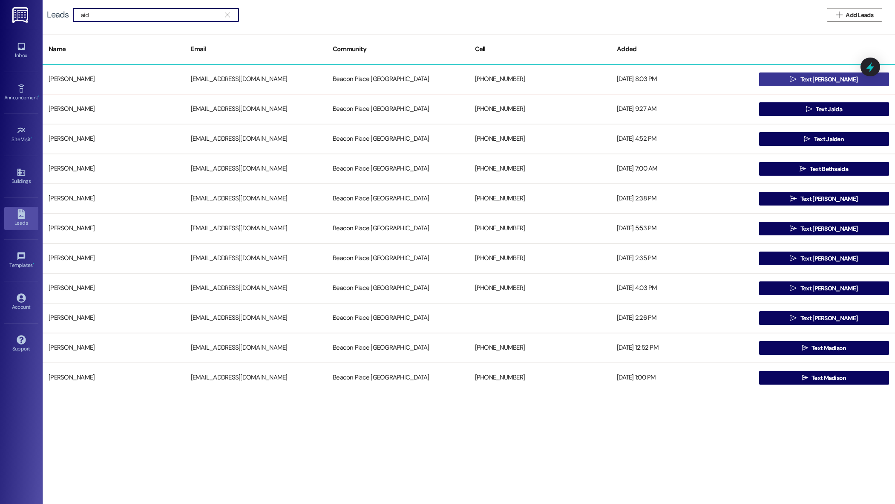
type input "aid"
click at [817, 84] on span " Text Aidan" at bounding box center [824, 79] width 71 height 13
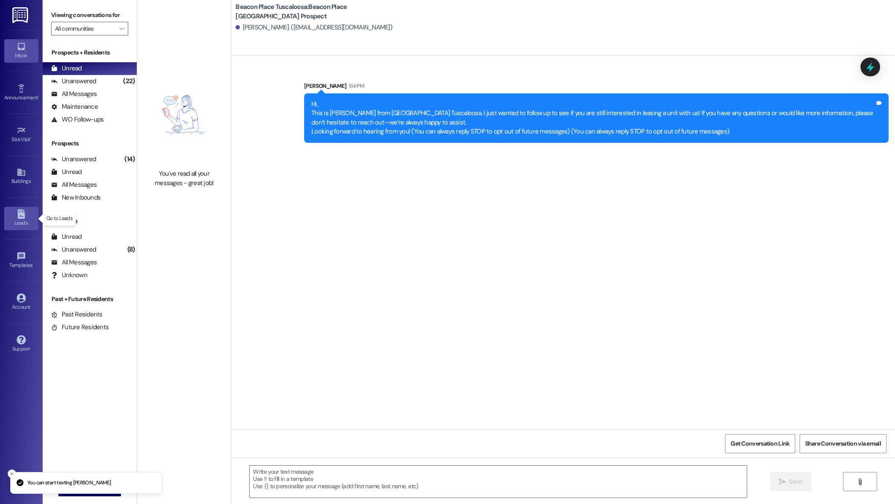
click at [16, 215] on link "Leads" at bounding box center [21, 218] width 34 height 23
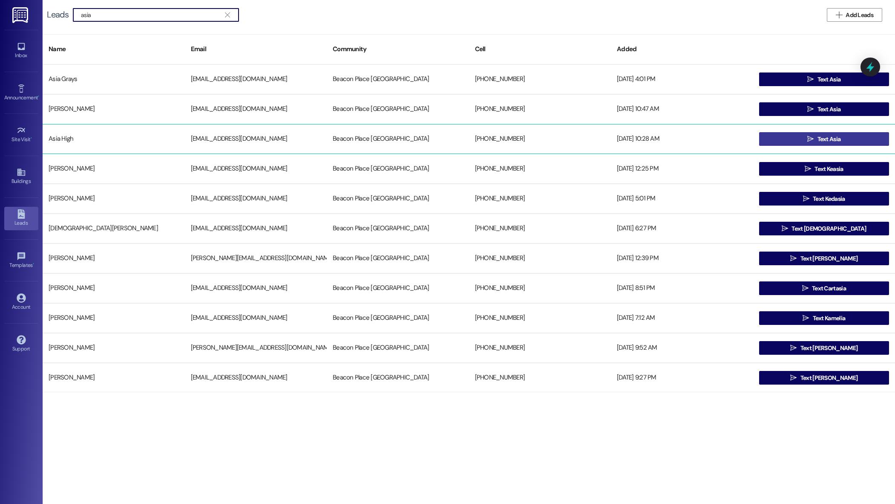
type input "asia"
click at [857, 142] on button " Text Asia" at bounding box center [824, 139] width 130 height 14
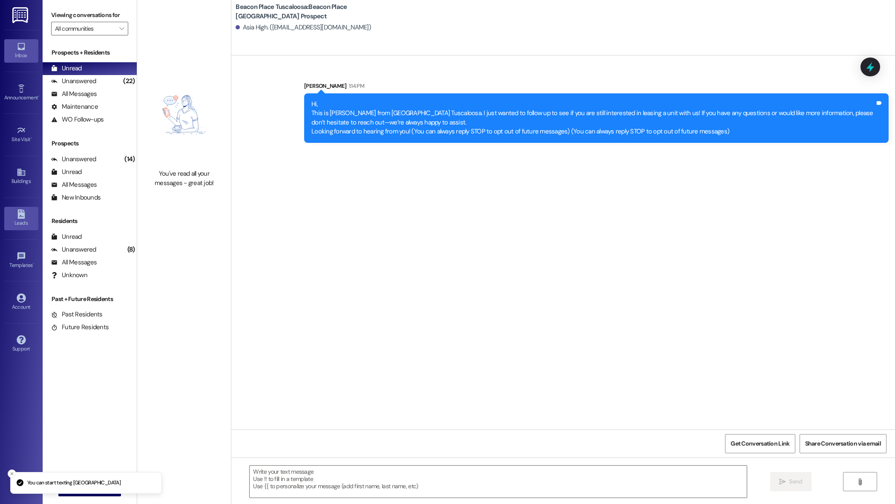
click at [16, 223] on div "Leads" at bounding box center [21, 223] width 43 height 9
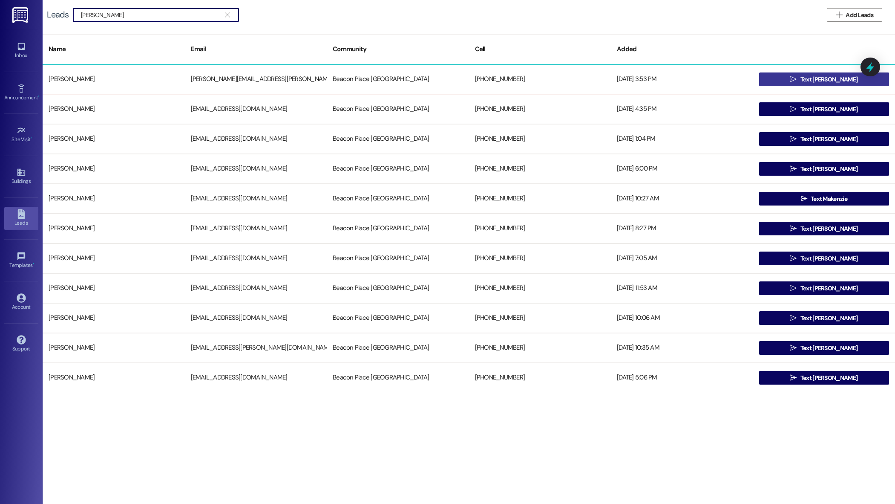
type input "maggie"
click at [796, 80] on button " Text Maggie" at bounding box center [824, 79] width 130 height 14
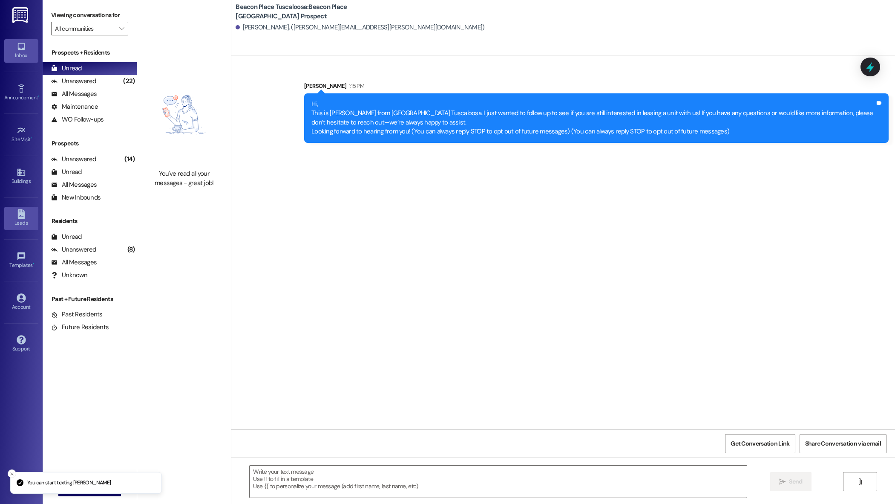
click at [23, 212] on icon at bounding box center [20, 213] width 7 height 9
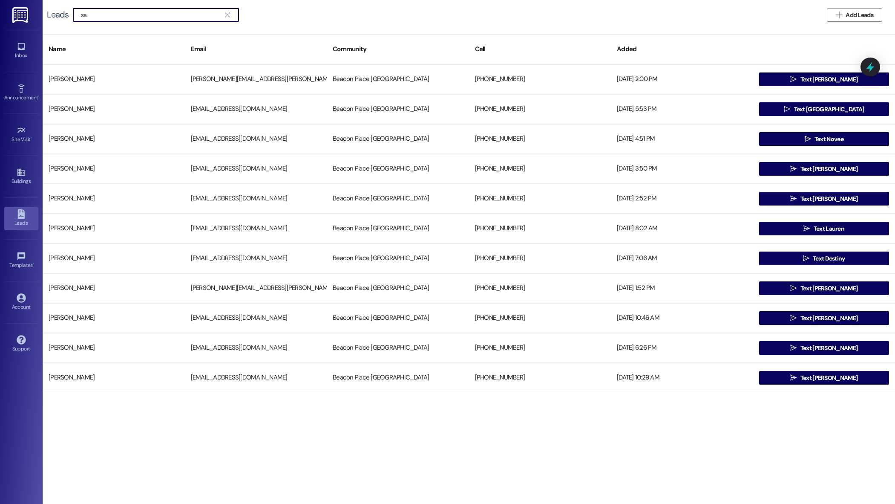
type input "s"
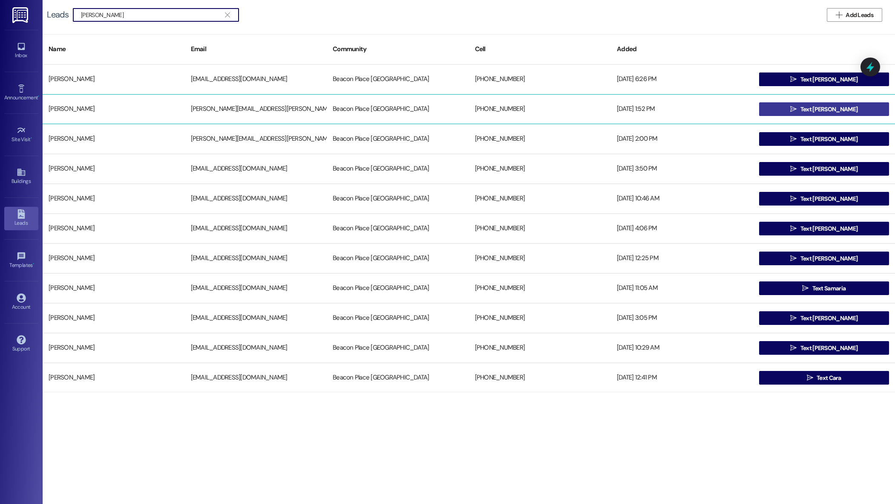
type input "sara"
click at [775, 109] on button " Text Sara" at bounding box center [824, 109] width 130 height 14
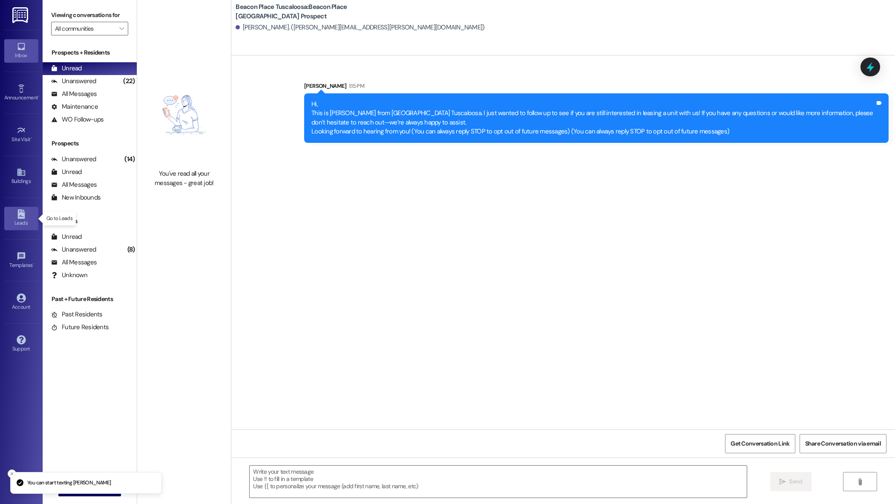
click at [16, 219] on div "Leads" at bounding box center [21, 223] width 43 height 9
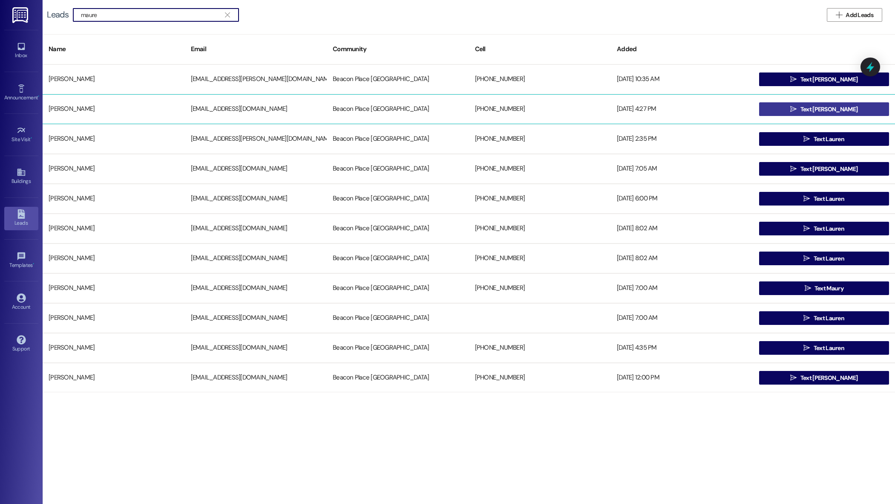
type input "maure"
click at [845, 110] on span "Text Maureen" at bounding box center [829, 109] width 61 height 9
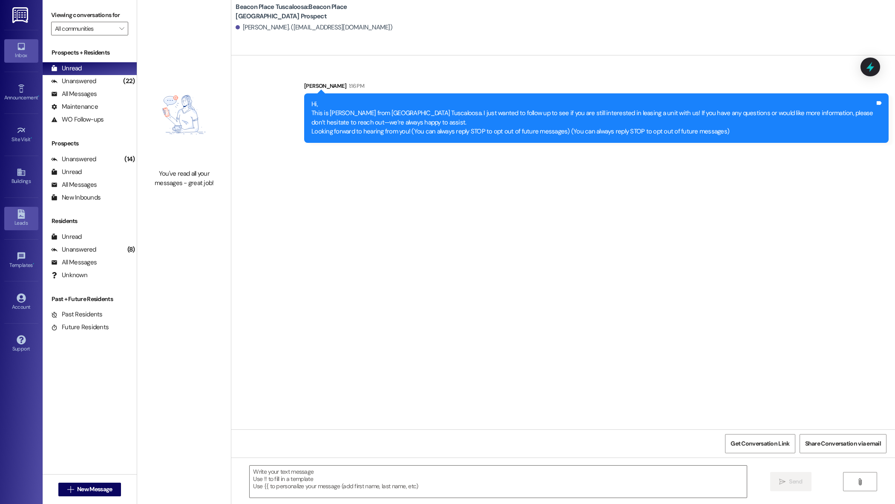
click at [23, 219] on div "Leads" at bounding box center [21, 223] width 43 height 9
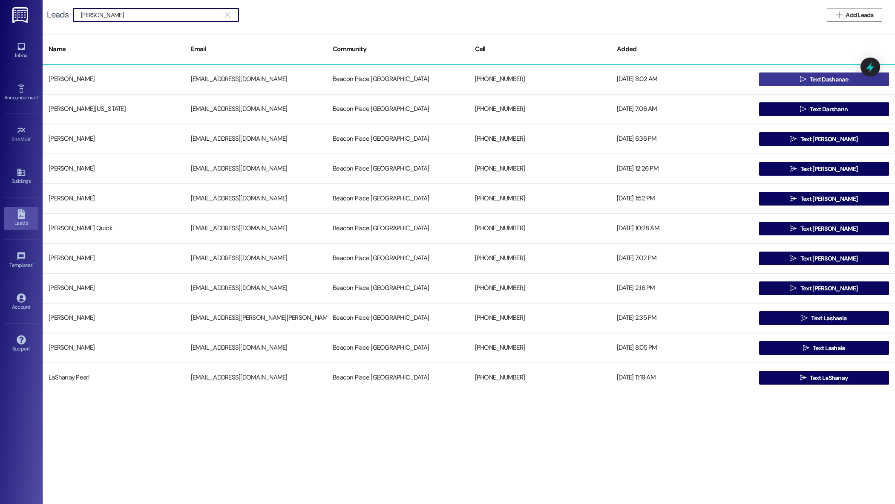
type input "dasha"
click at [825, 79] on span "Text Dashanae" at bounding box center [829, 79] width 38 height 9
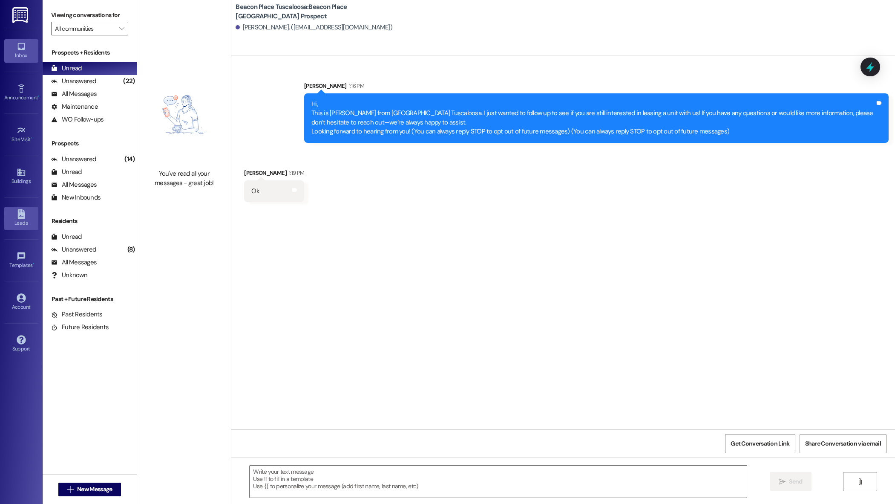
click at [24, 214] on icon at bounding box center [20, 213] width 7 height 9
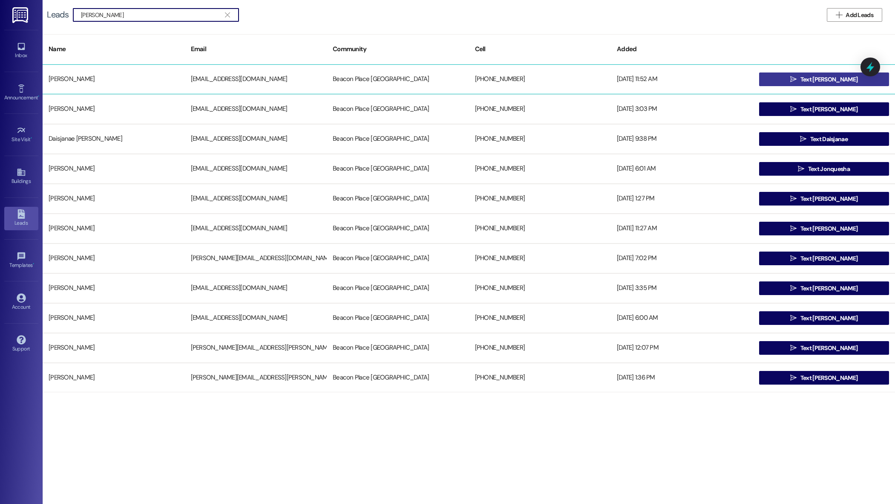
type input "janice"
click at [797, 78] on icon "" at bounding box center [794, 79] width 6 height 7
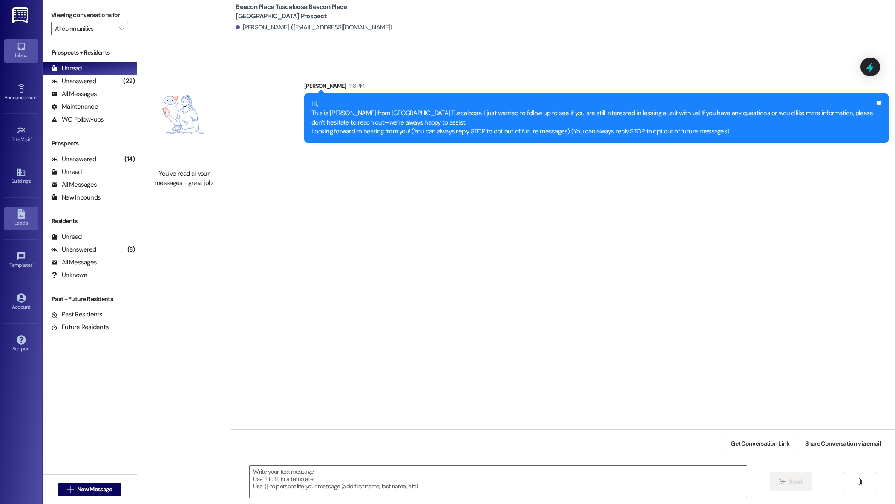
click at [25, 220] on div "Leads" at bounding box center [21, 223] width 43 height 9
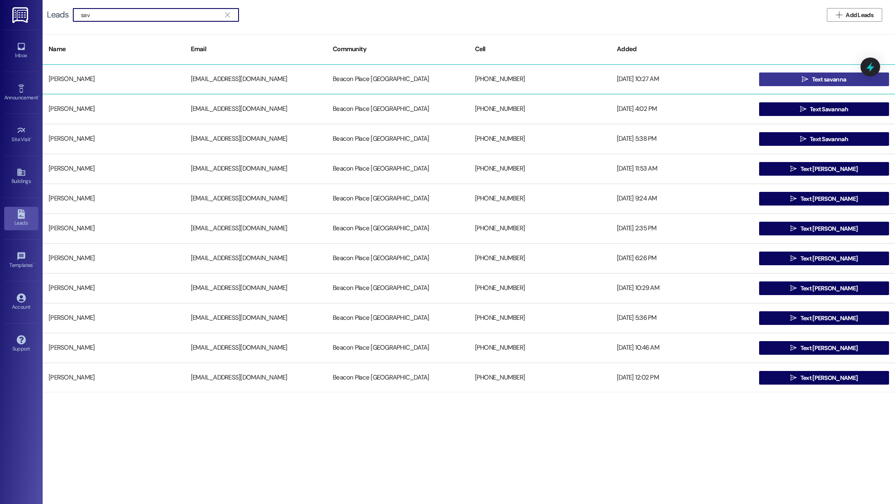
type input "sav"
click at [832, 82] on span "Text savanna" at bounding box center [829, 79] width 35 height 9
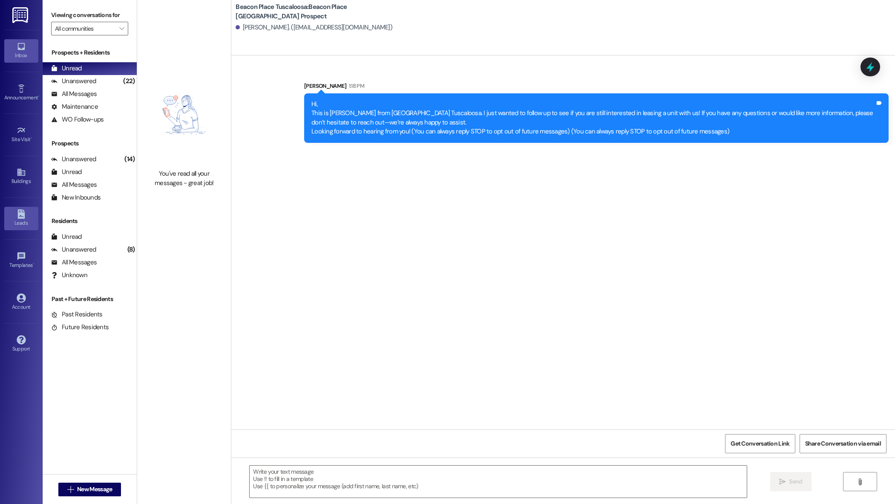
click at [18, 224] on div "Leads" at bounding box center [21, 223] width 43 height 9
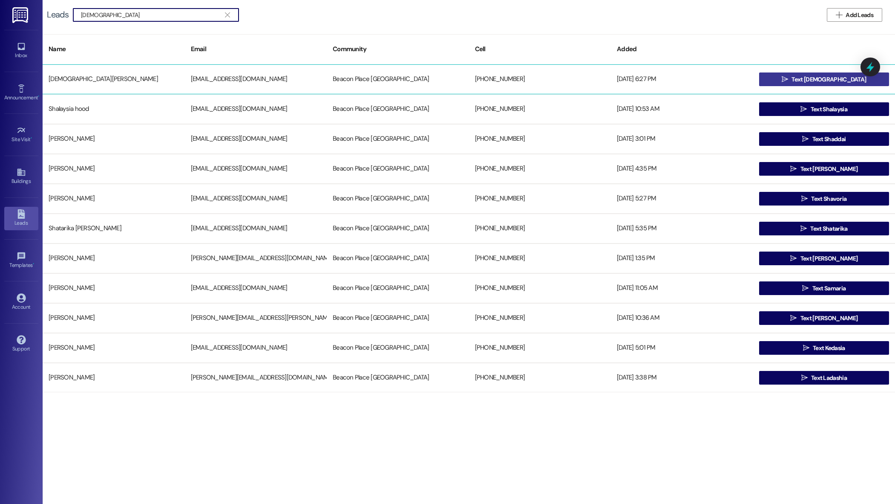
type input "shadasia"
click at [792, 77] on button " Text Shadasia" at bounding box center [824, 79] width 130 height 14
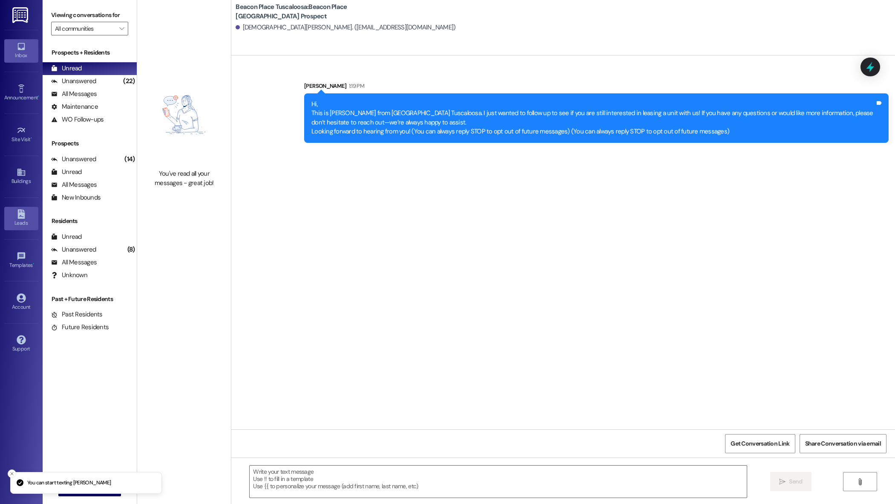
click at [20, 219] on div "Leads" at bounding box center [21, 223] width 43 height 9
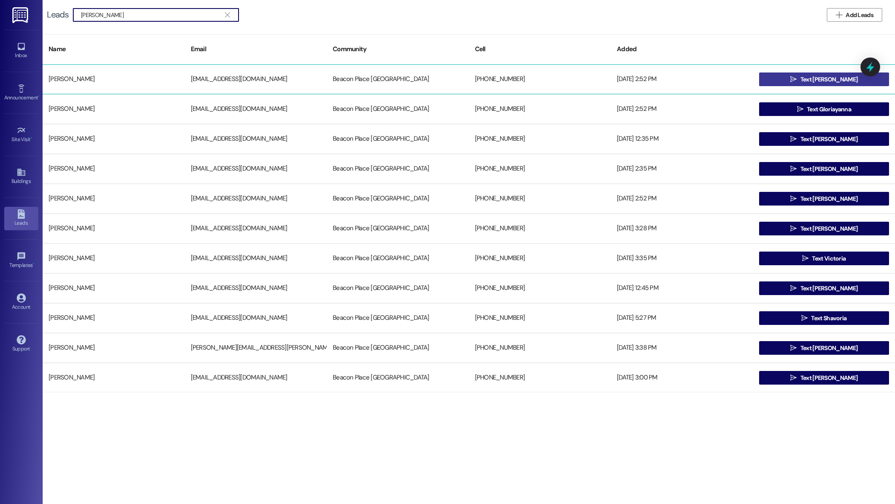
type input "lori"
click at [828, 82] on span "Text Lori" at bounding box center [829, 79] width 57 height 9
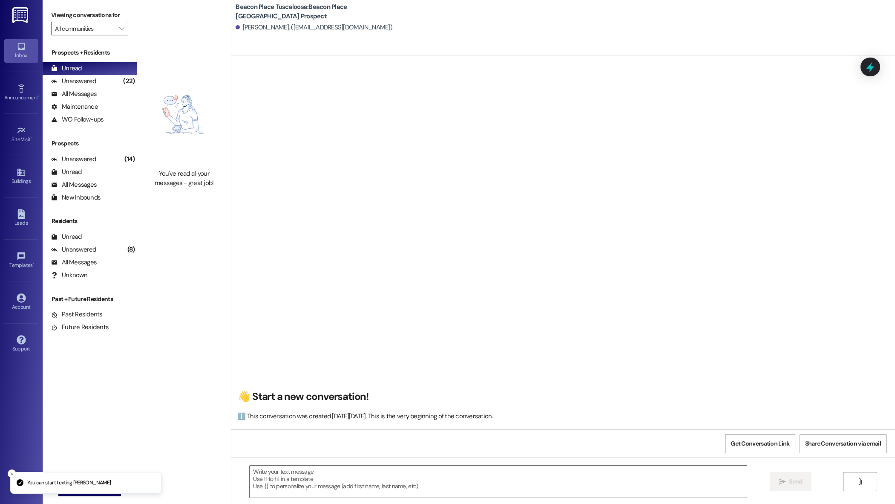
scroll to position [0, 0]
